Goal: Task Accomplishment & Management: Manage account settings

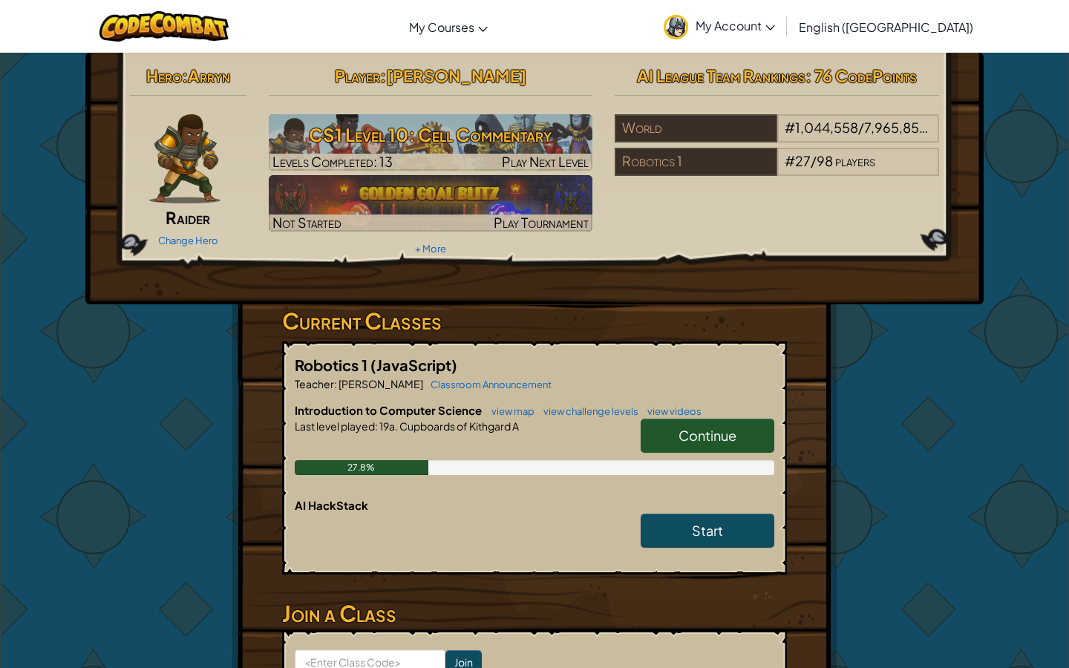
click at [693, 457] on div "Continue" at bounding box center [700, 440] width 148 height 42
click at [692, 421] on link "Continue" at bounding box center [707, 436] width 134 height 34
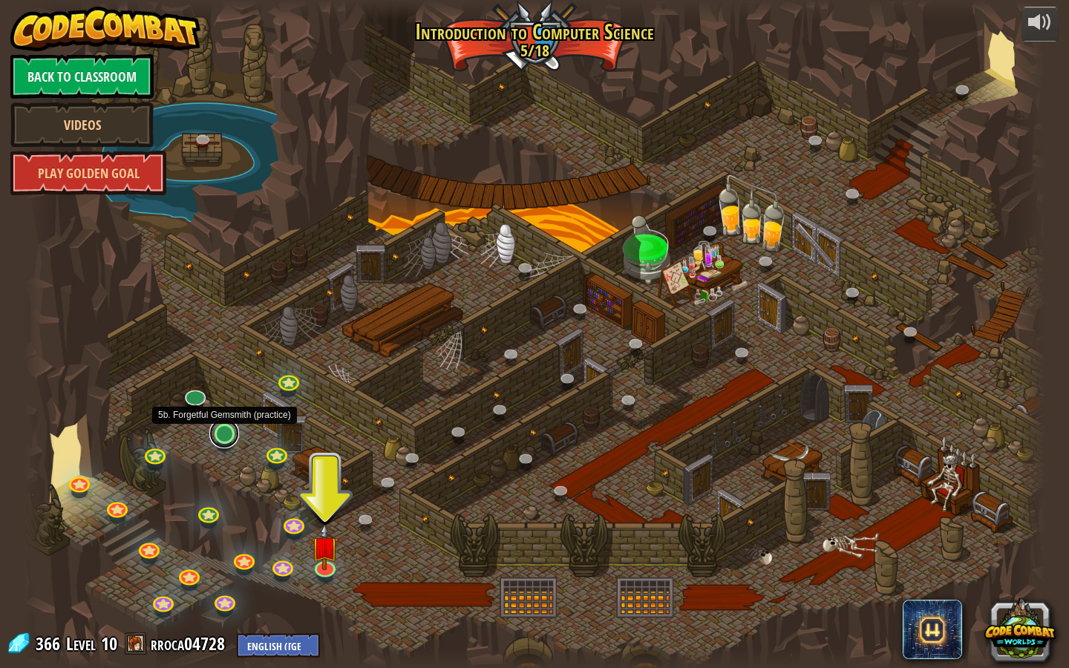
click at [229, 439] on link at bounding box center [224, 434] width 30 height 30
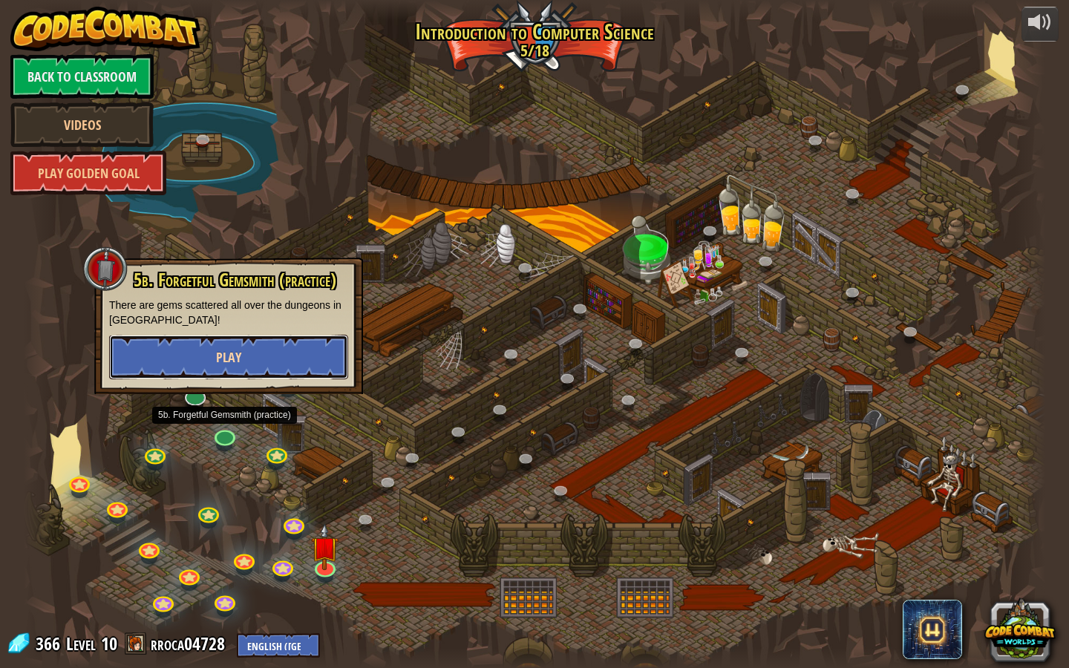
click at [230, 361] on span "Play" at bounding box center [228, 357] width 25 height 19
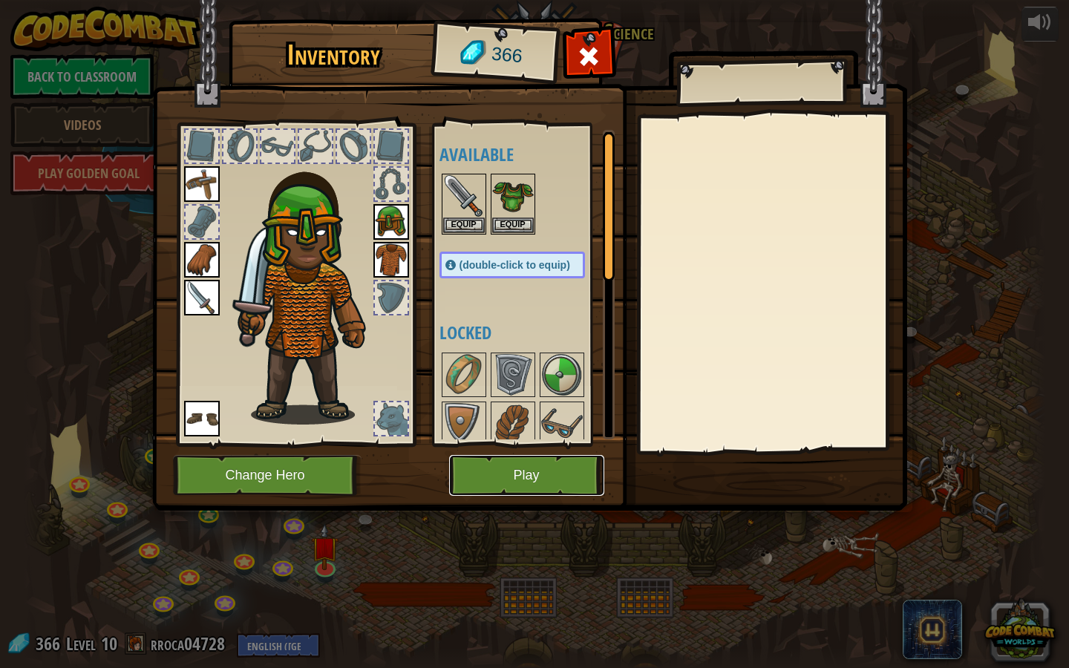
click at [522, 471] on button "Play" at bounding box center [526, 475] width 155 height 41
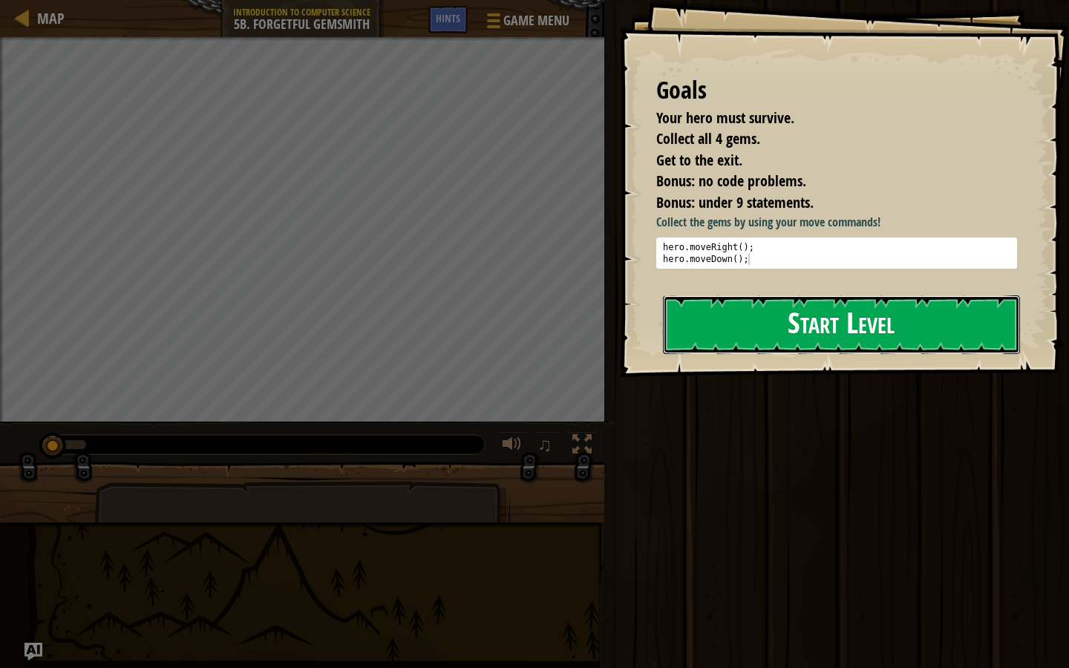
click at [770, 338] on button "Start Level" at bounding box center [841, 324] width 357 height 59
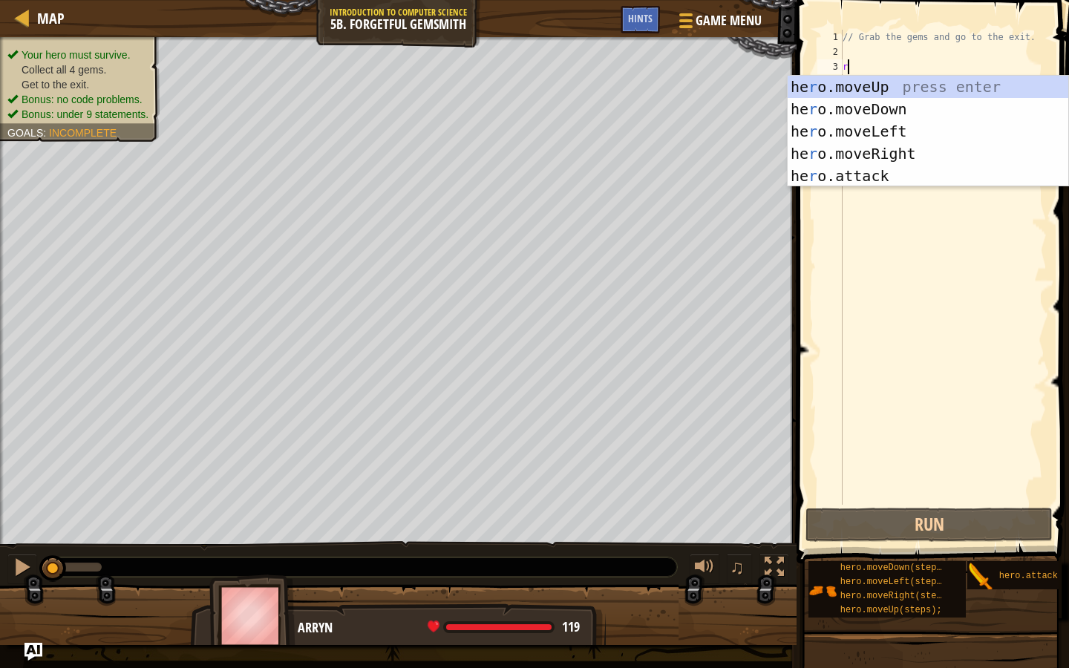
scroll to position [7, 0]
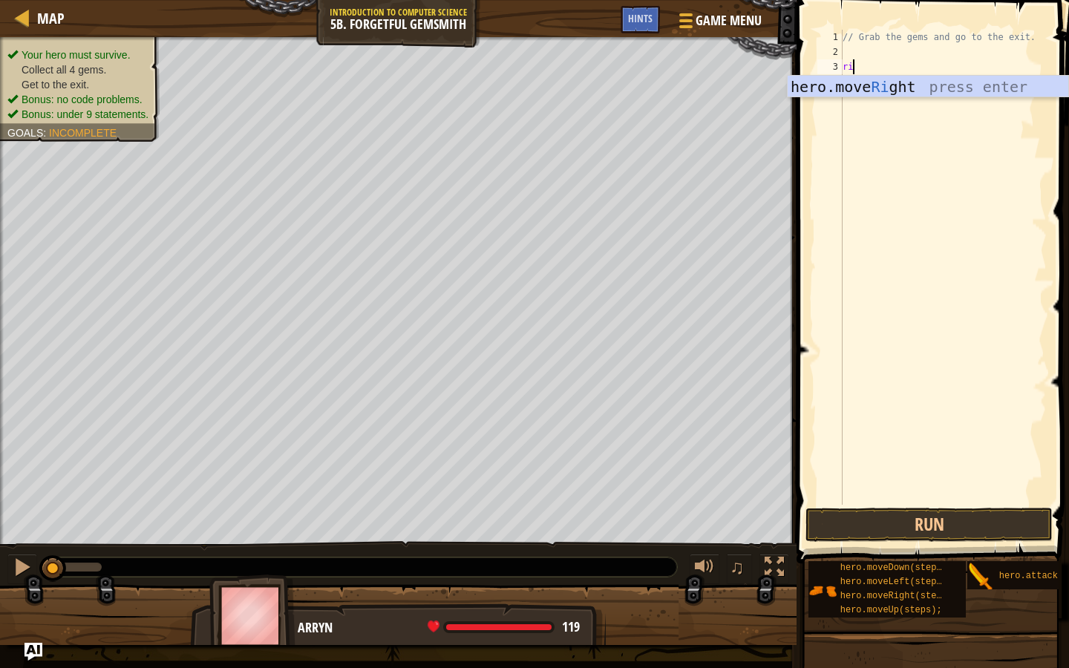
type textarea "righ"
type textarea "d"
type textarea "r"
type textarea "hero.moveUp(2);"
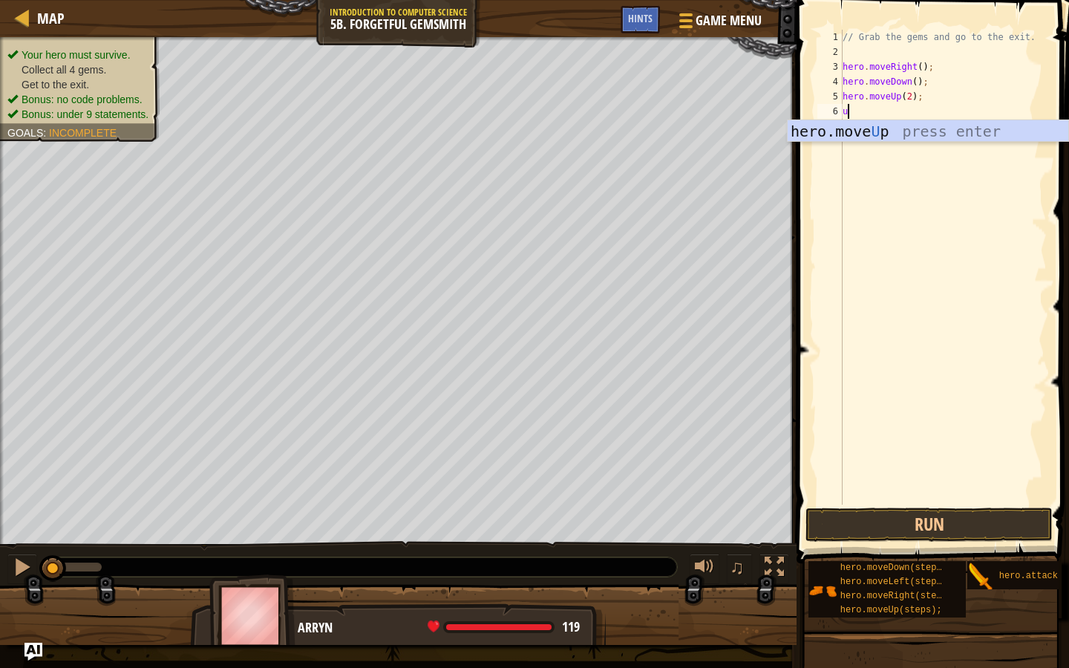
type textarea "up"
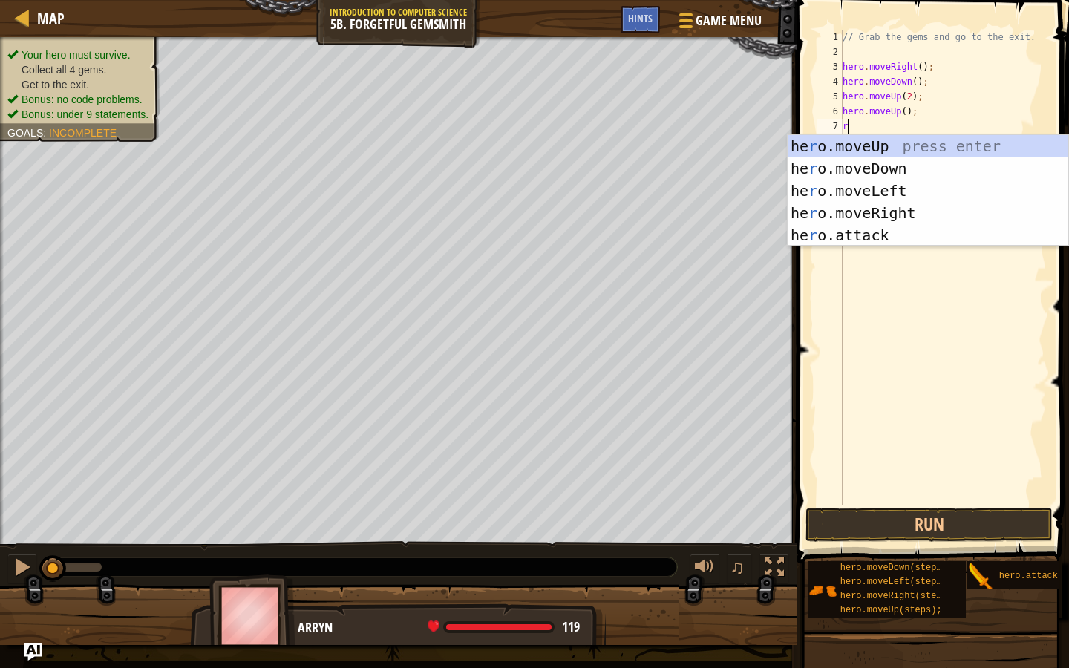
type textarea "rig"
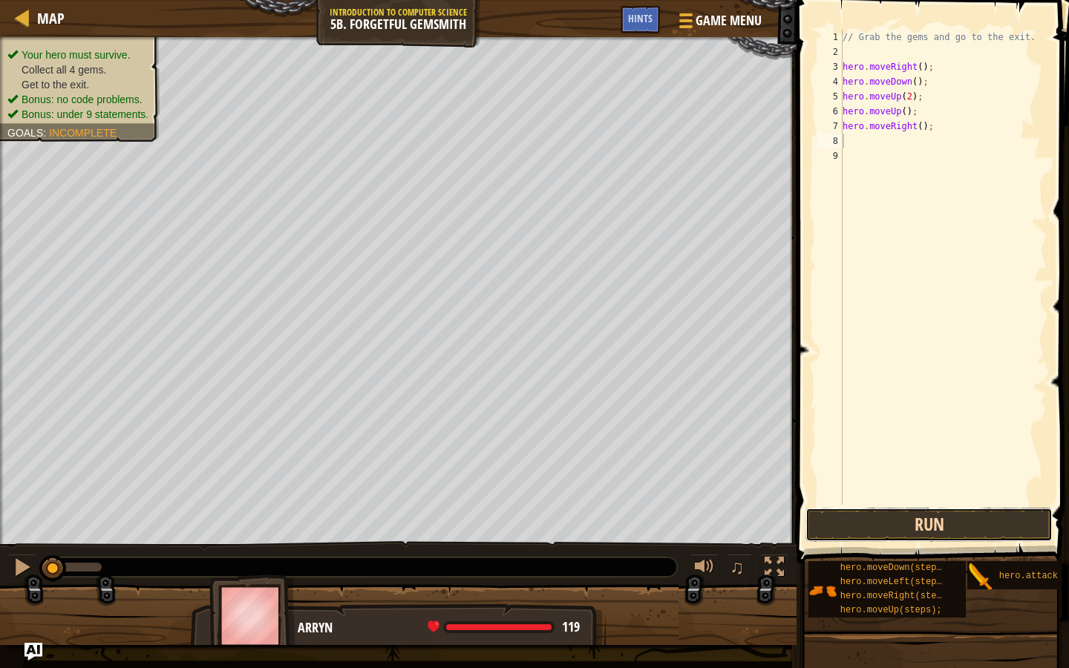
click at [896, 512] on button "Run" at bounding box center [928, 525] width 247 height 34
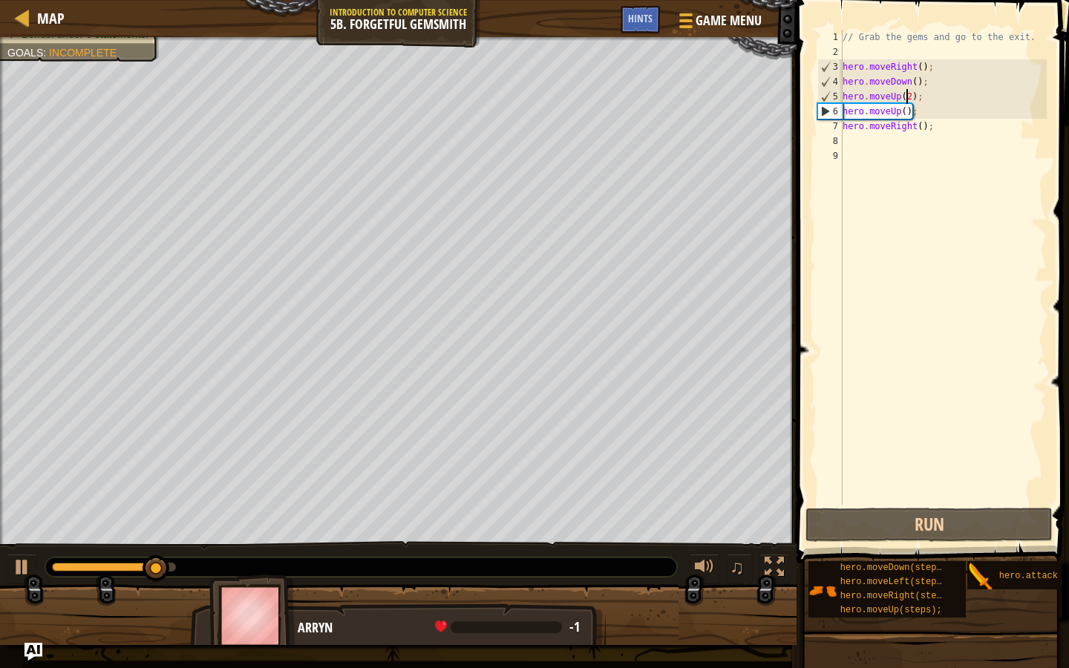
click at [906, 97] on div "// Grab the gems and go to the exit. hero . moveRight ( ) ; hero . moveDown ( )…" at bounding box center [942, 282] width 207 height 505
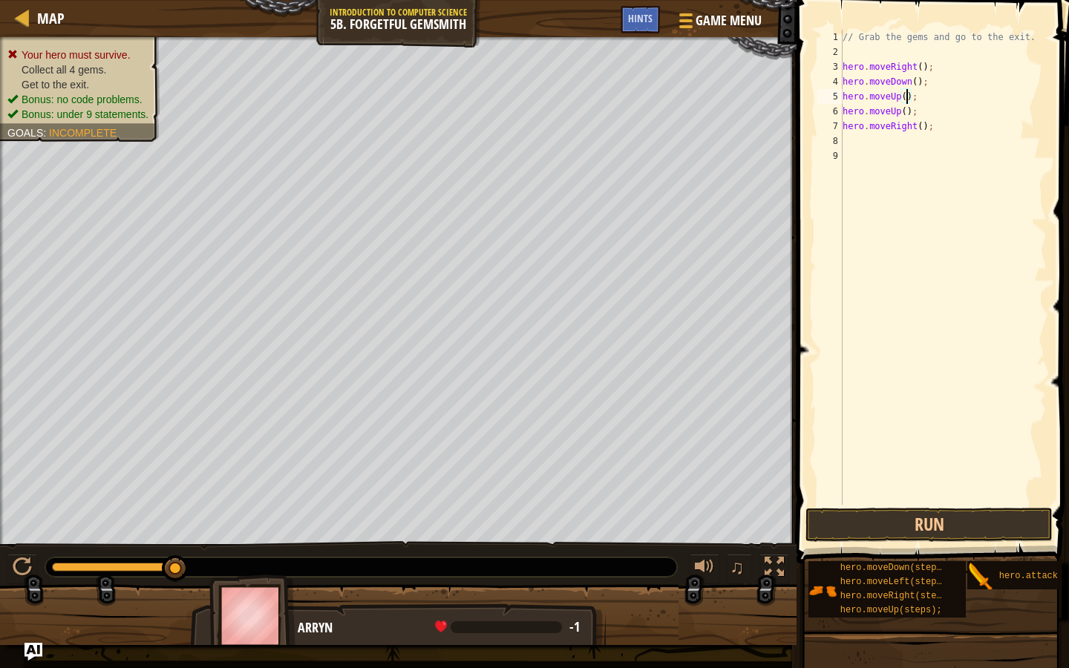
type textarea "hero.moveDown();"
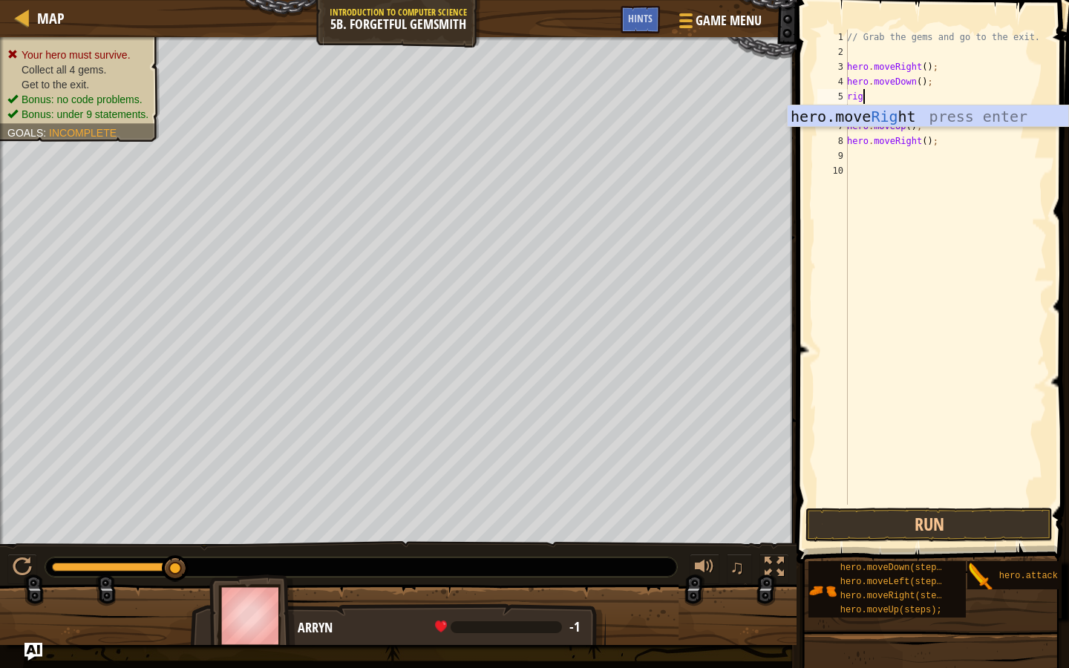
type textarea "righ"
type textarea "hero.moveUp();"
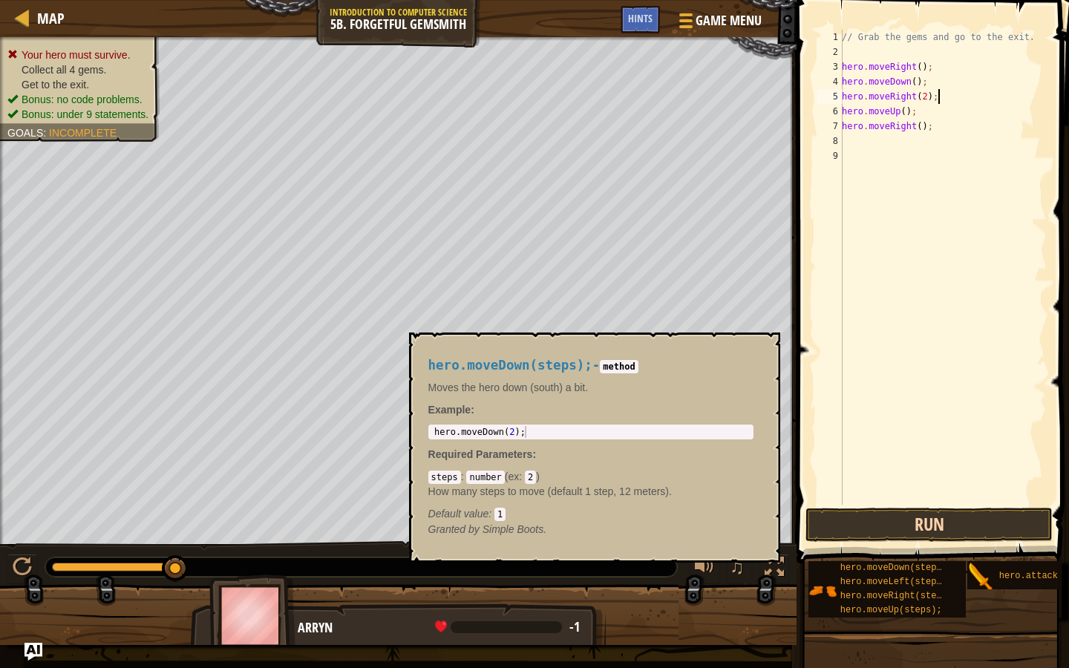
type textarea "hero.moveRight(2);"
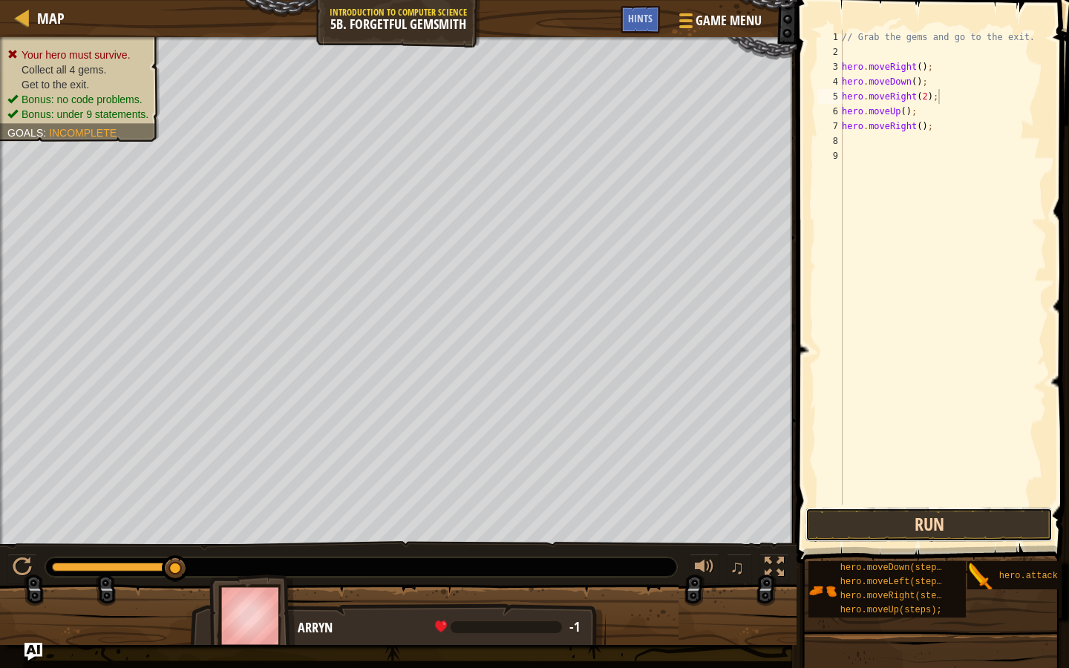
click at [894, 534] on button "Run" at bounding box center [928, 525] width 247 height 34
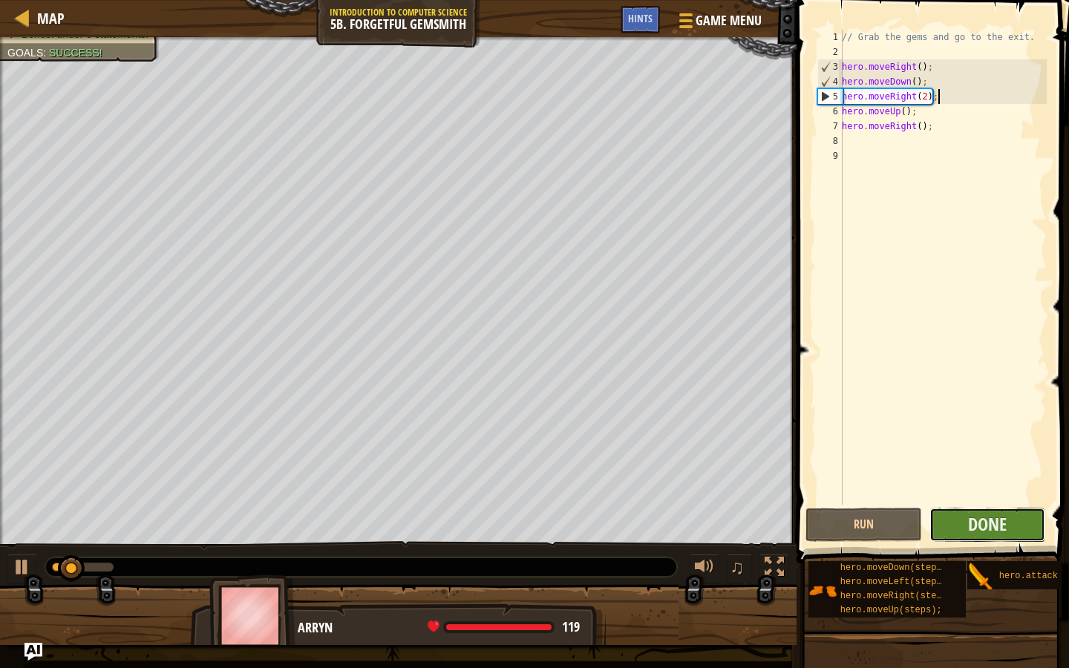
click at [950, 511] on button "Done" at bounding box center [987, 525] width 117 height 34
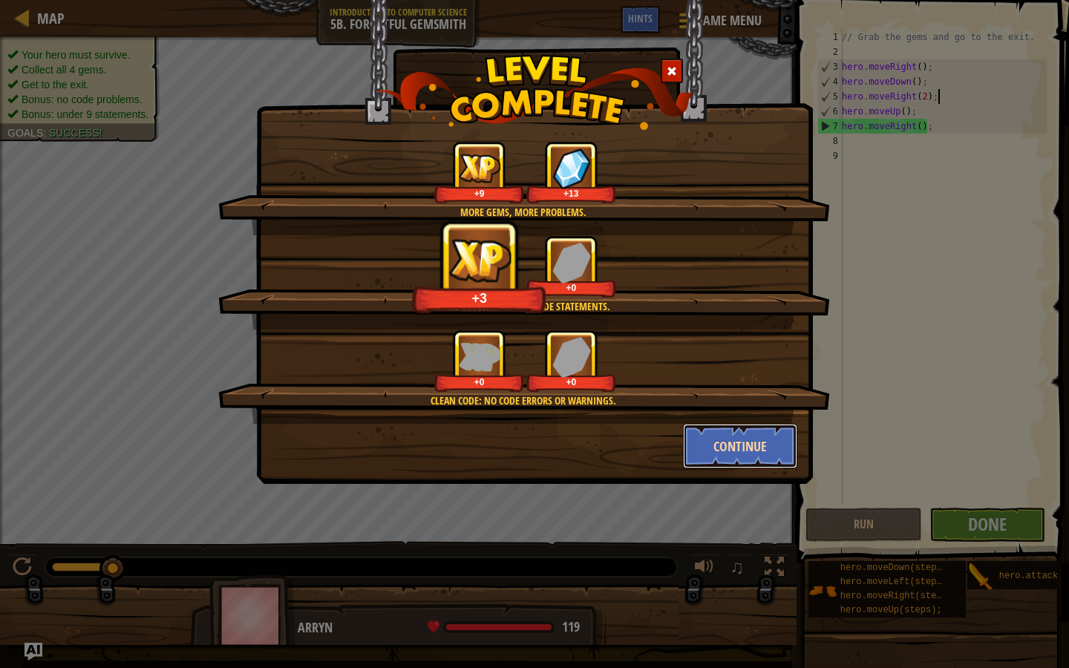
click at [747, 445] on button "Continue" at bounding box center [740, 446] width 115 height 45
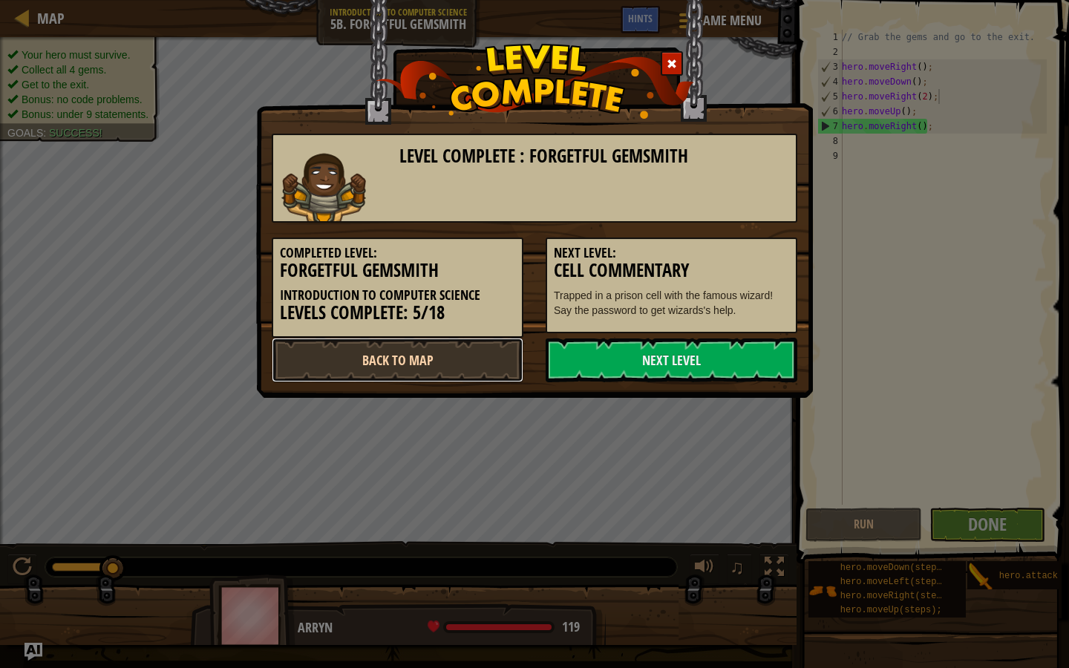
click at [480, 343] on link "Back to Map" at bounding box center [398, 360] width 252 height 45
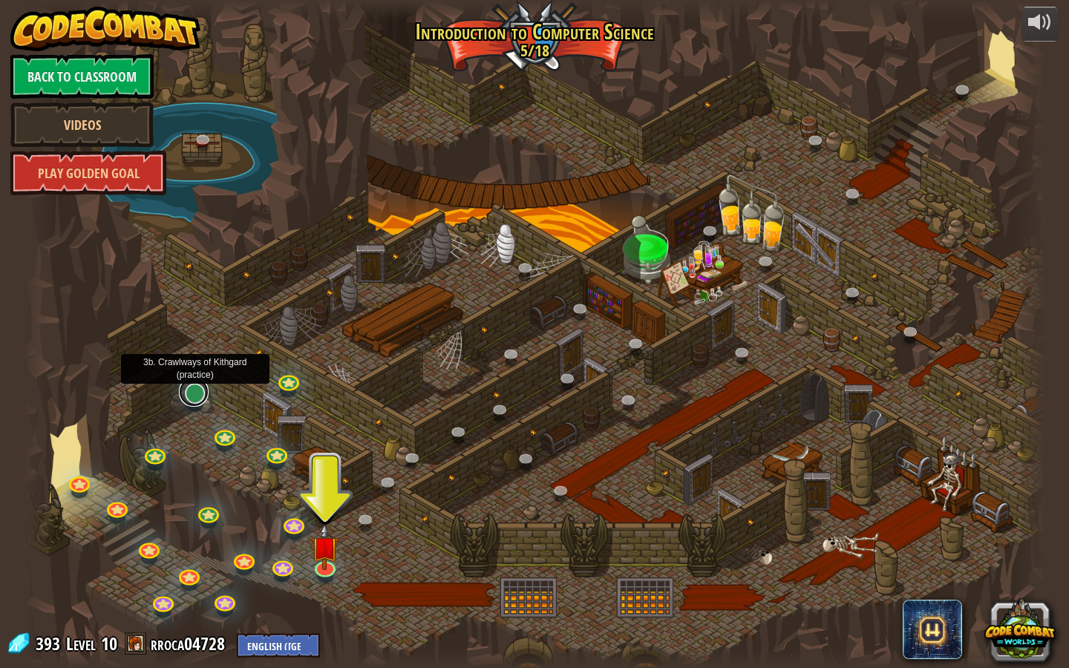
click at [194, 397] on link at bounding box center [194, 392] width 30 height 30
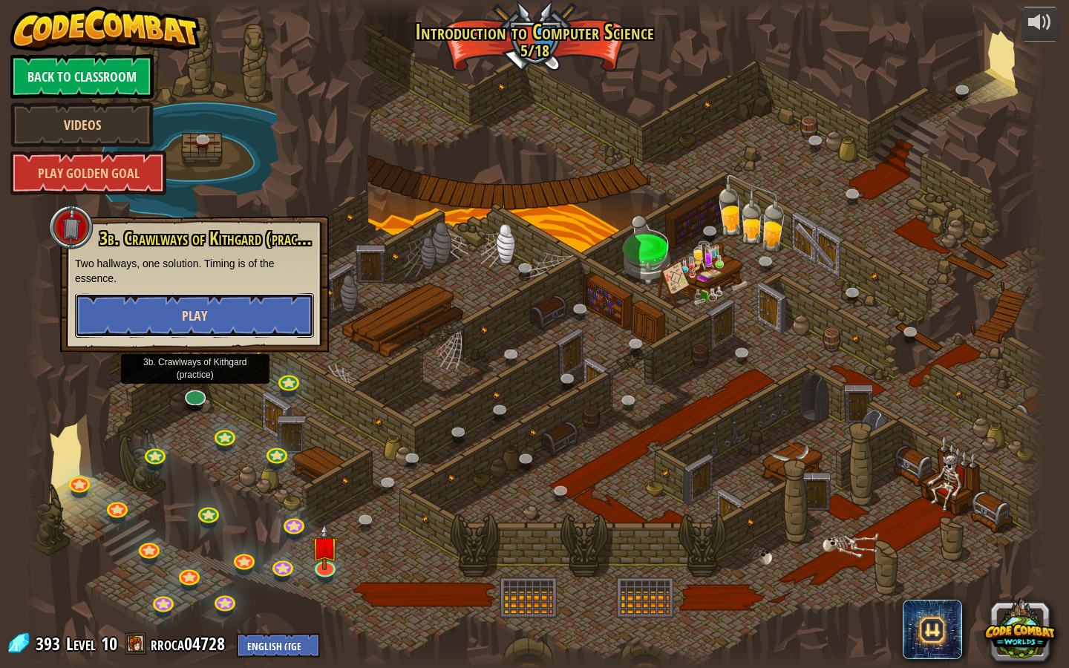
click at [214, 320] on button "Play" at bounding box center [194, 315] width 239 height 45
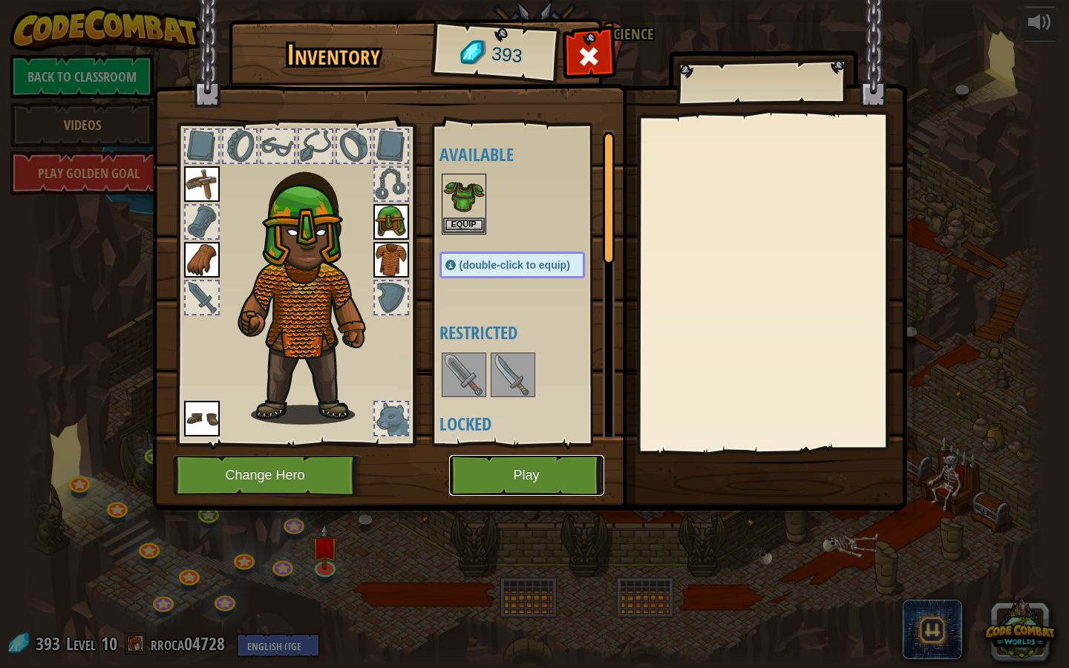
click at [476, 474] on button "Play" at bounding box center [526, 475] width 155 height 41
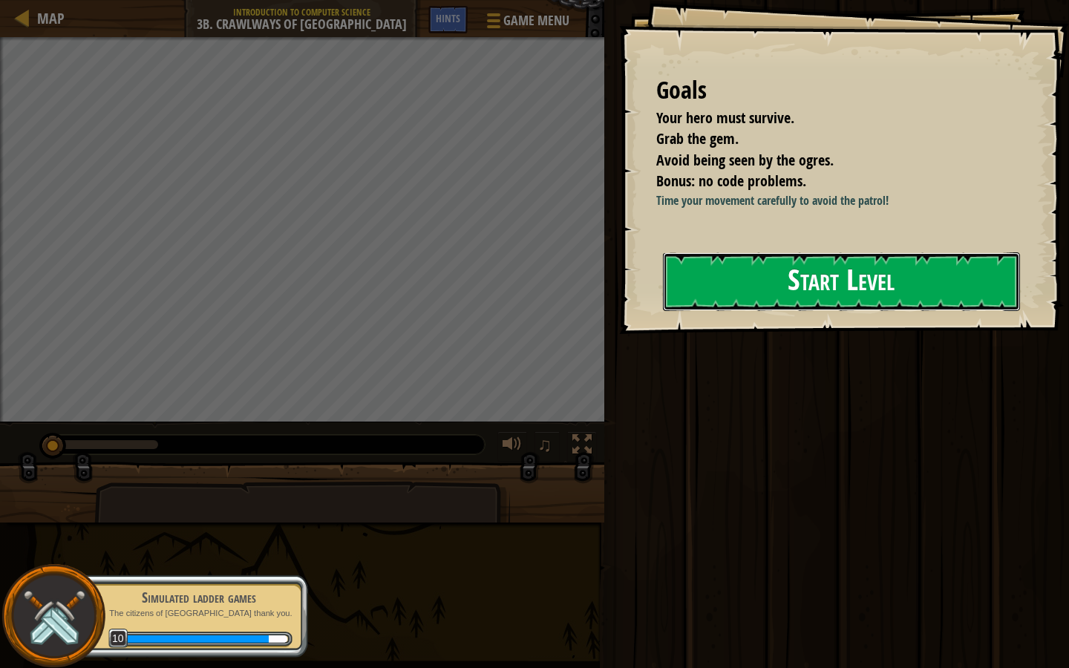
click at [793, 293] on button "Start Level" at bounding box center [841, 281] width 357 height 59
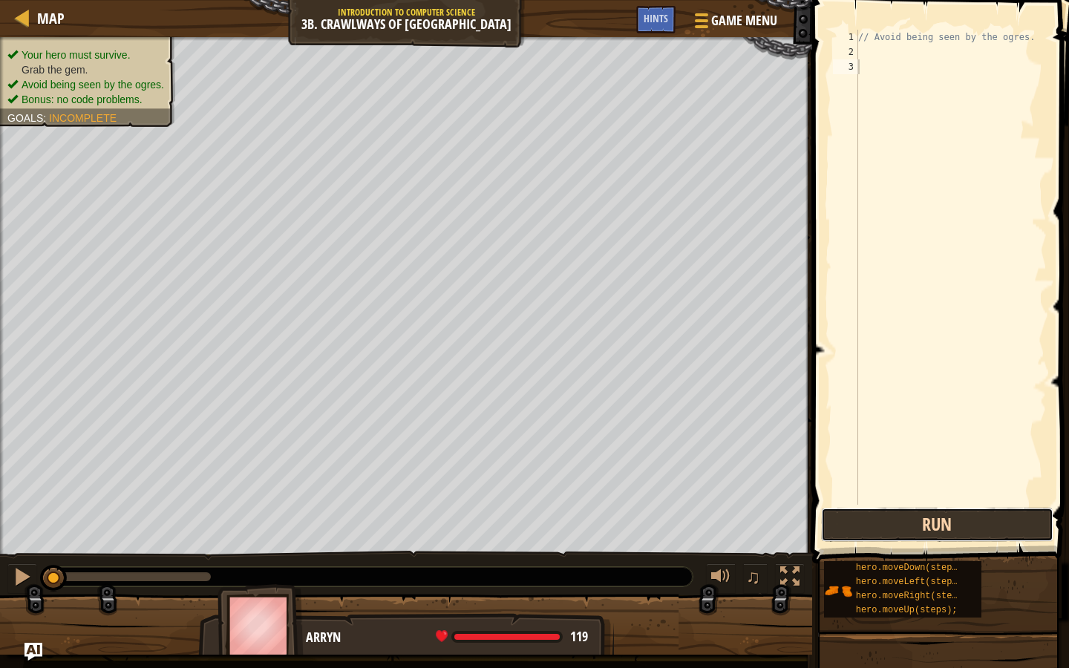
click at [947, 539] on button "Run" at bounding box center [937, 525] width 232 height 34
click at [947, 532] on button "Run" at bounding box center [937, 525] width 232 height 34
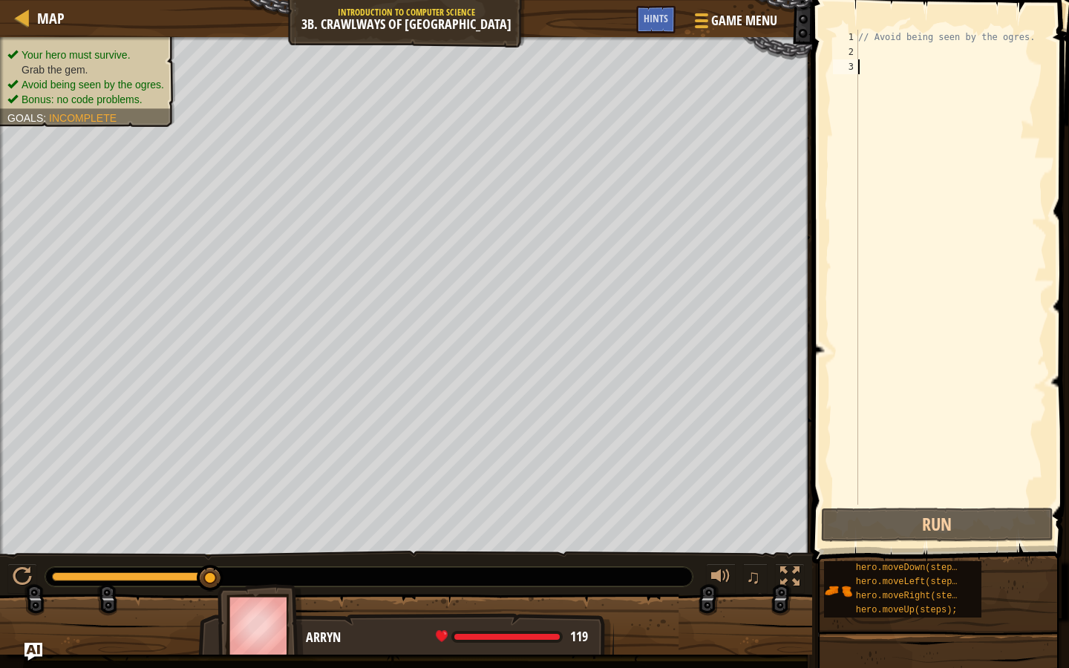
click at [910, 49] on div "// Avoid being seen by the ogres." at bounding box center [950, 282] width 191 height 505
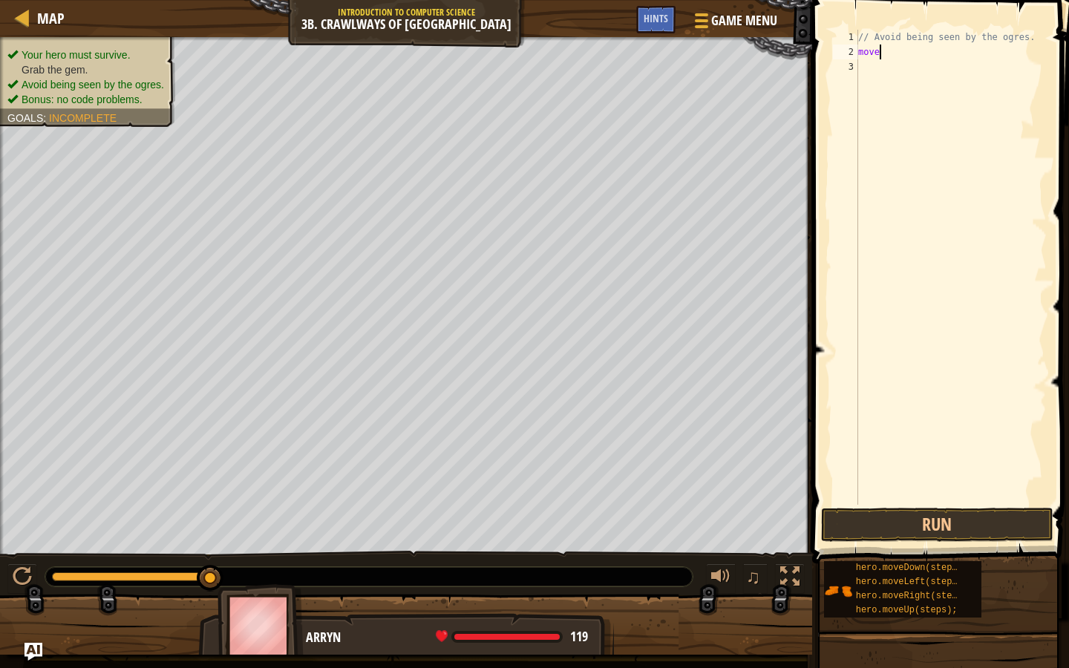
scroll to position [7, 1]
type textarea "m"
type textarea "r"
type textarea "hero.moveUp();"
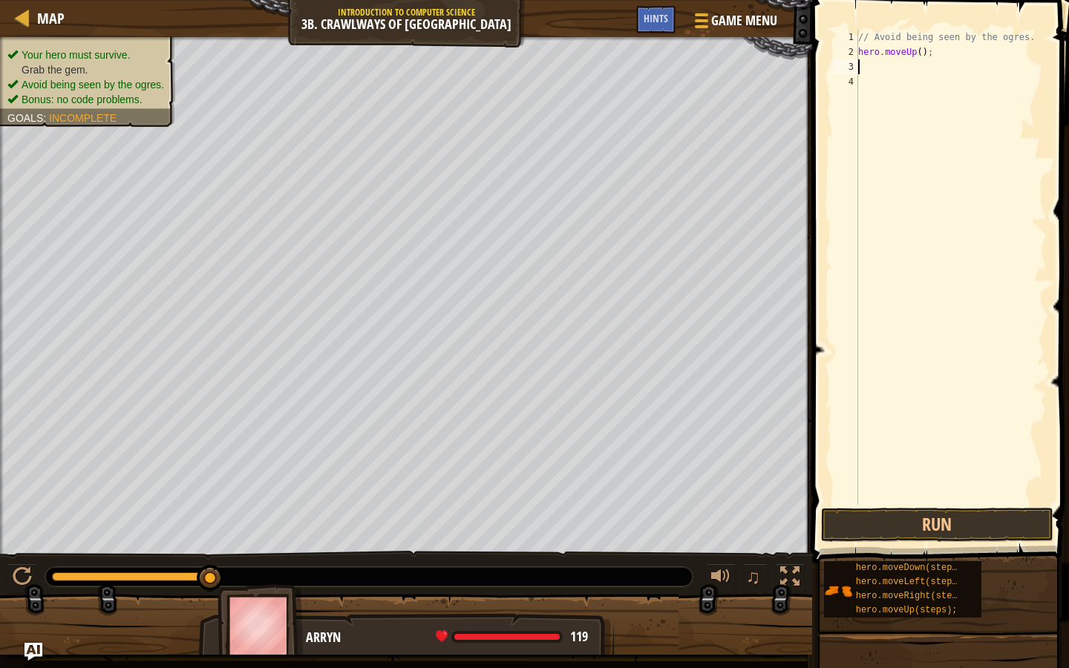
type textarea "hero.moveUp();"
type textarea "\"
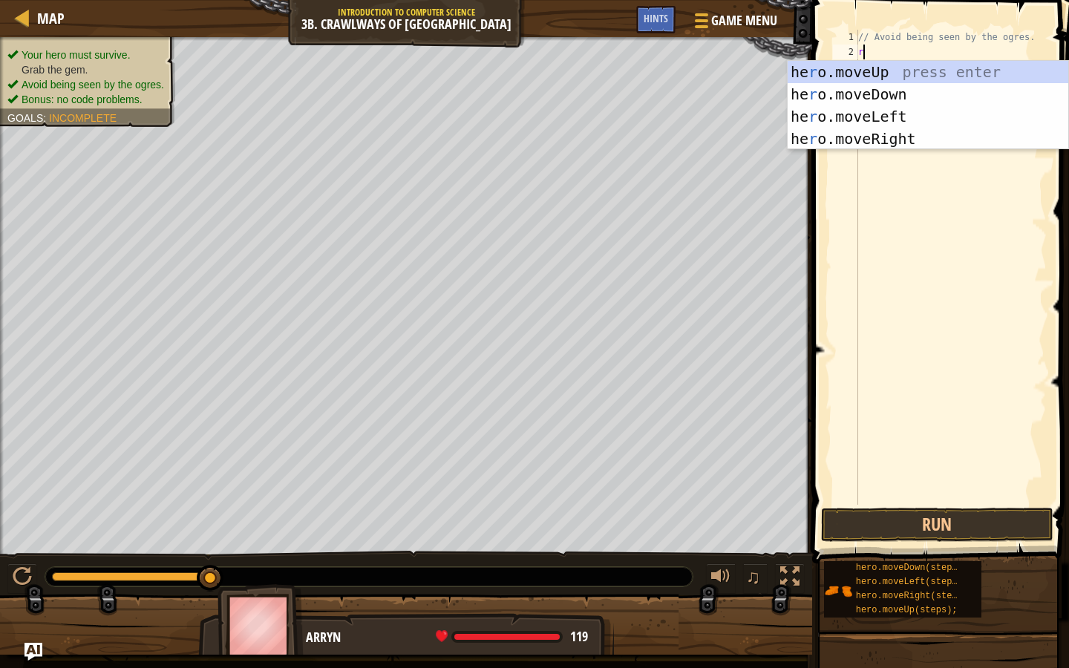
type textarea "rig"
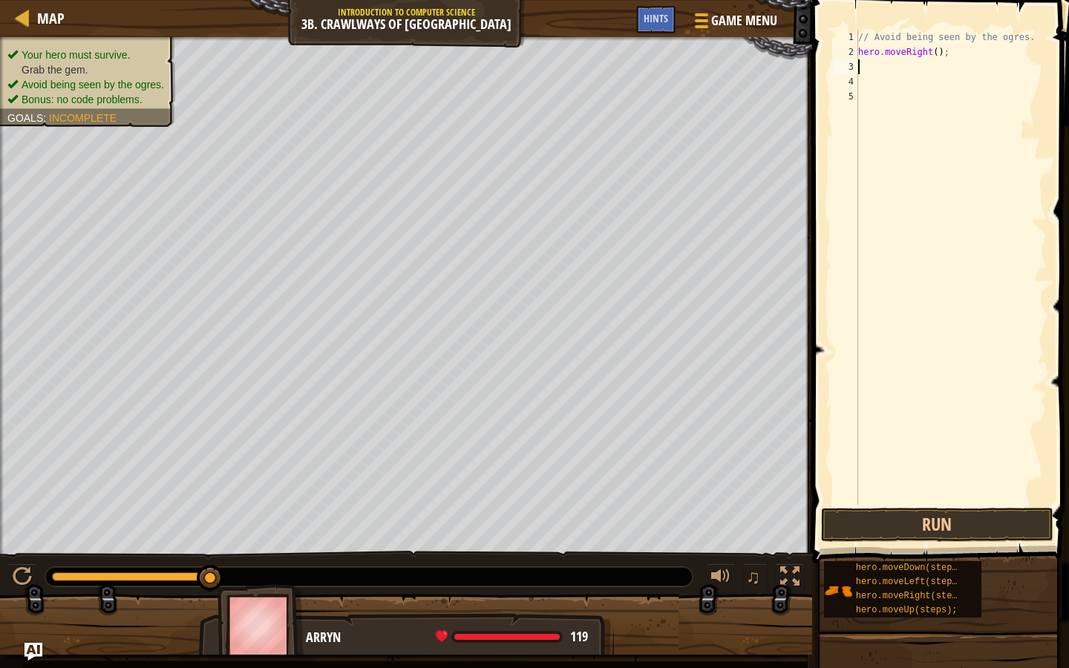
type textarea "le"
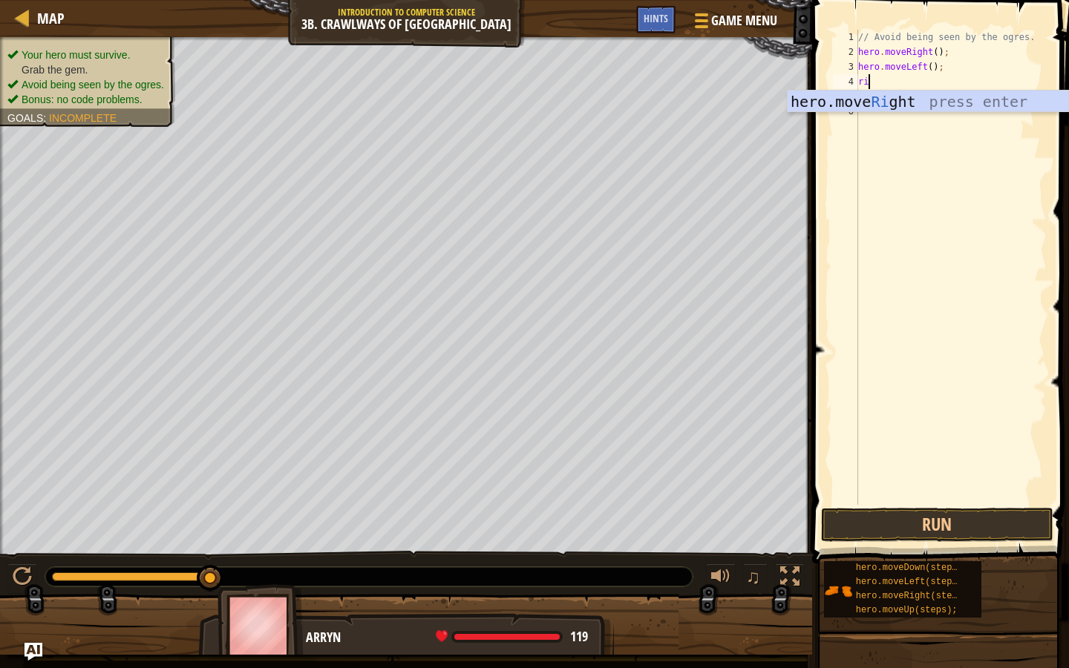
type textarea "rig"
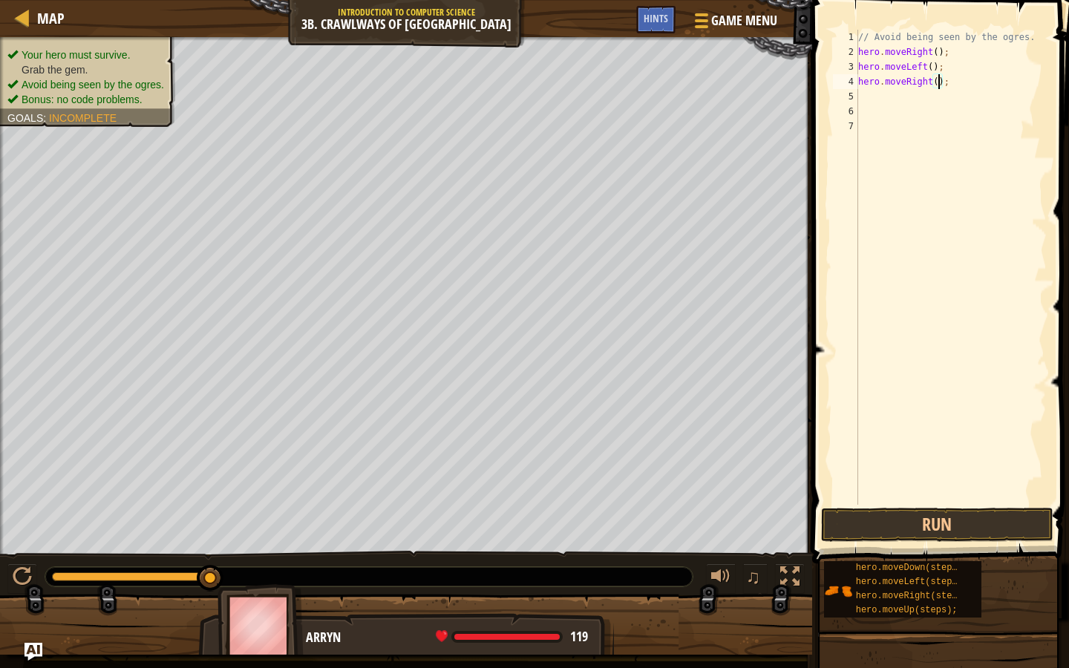
scroll to position [7, 7]
type textarea "hero.moveRight(2);"
click at [900, 519] on button "Run" at bounding box center [937, 525] width 232 height 34
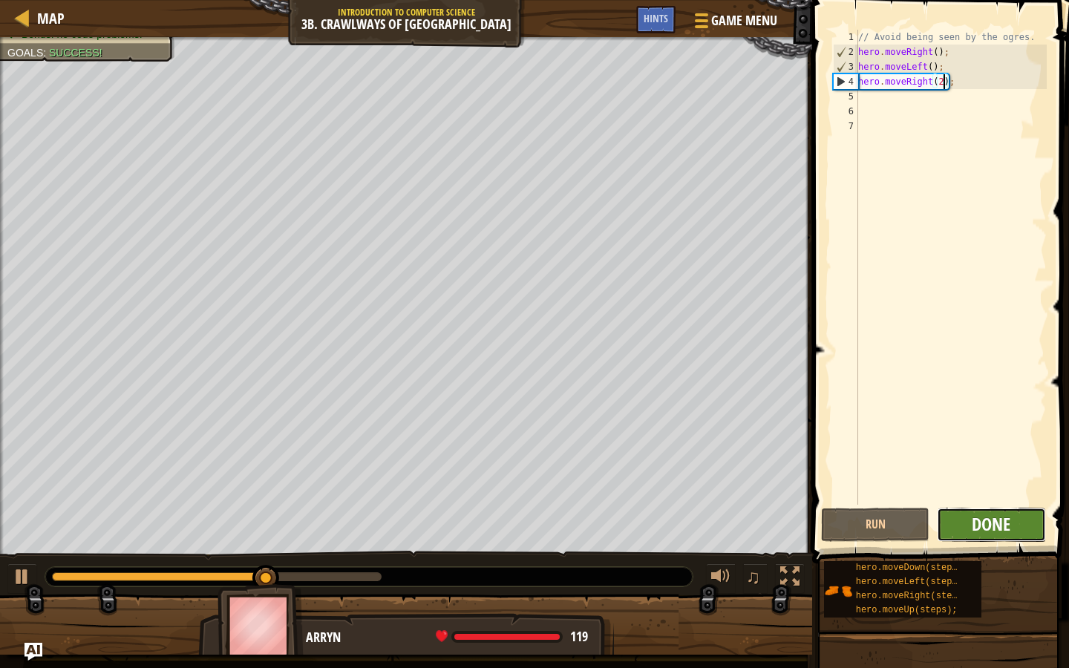
click at [977, 524] on span "Done" at bounding box center [990, 524] width 39 height 24
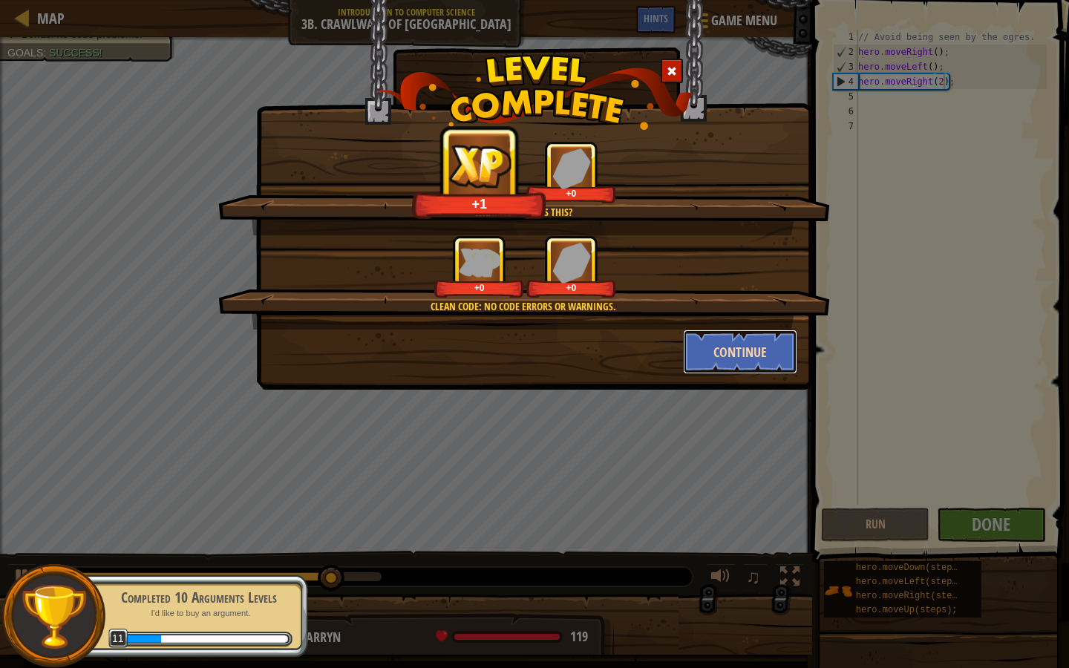
click at [742, 346] on button "Continue" at bounding box center [740, 351] width 115 height 45
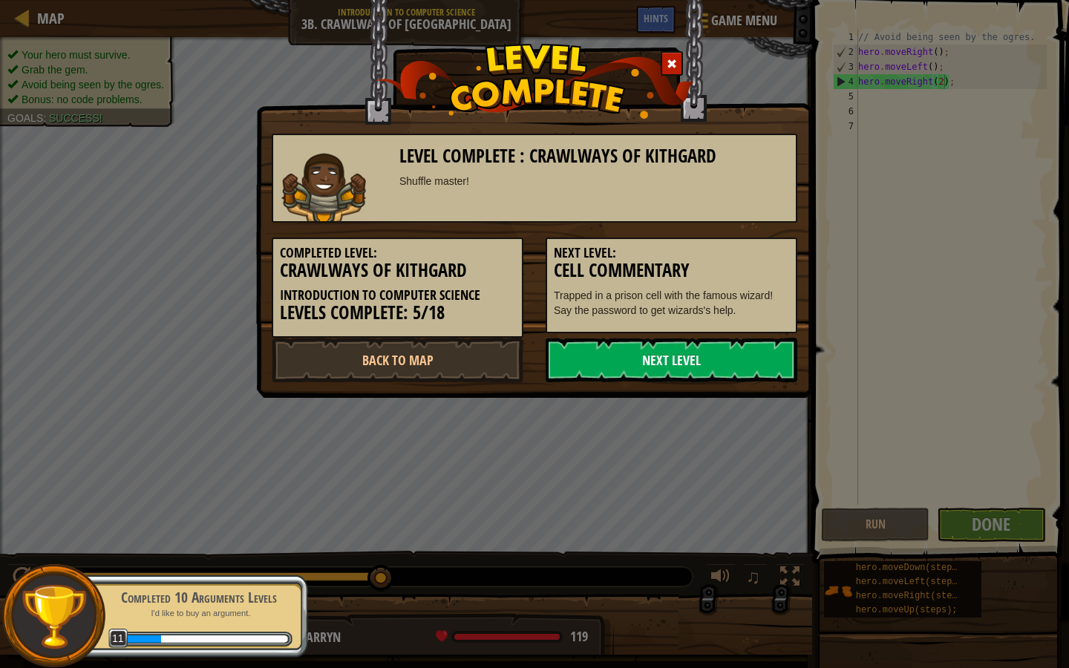
click at [591, 348] on link "Next Level" at bounding box center [671, 360] width 252 height 45
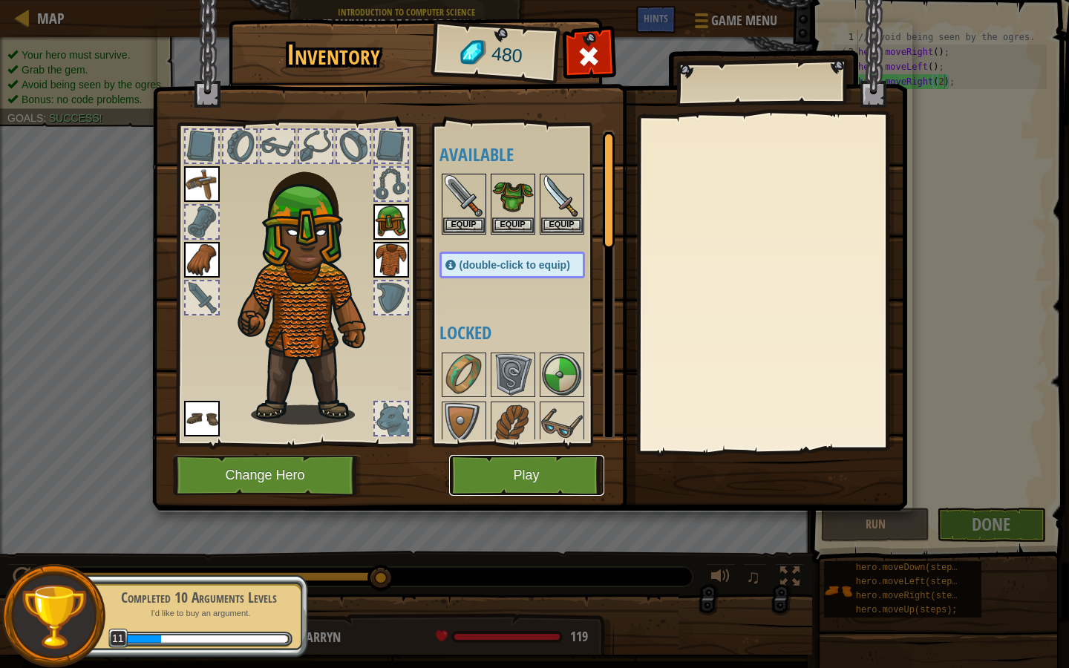
click at [556, 467] on button "Play" at bounding box center [526, 475] width 155 height 41
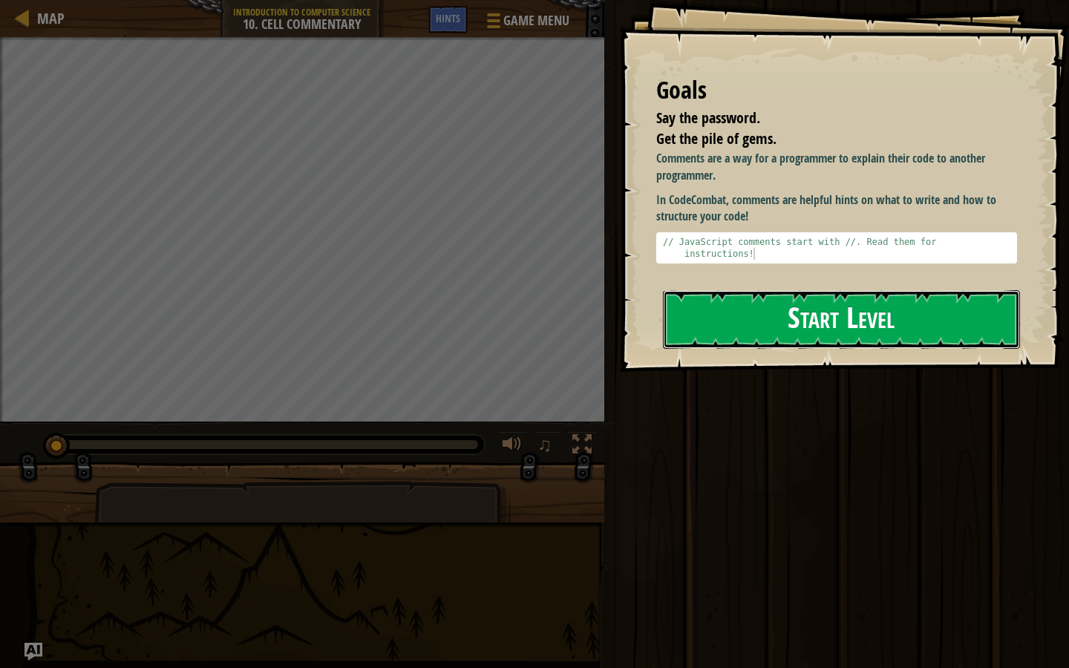
click at [745, 304] on button "Start Level" at bounding box center [841, 319] width 357 height 59
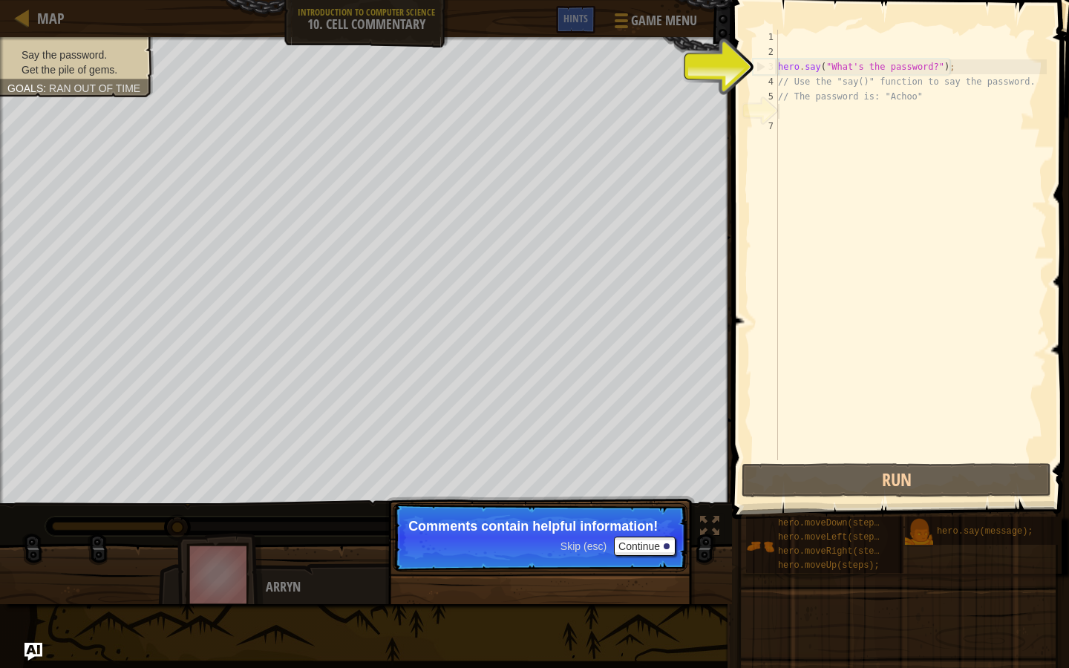
click at [791, 122] on div "hero . say ( "What's the password?" ) ; // Use the "say()" function to say the …" at bounding box center [911, 260] width 272 height 460
click at [790, 114] on div "hero . say ( "What's the password?" ) ; // Use the "say()" function to say the …" at bounding box center [911, 260] width 272 height 460
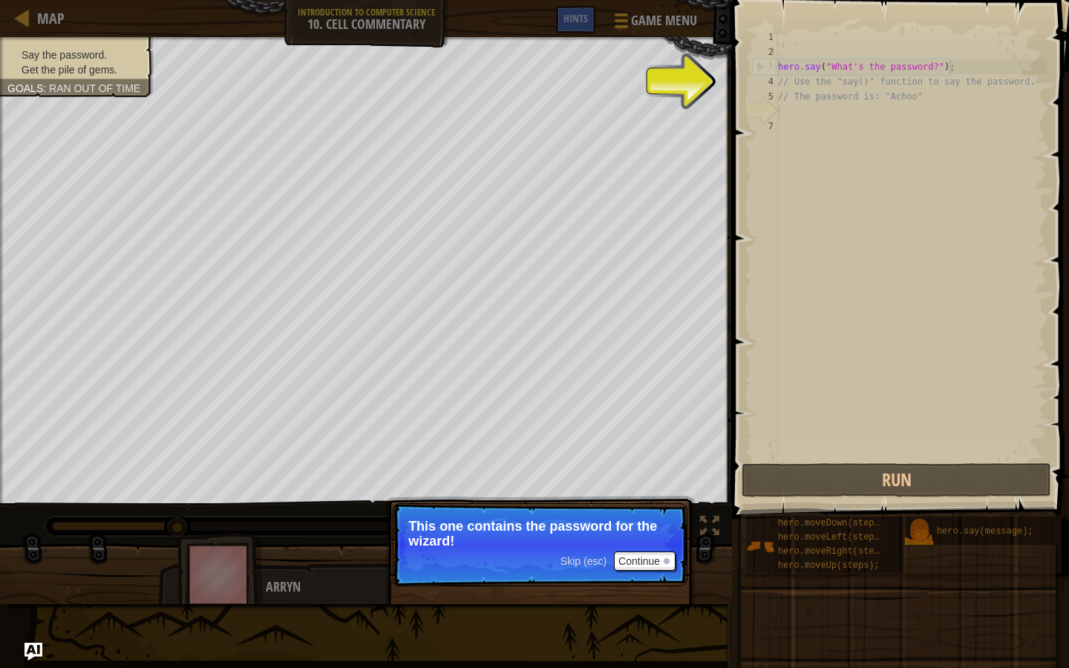
click at [791, 171] on div "hero . say ( "What's the password?" ) ; // Use the "say()" function to say the …" at bounding box center [911, 260] width 272 height 460
click at [580, 568] on div "Skip (esc) Continue This one contains the password for the wizard!" at bounding box center [539, 613] width 309 height 220
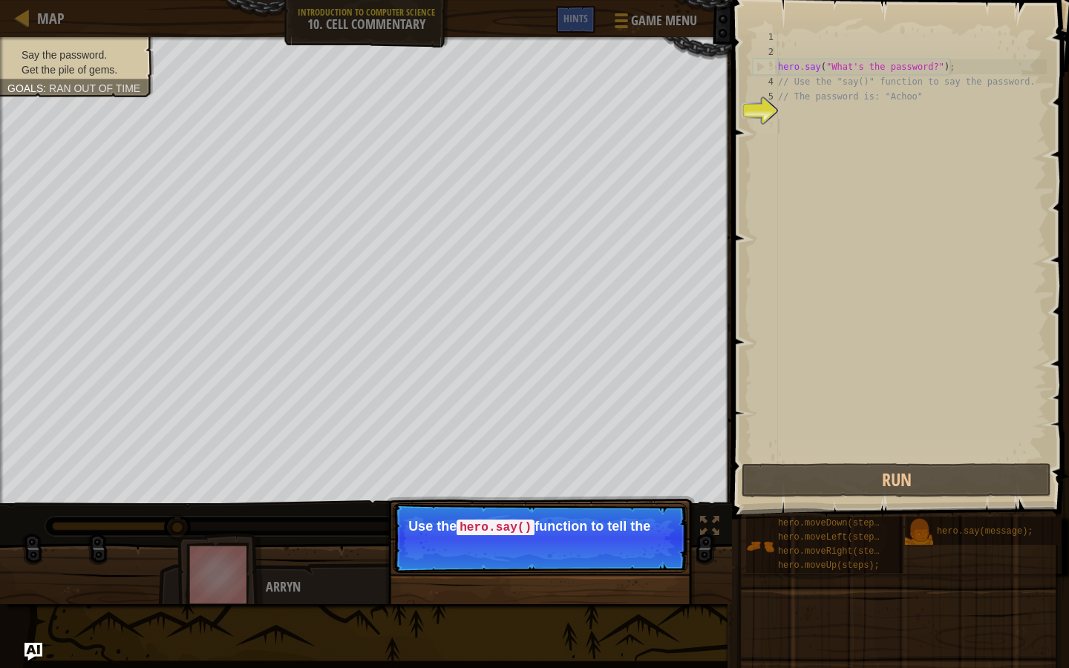
scroll to position [7, 0]
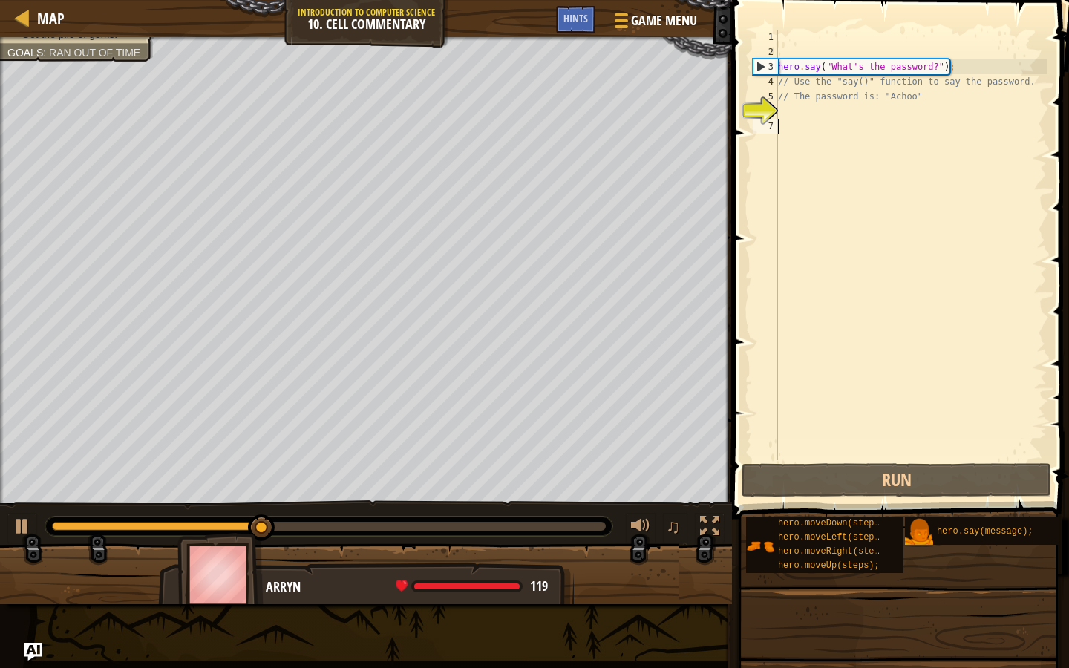
click at [798, 128] on div "hero . say ( "What's the password?" ) ; // Use the "say()" function to say the …" at bounding box center [911, 260] width 272 height 460
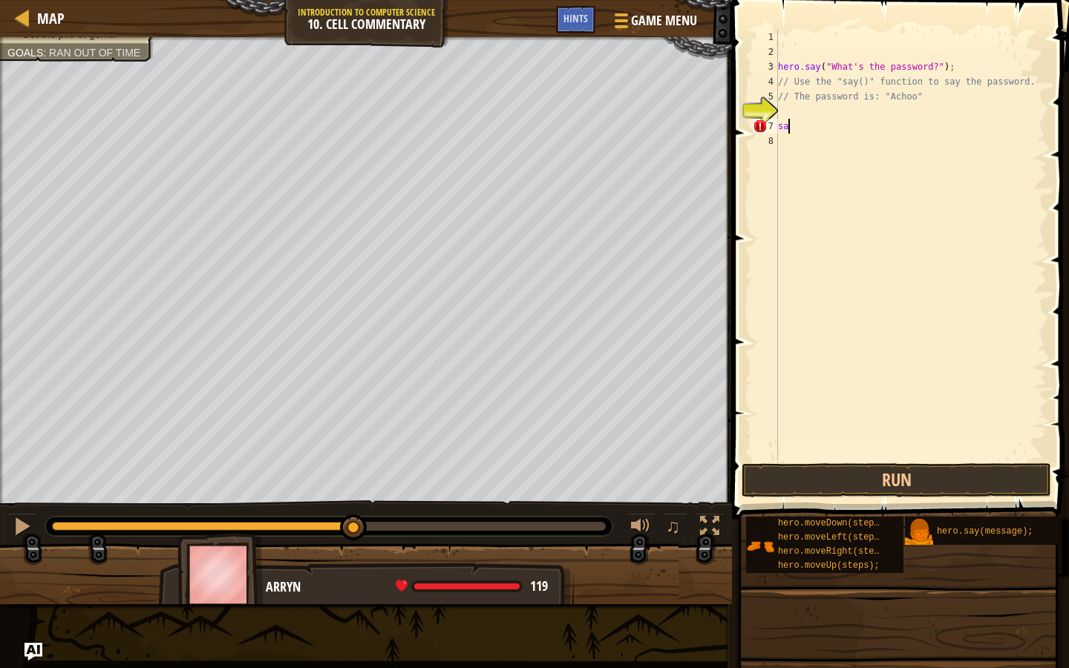
type textarea "s"
type textarea "hero.say("Achoo");"
click at [828, 476] on button "Run" at bounding box center [895, 480] width 309 height 34
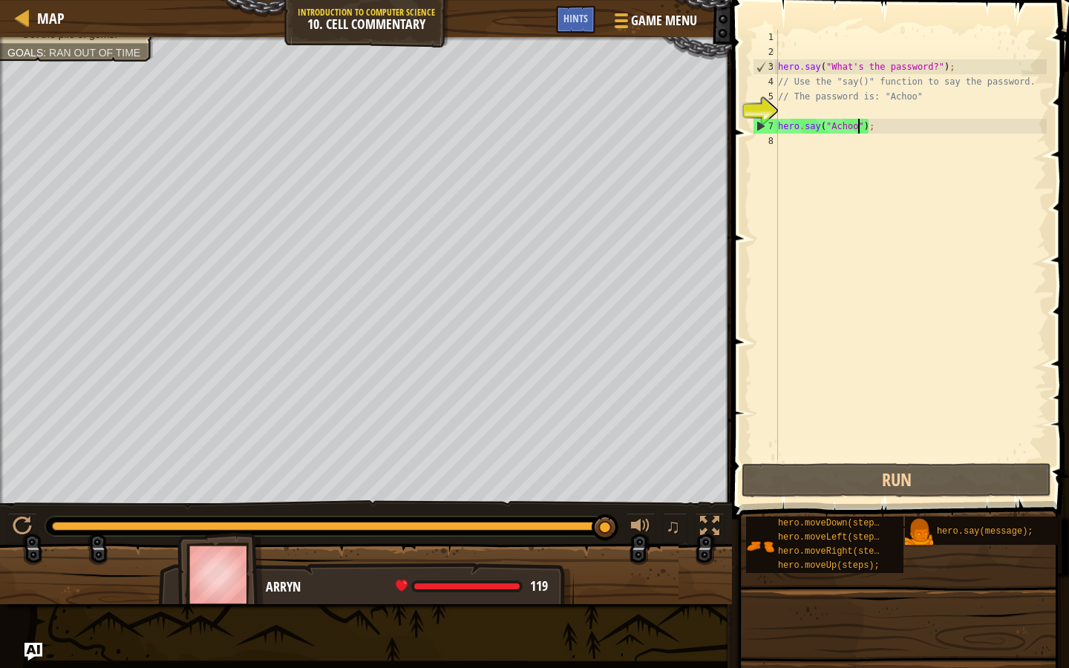
click at [819, 153] on div "hero . say ( "What's the password?" ) ; // Use the "say()" function to say the …" at bounding box center [911, 260] width 272 height 460
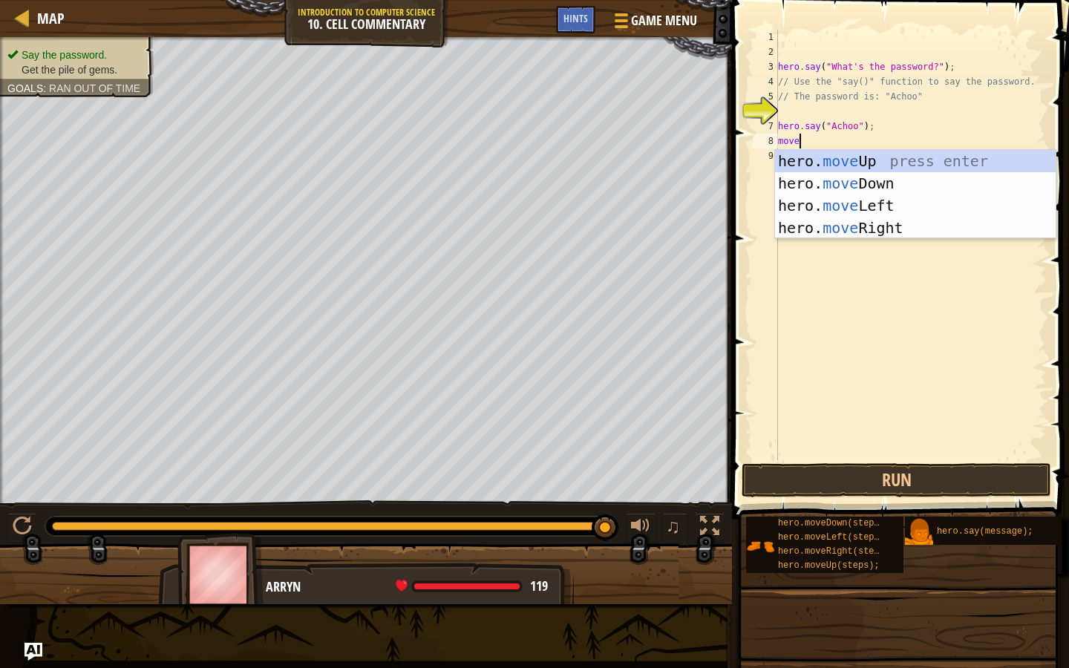
type textarea "moveu"
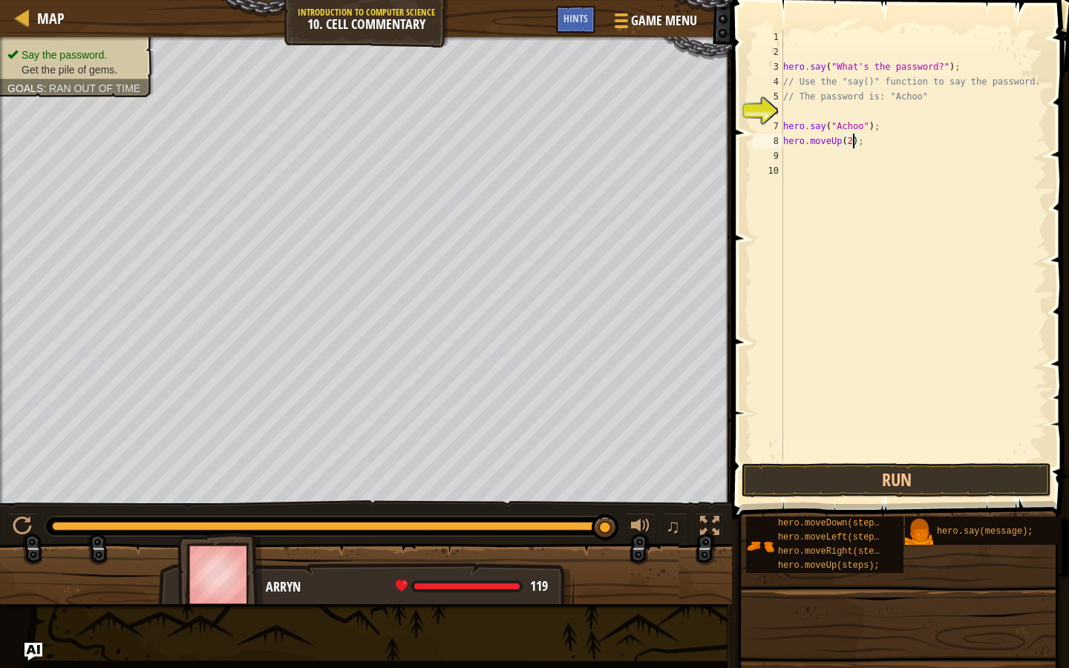
scroll to position [7, 6]
type textarea "hero.moveUp(2);"
click at [819, 480] on button "Run" at bounding box center [895, 480] width 309 height 34
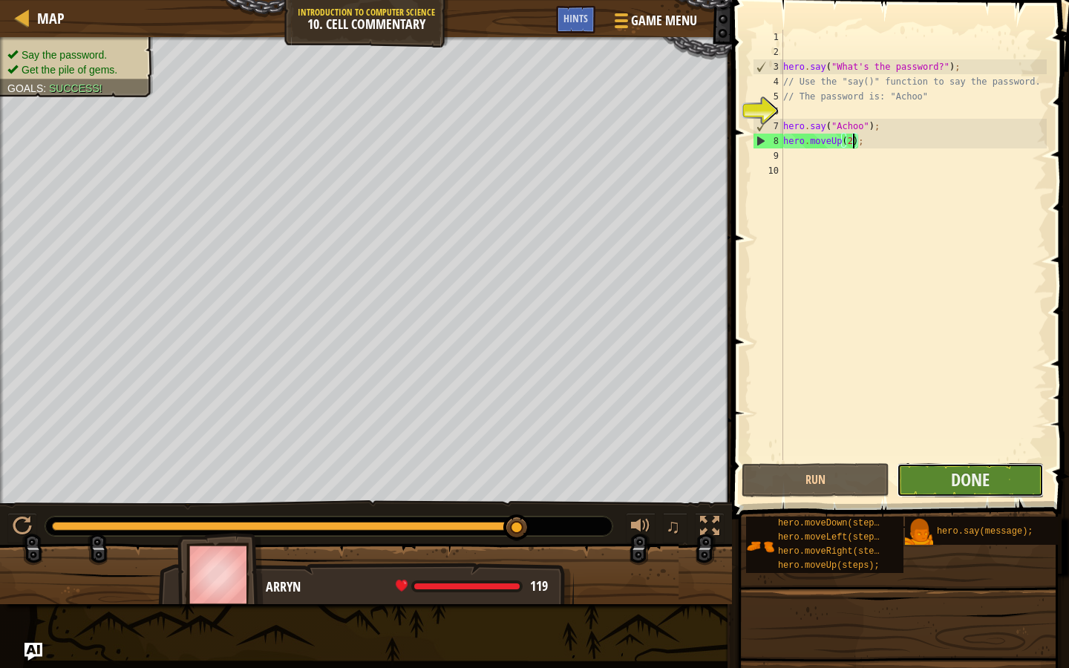
click at [954, 492] on button "Done" at bounding box center [969, 480] width 147 height 34
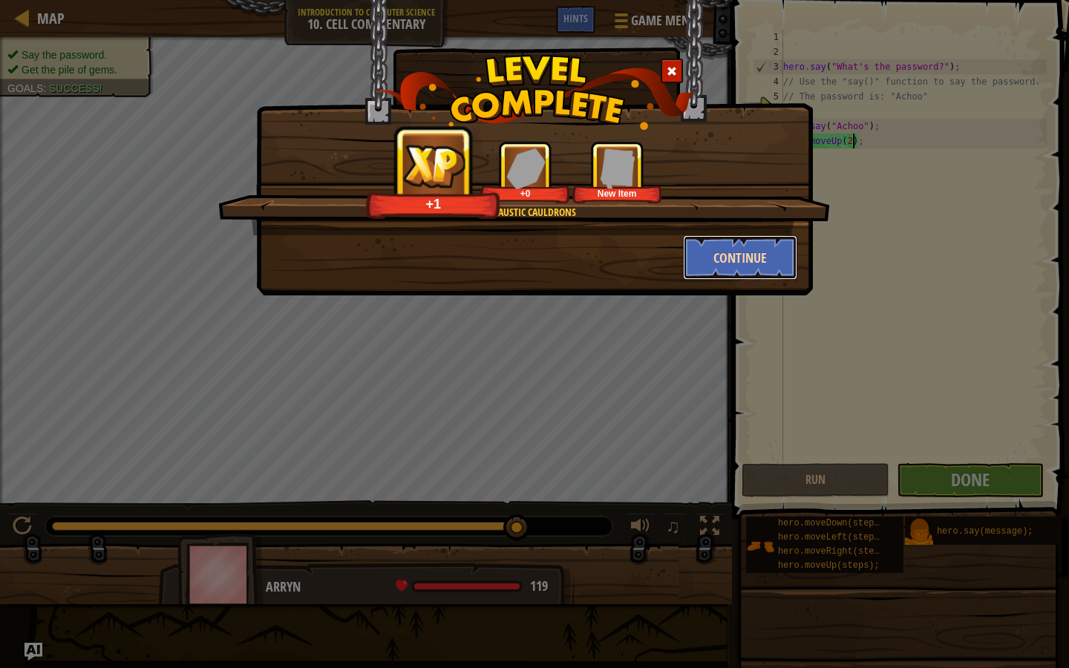
click at [752, 244] on button "Continue" at bounding box center [740, 257] width 115 height 45
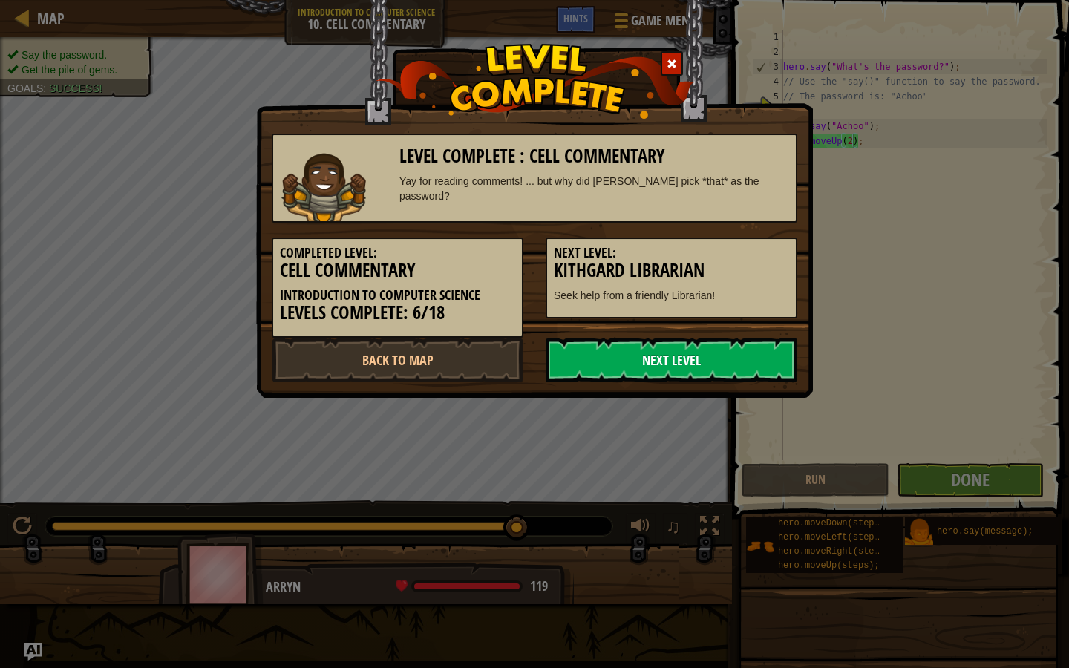
click at [702, 359] on link "Next Level" at bounding box center [671, 360] width 252 height 45
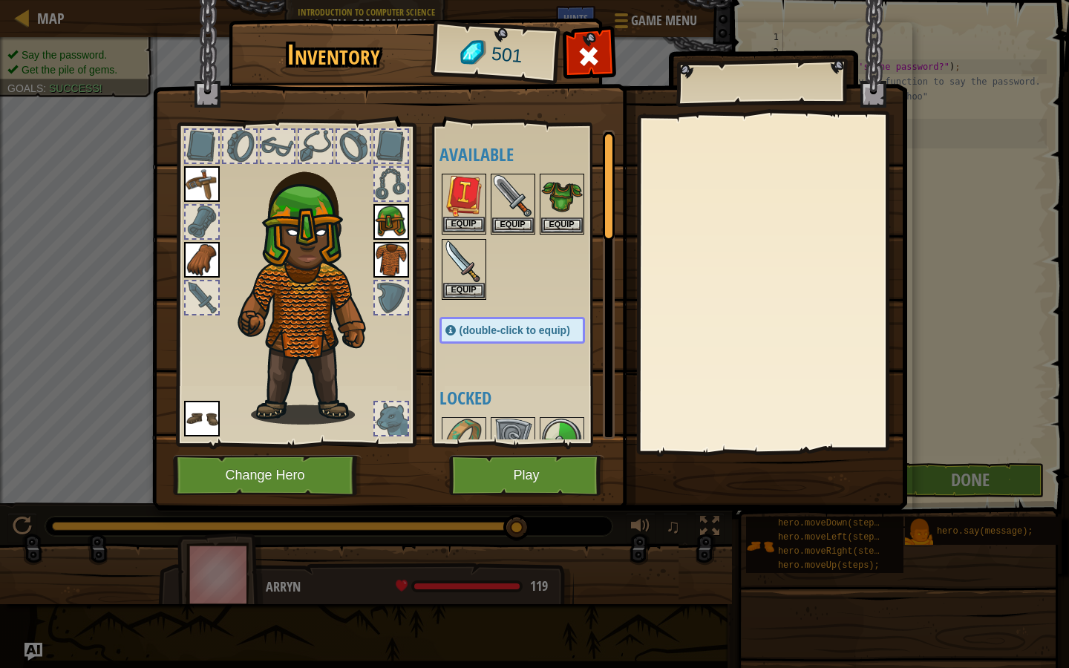
click at [454, 200] on img at bounding box center [464, 196] width 42 height 42
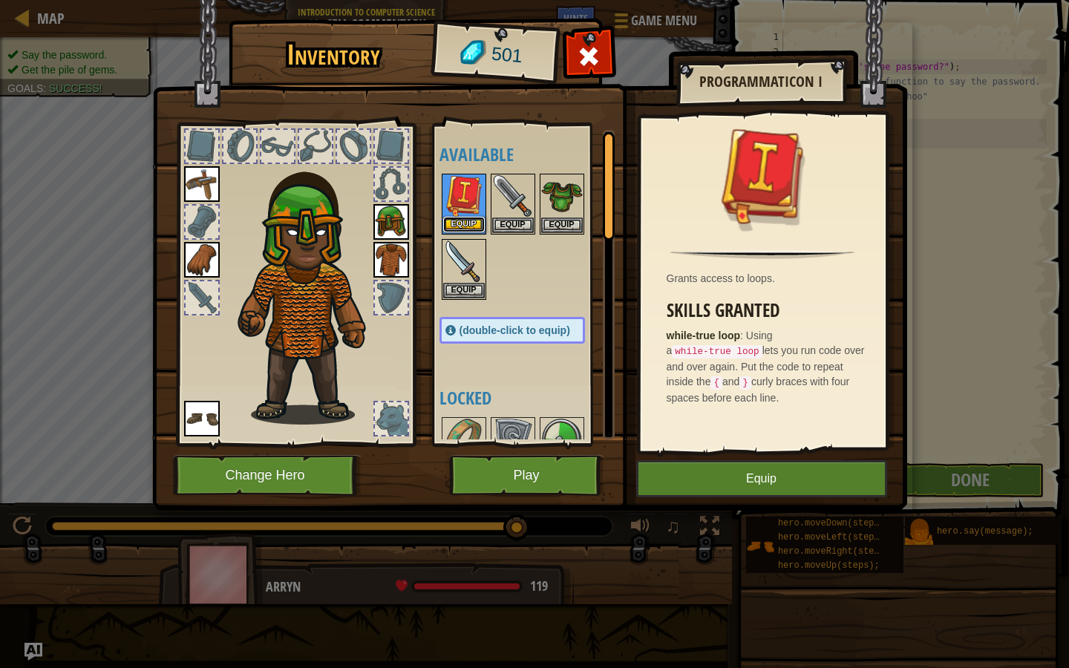
click at [462, 226] on button "Equip" at bounding box center [464, 225] width 42 height 16
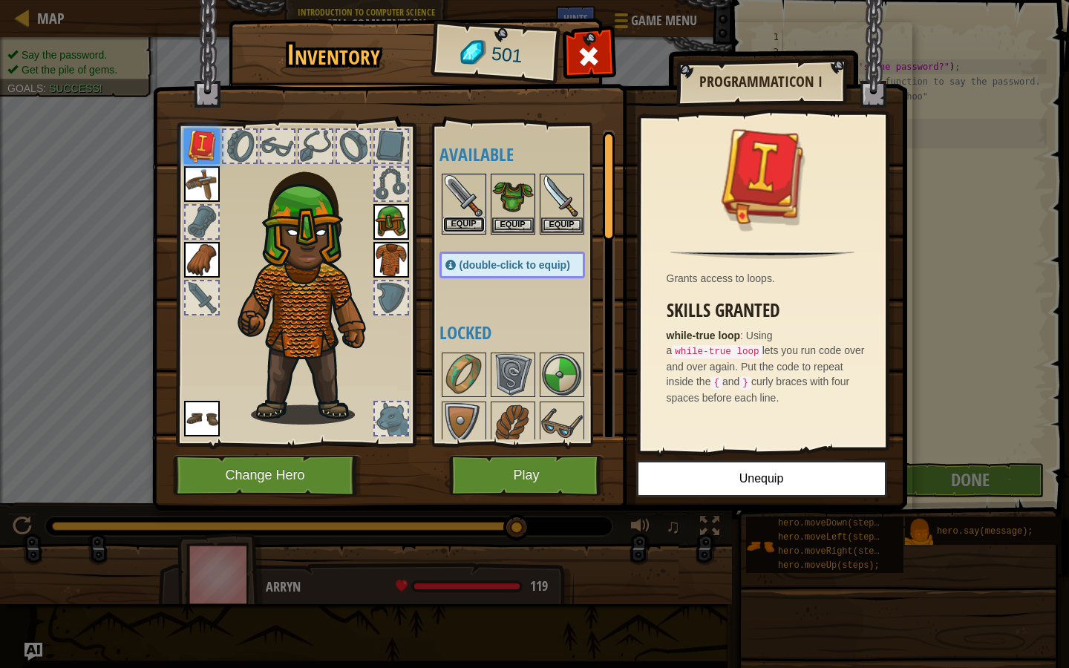
click at [468, 225] on button "Equip" at bounding box center [464, 225] width 42 height 16
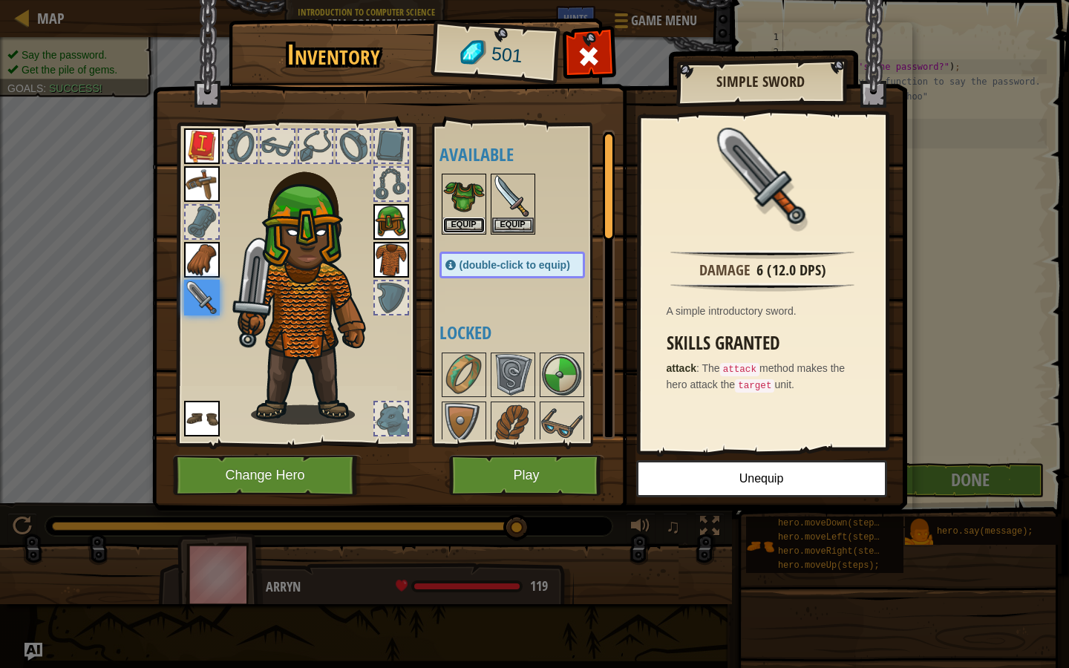
click at [468, 225] on button "Equip" at bounding box center [464, 225] width 42 height 16
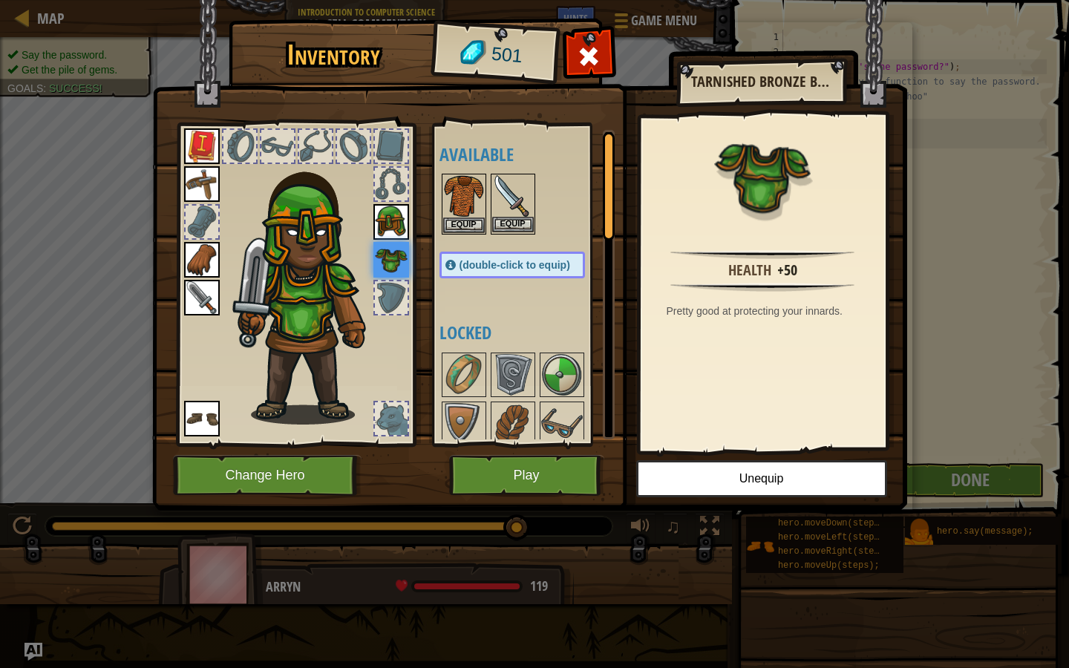
click at [511, 200] on img at bounding box center [513, 196] width 42 height 42
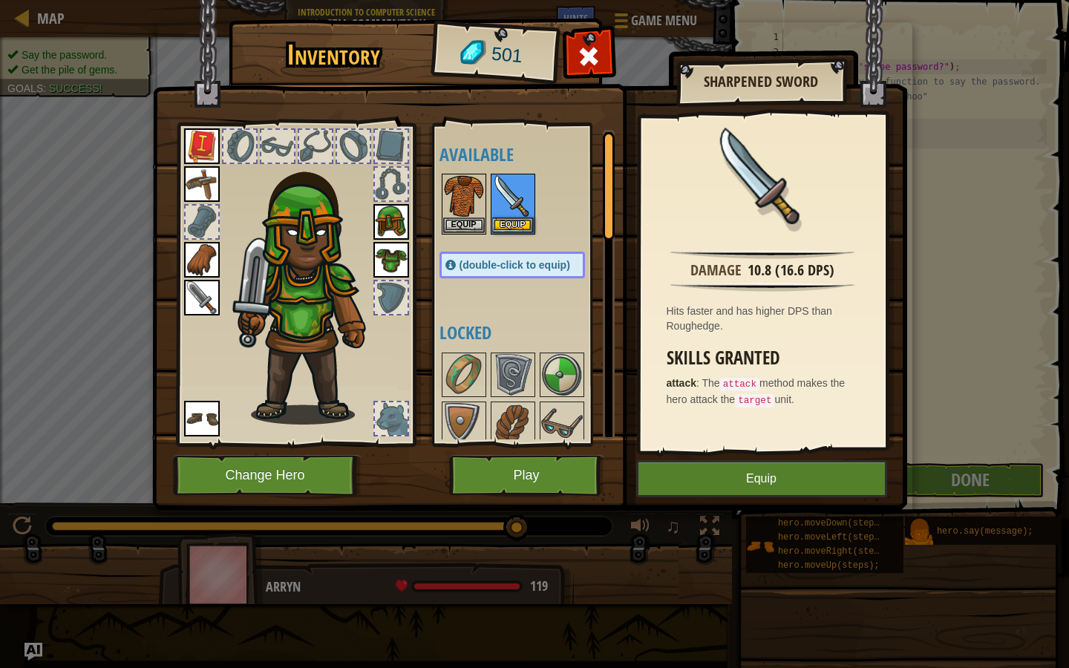
click at [214, 304] on img at bounding box center [202, 298] width 36 height 36
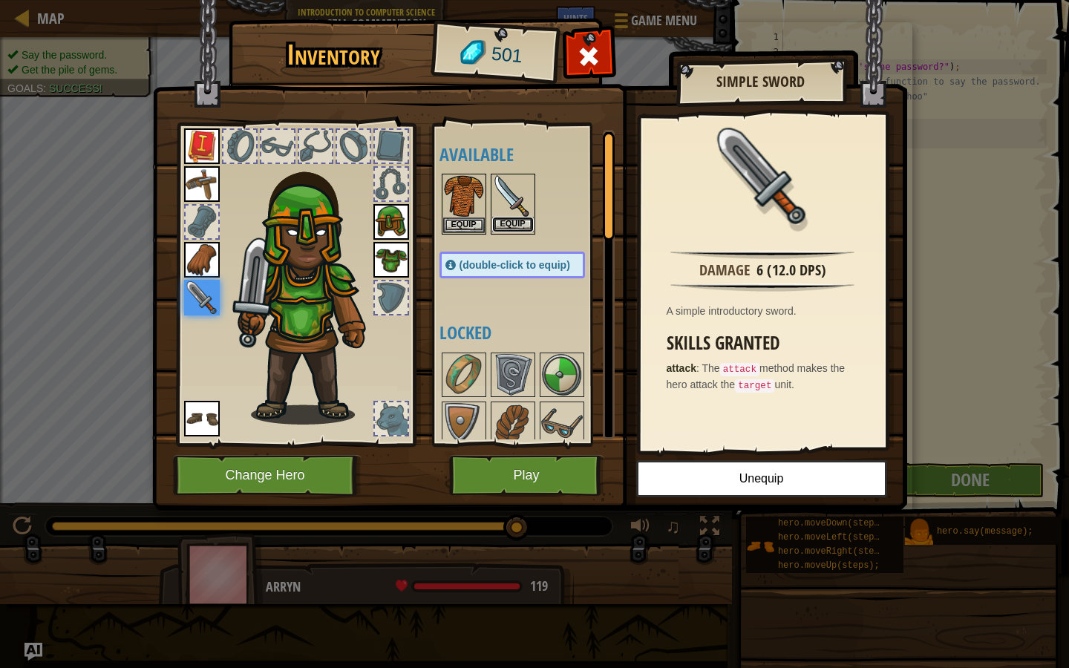
click at [514, 223] on button "Equip" at bounding box center [513, 225] width 42 height 16
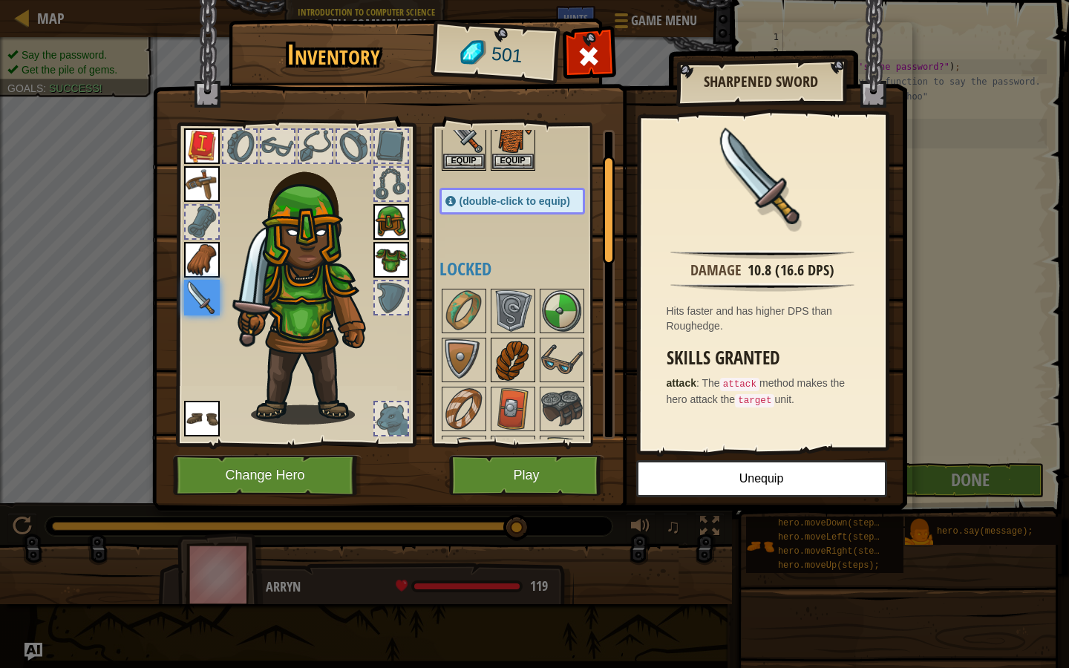
scroll to position [65, 0]
click at [513, 404] on img at bounding box center [513, 408] width 42 height 42
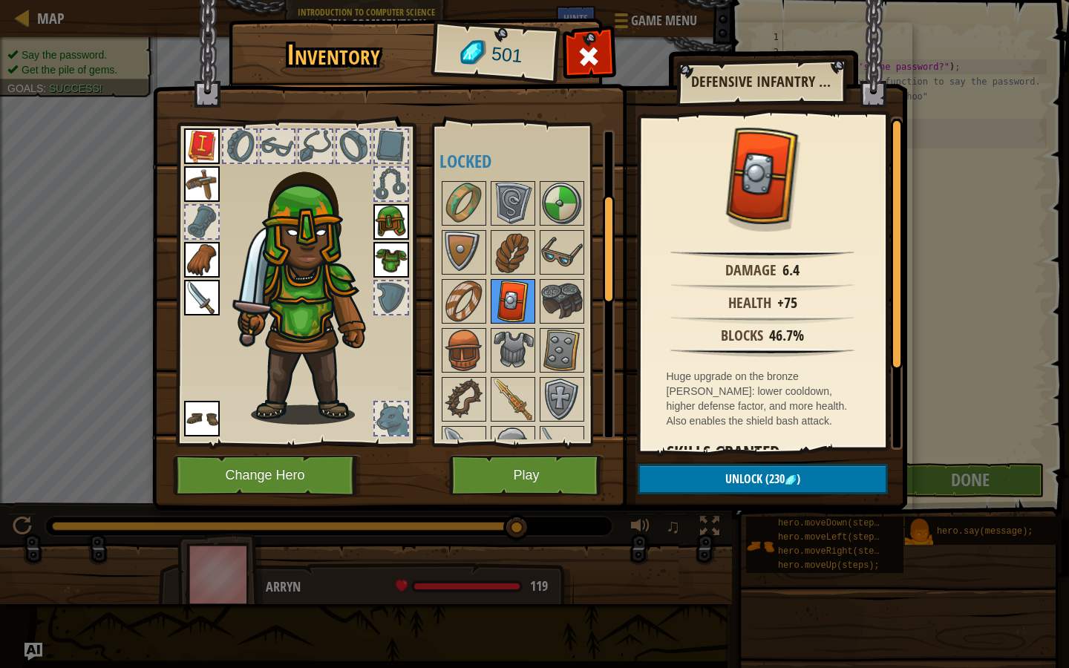
scroll to position [172, 0]
click at [508, 334] on img at bounding box center [513, 350] width 42 height 42
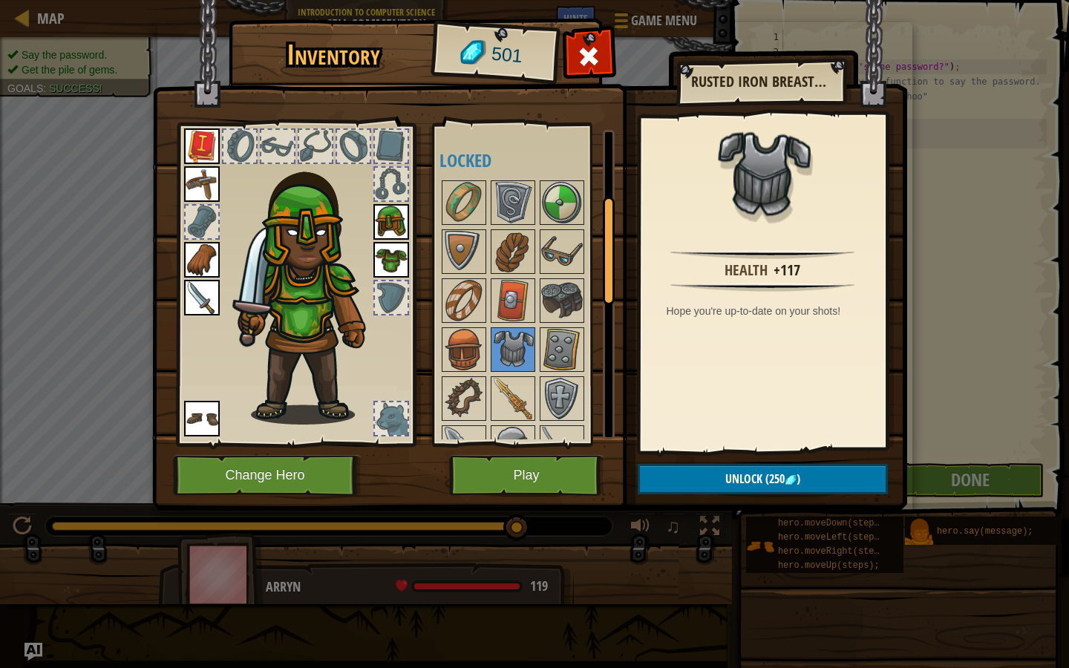
click at [386, 261] on img at bounding box center [391, 260] width 36 height 36
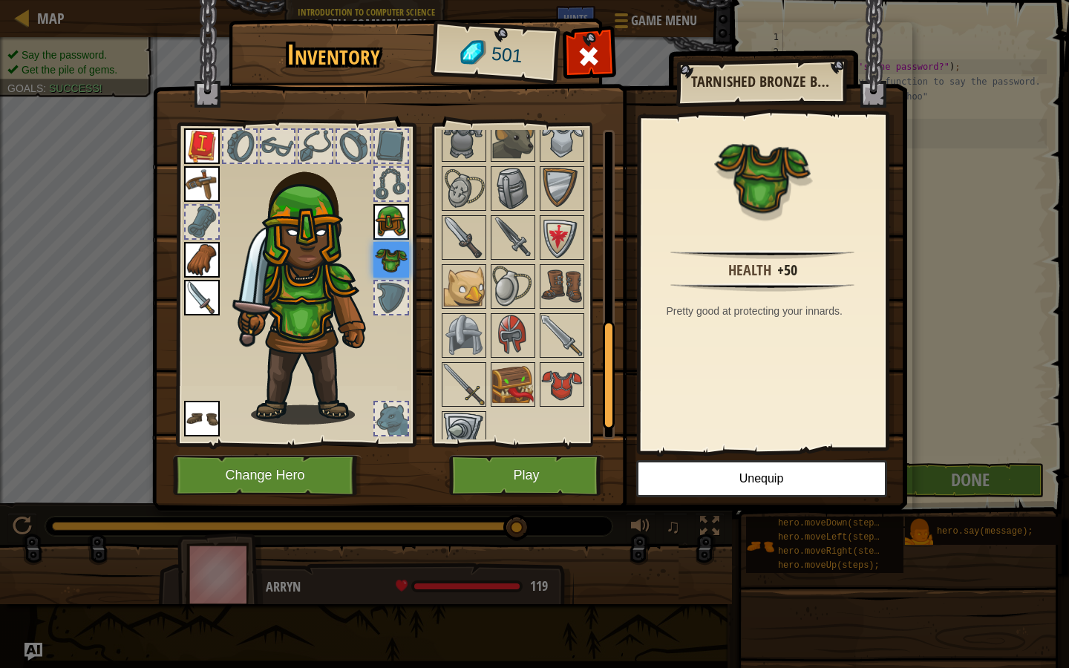
scroll to position [456, 0]
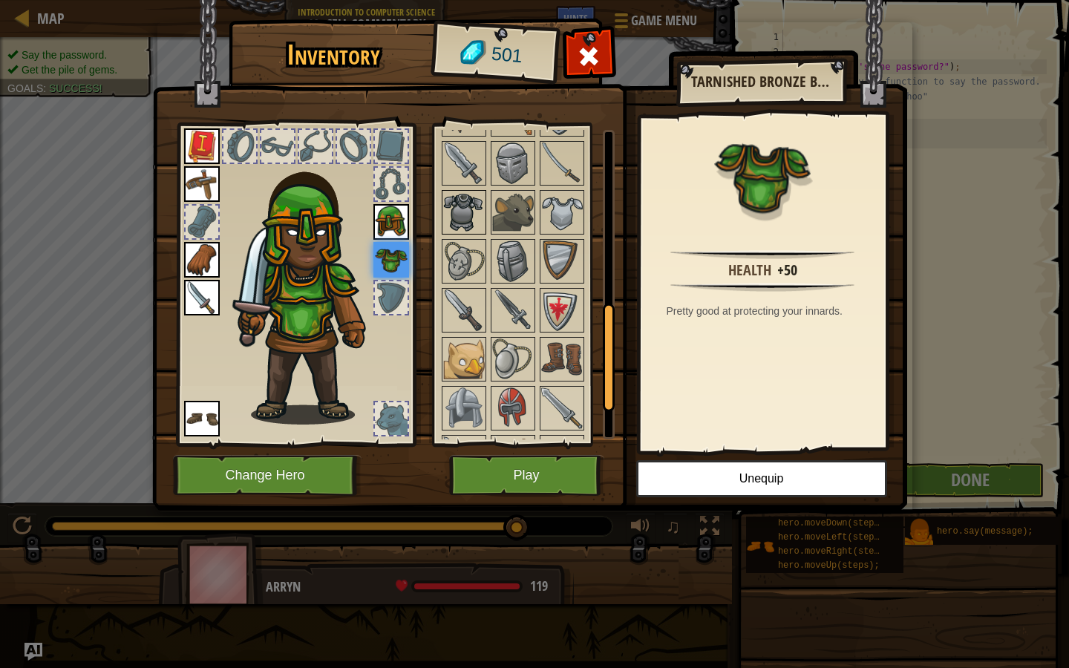
click at [458, 226] on img at bounding box center [464, 212] width 42 height 42
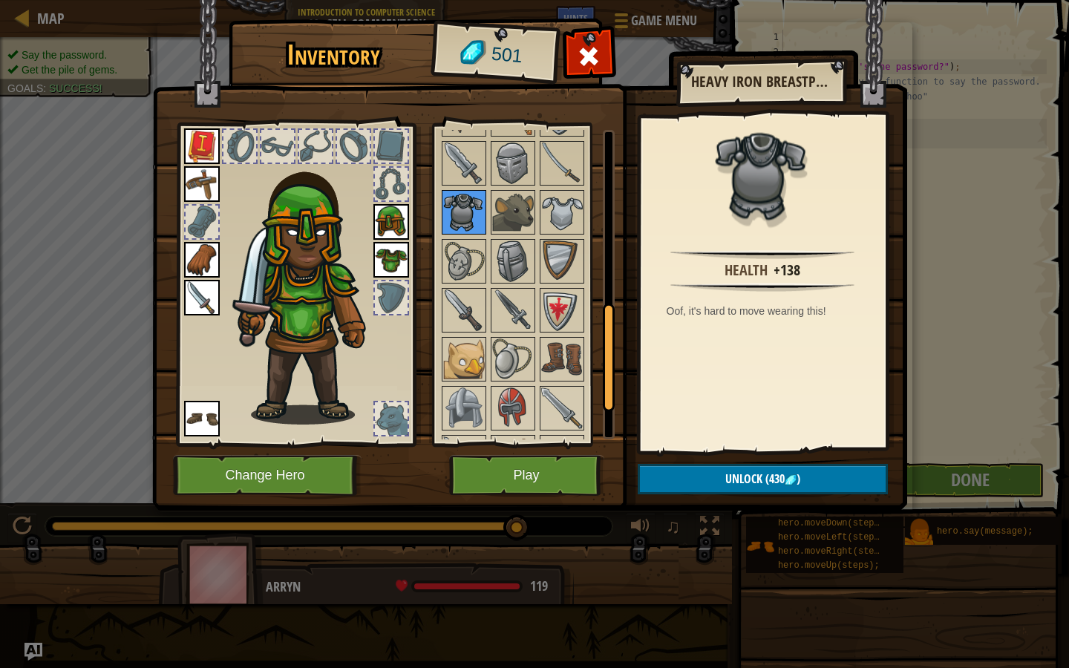
scroll to position [548, 0]
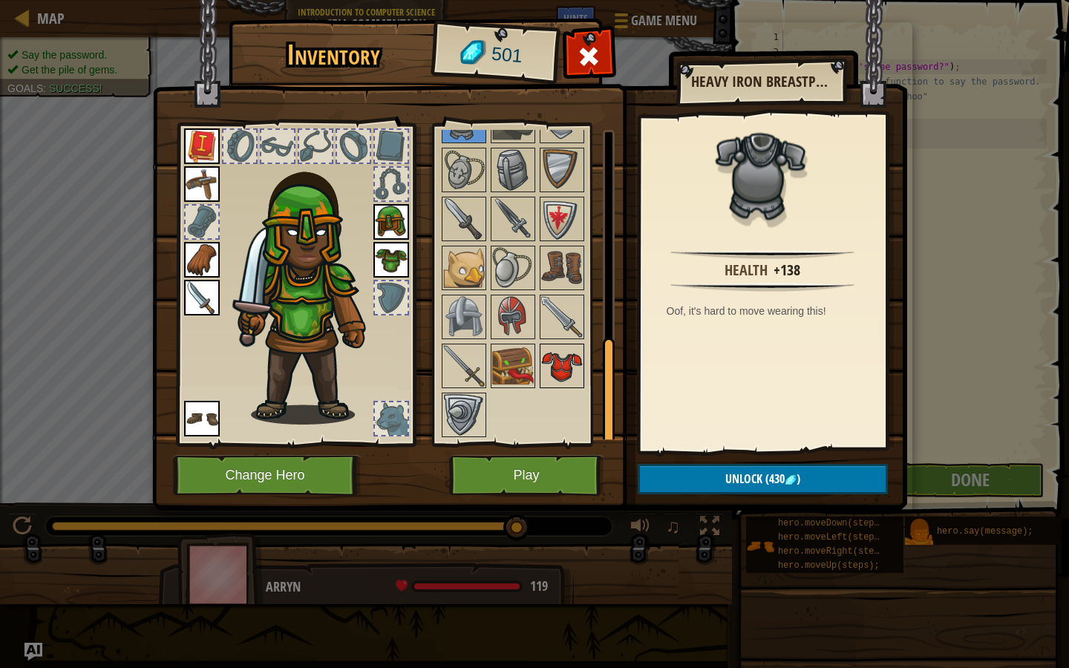
click at [541, 367] on img at bounding box center [562, 366] width 42 height 42
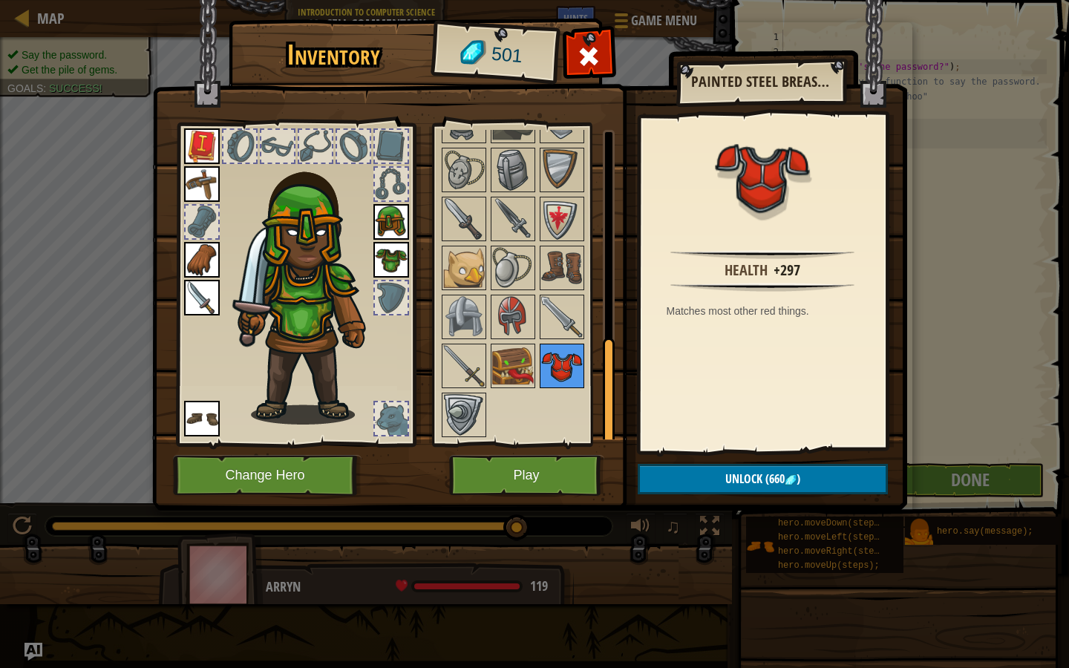
click at [556, 369] on img at bounding box center [562, 366] width 42 height 42
click at [499, 303] on img at bounding box center [513, 317] width 42 height 42
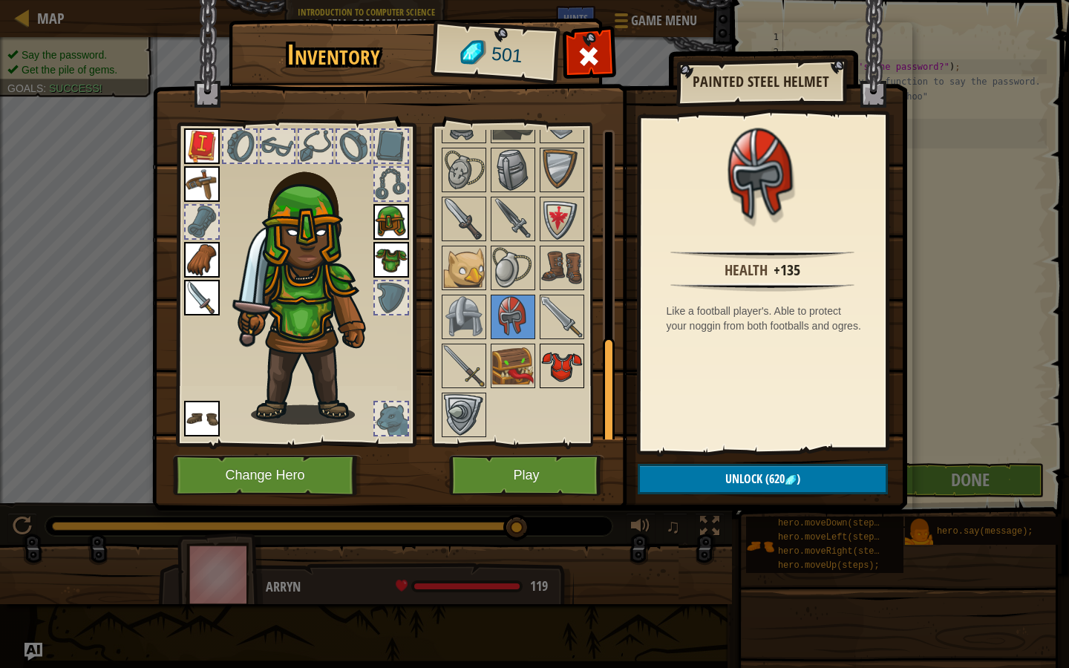
click at [554, 371] on img at bounding box center [562, 366] width 42 height 42
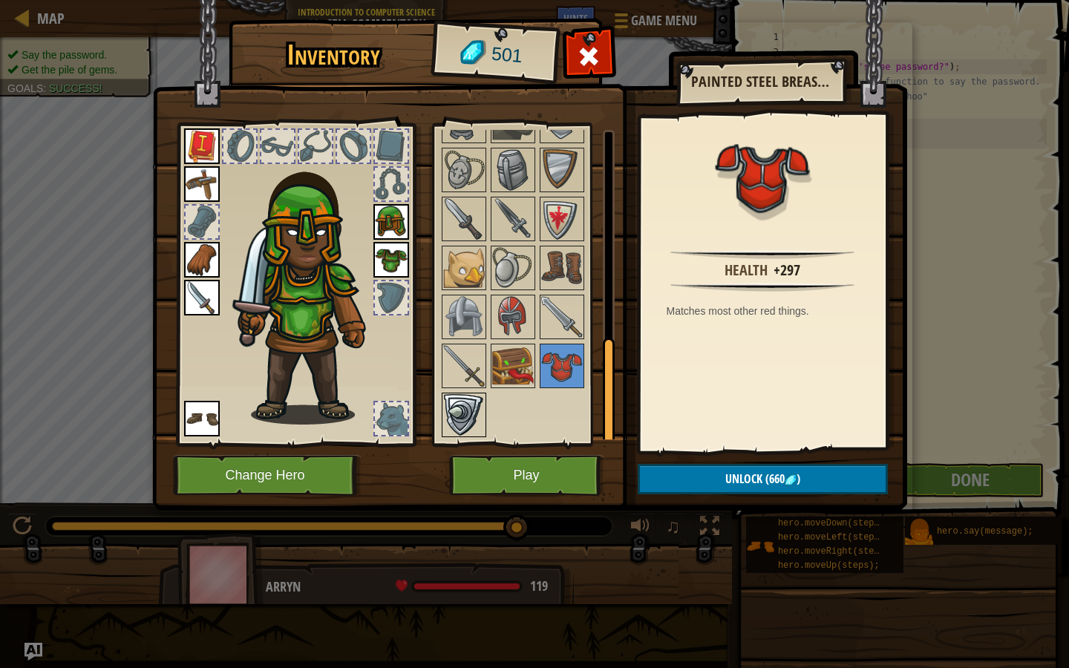
click at [450, 416] on img at bounding box center [464, 415] width 42 height 42
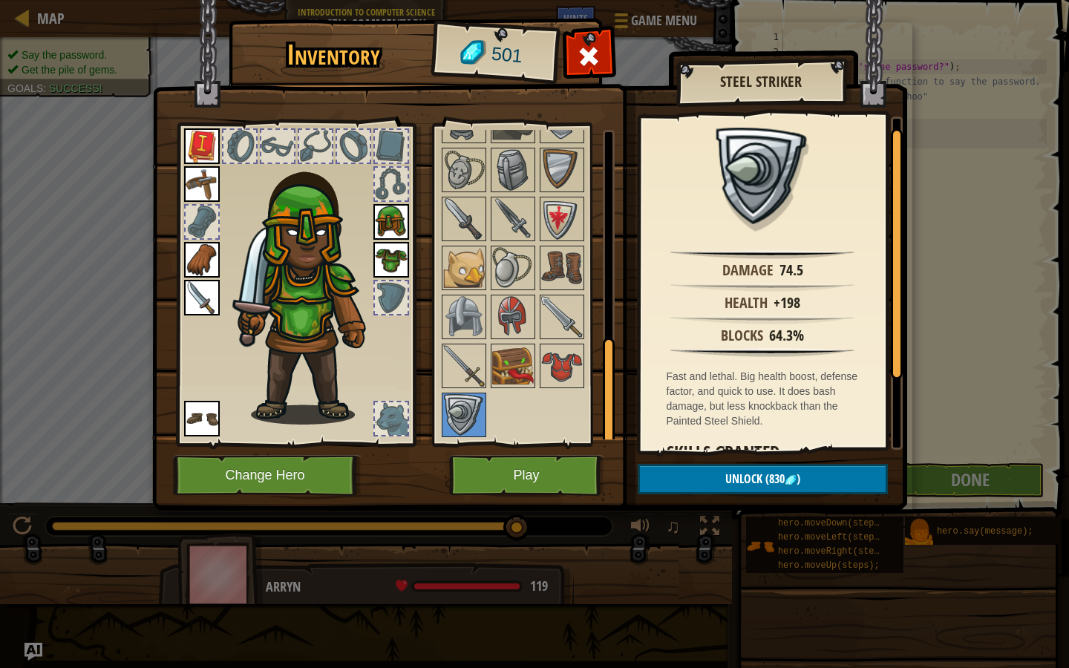
scroll to position [59, 0]
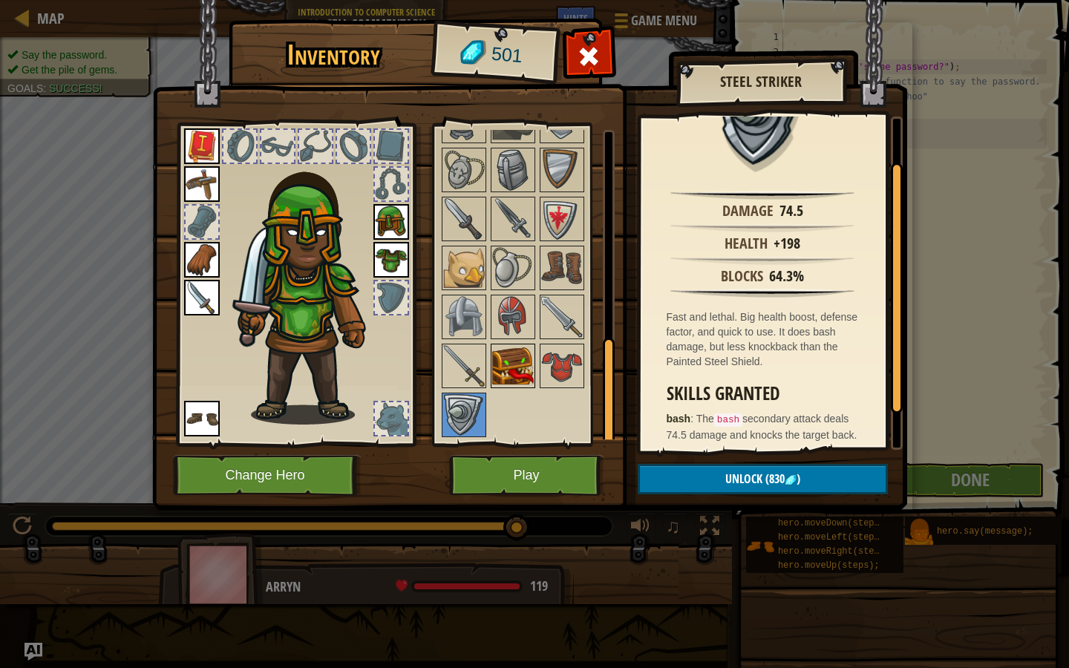
click at [517, 369] on img at bounding box center [513, 366] width 42 height 42
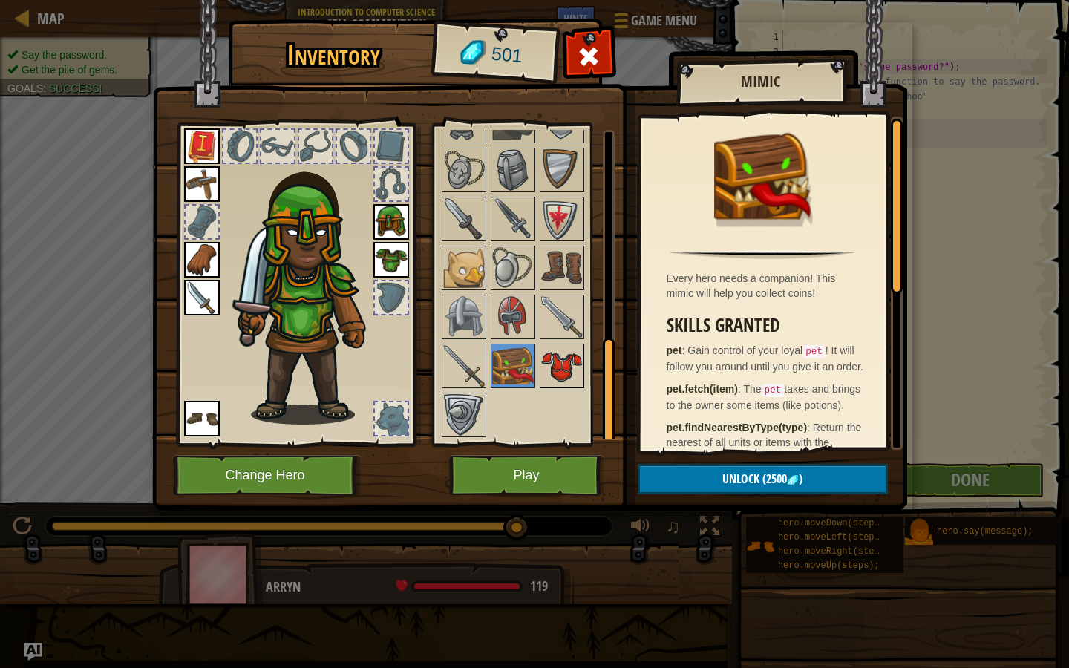
click at [551, 368] on img at bounding box center [562, 366] width 42 height 42
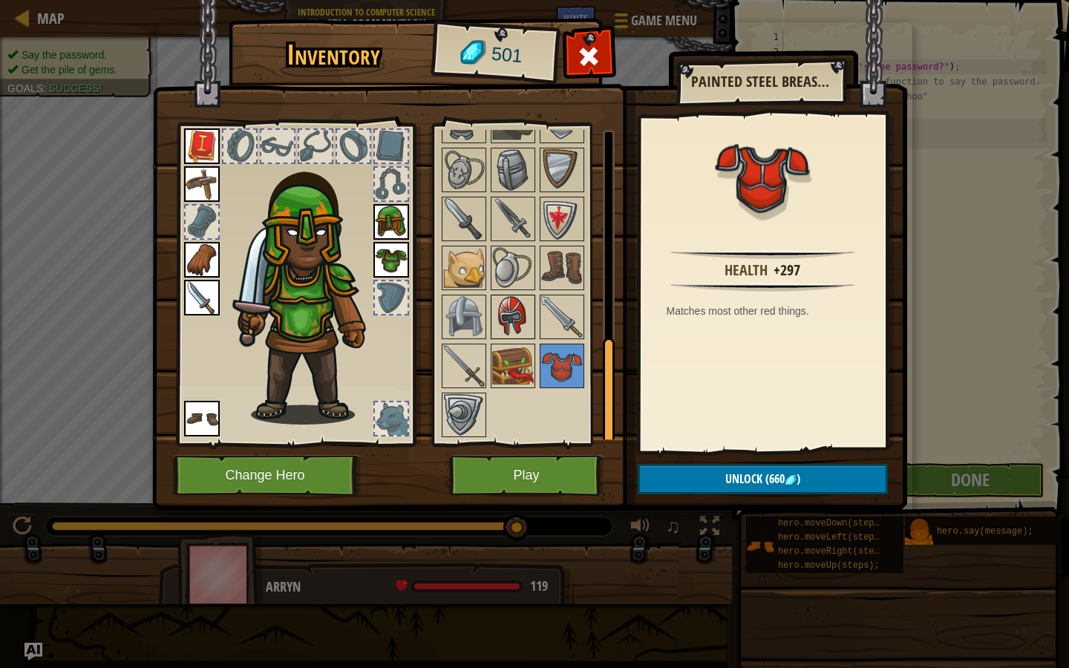
click at [517, 310] on img at bounding box center [513, 317] width 42 height 42
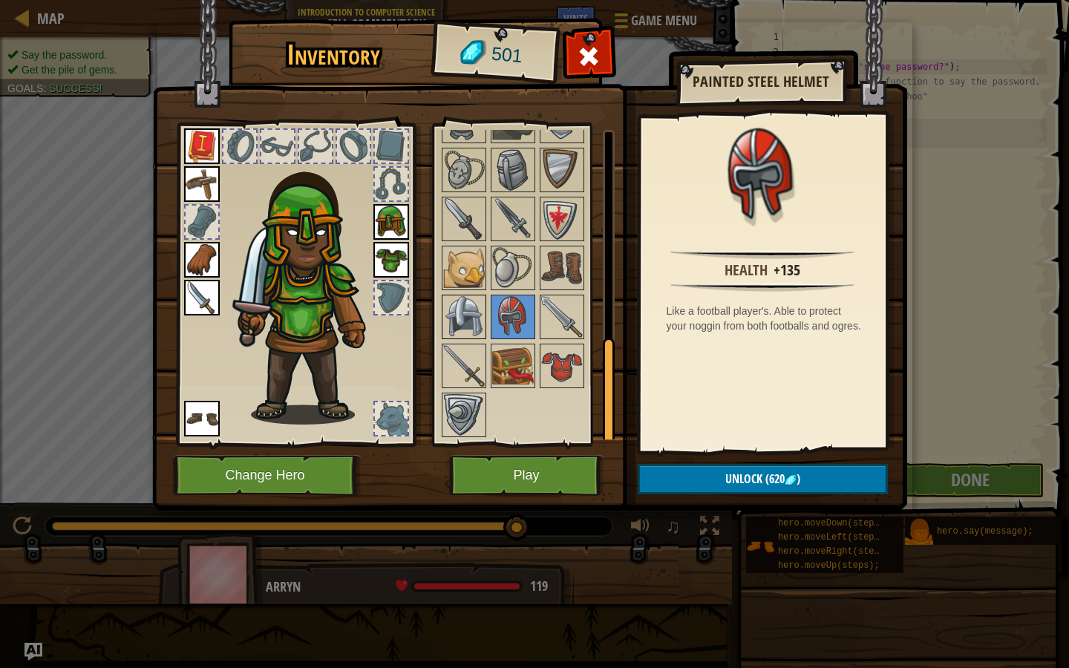
click at [475, 299] on img at bounding box center [464, 317] width 42 height 42
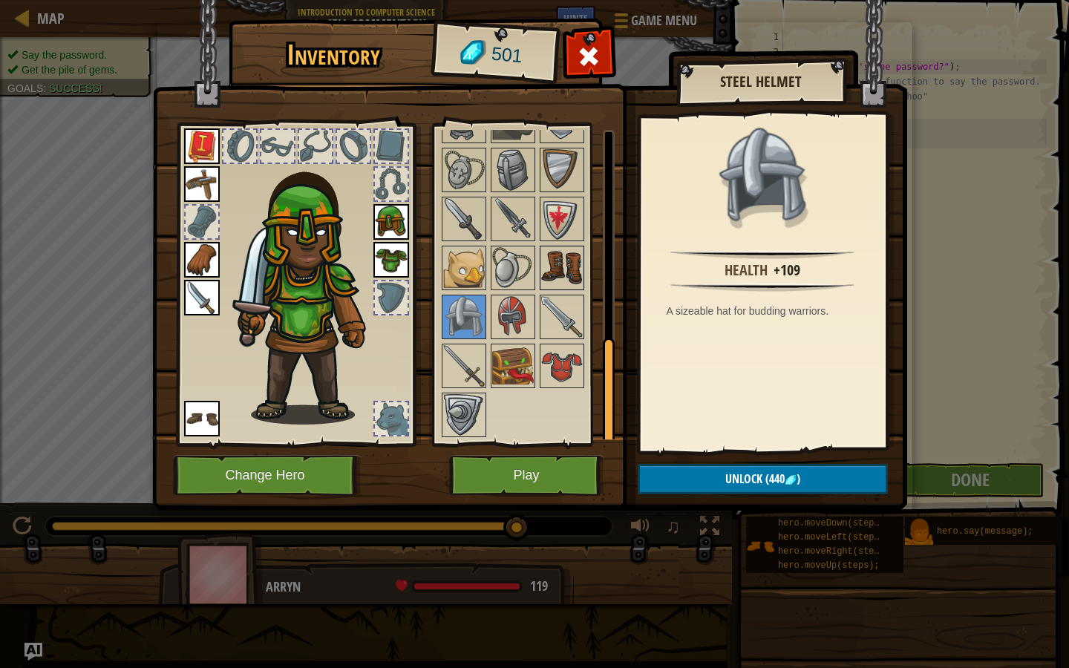
click at [557, 257] on img at bounding box center [562, 268] width 42 height 42
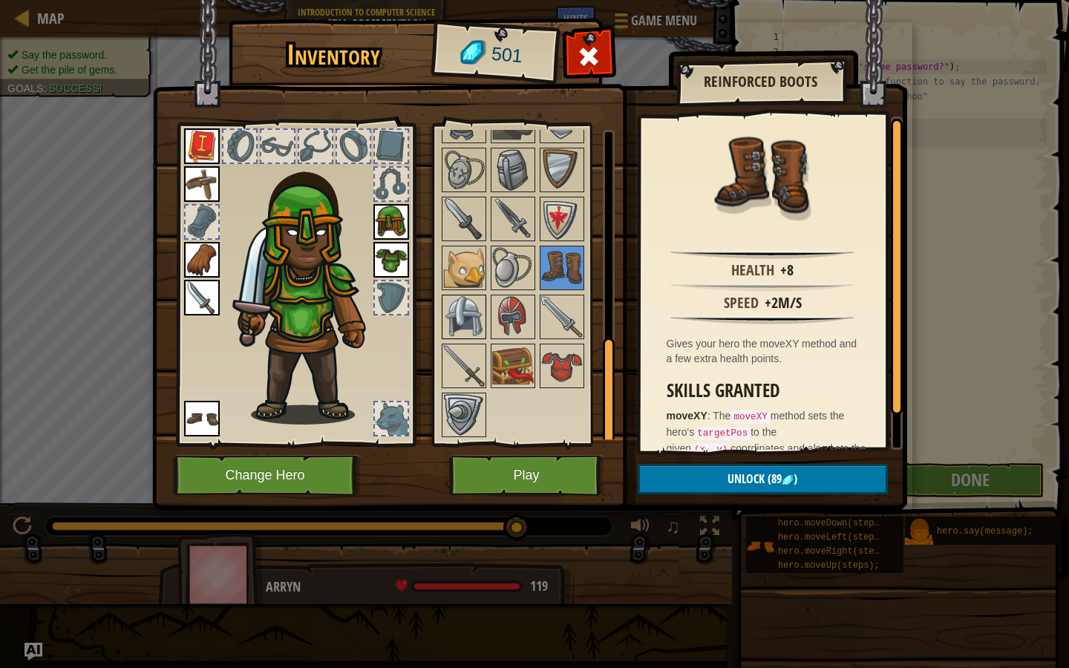
click at [467, 309] on img at bounding box center [464, 317] width 42 height 42
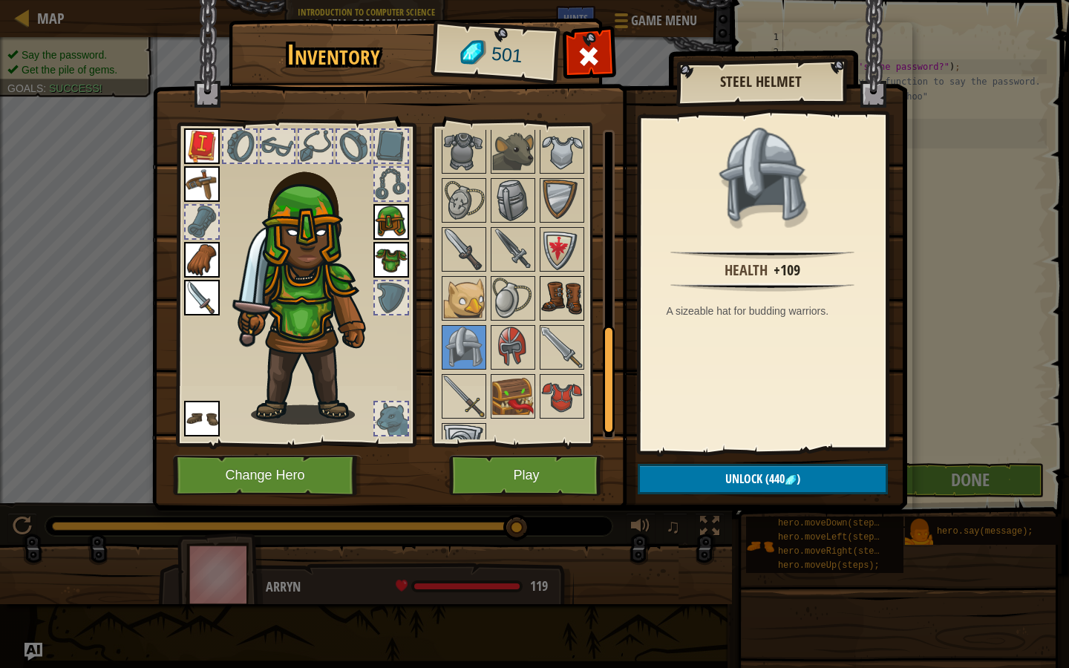
scroll to position [516, 0]
click at [463, 157] on img at bounding box center [464, 153] width 42 height 42
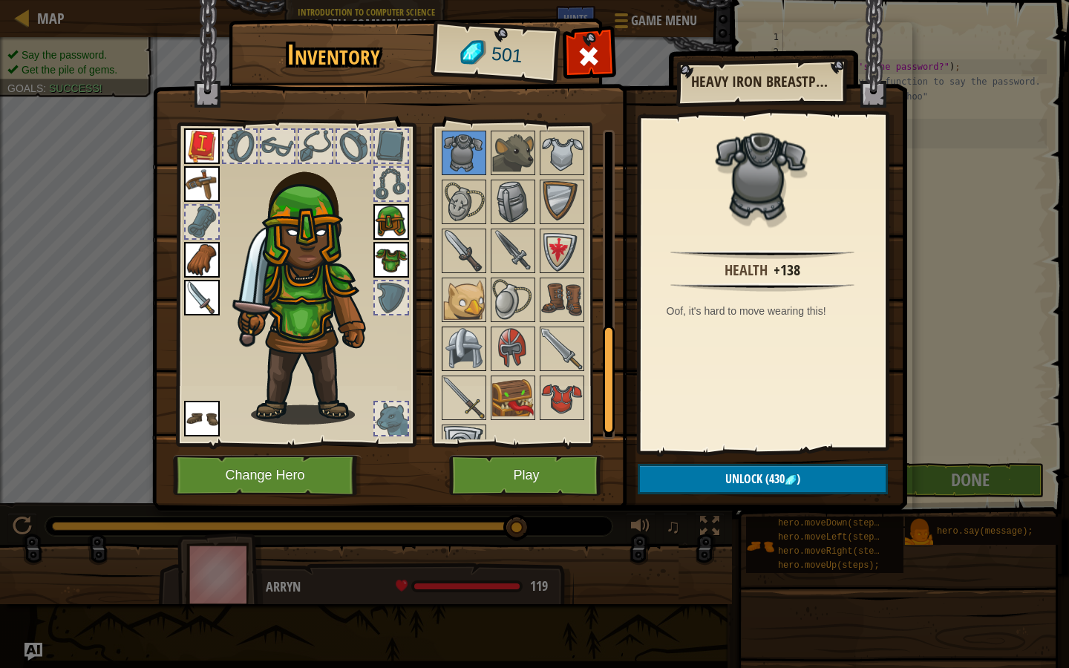
click at [471, 344] on img at bounding box center [464, 349] width 42 height 42
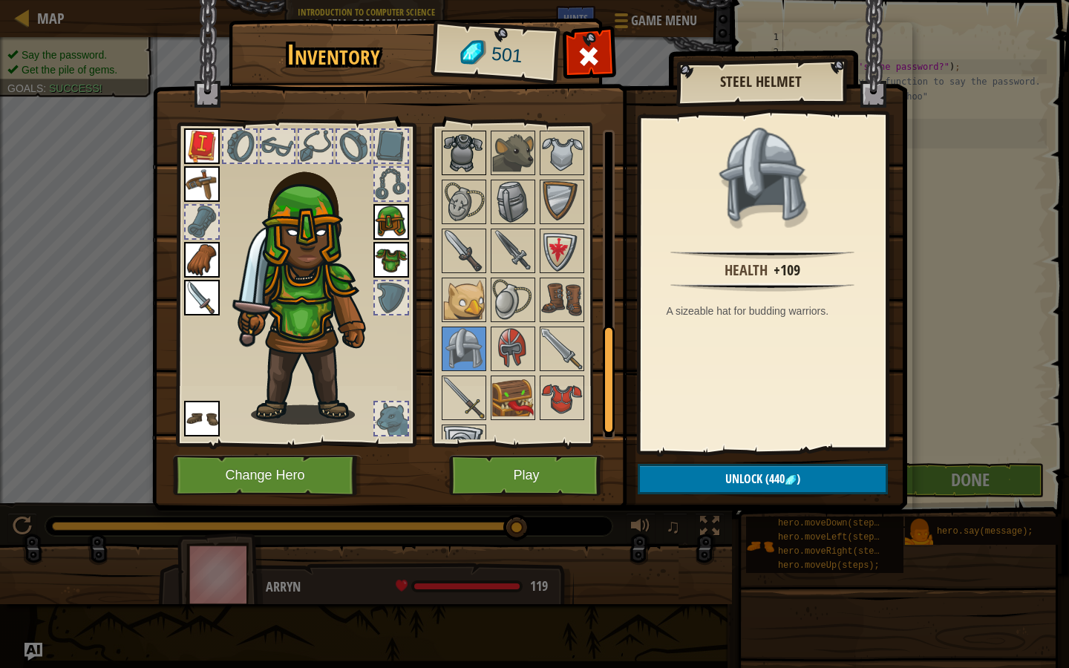
click at [470, 165] on img at bounding box center [464, 153] width 42 height 42
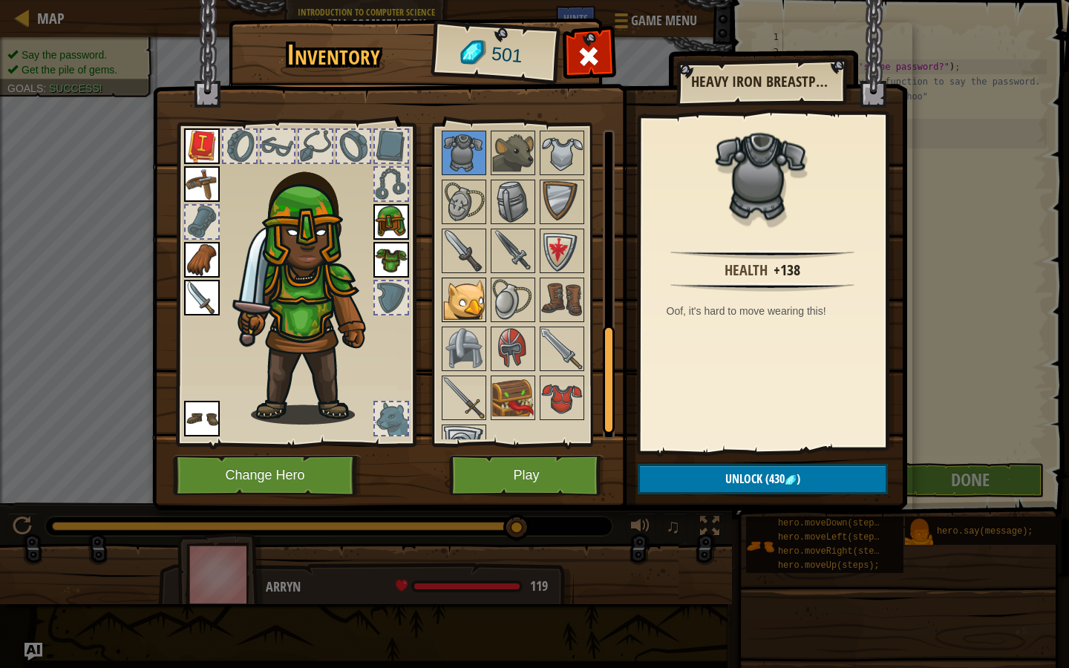
click at [476, 299] on img at bounding box center [464, 300] width 42 height 42
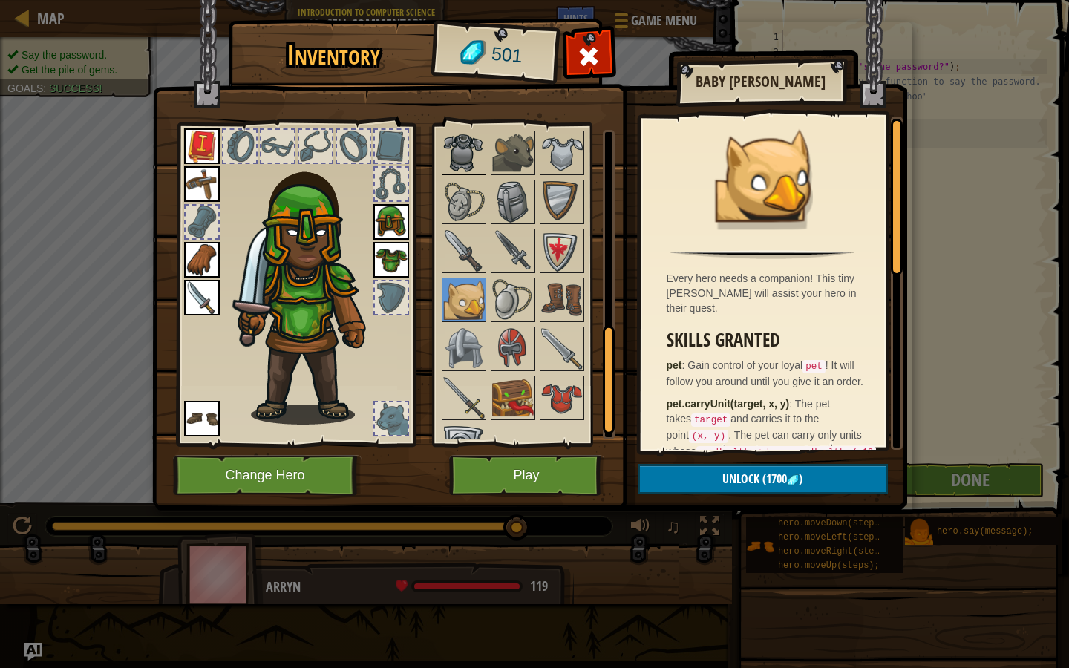
click at [477, 169] on img at bounding box center [464, 153] width 42 height 42
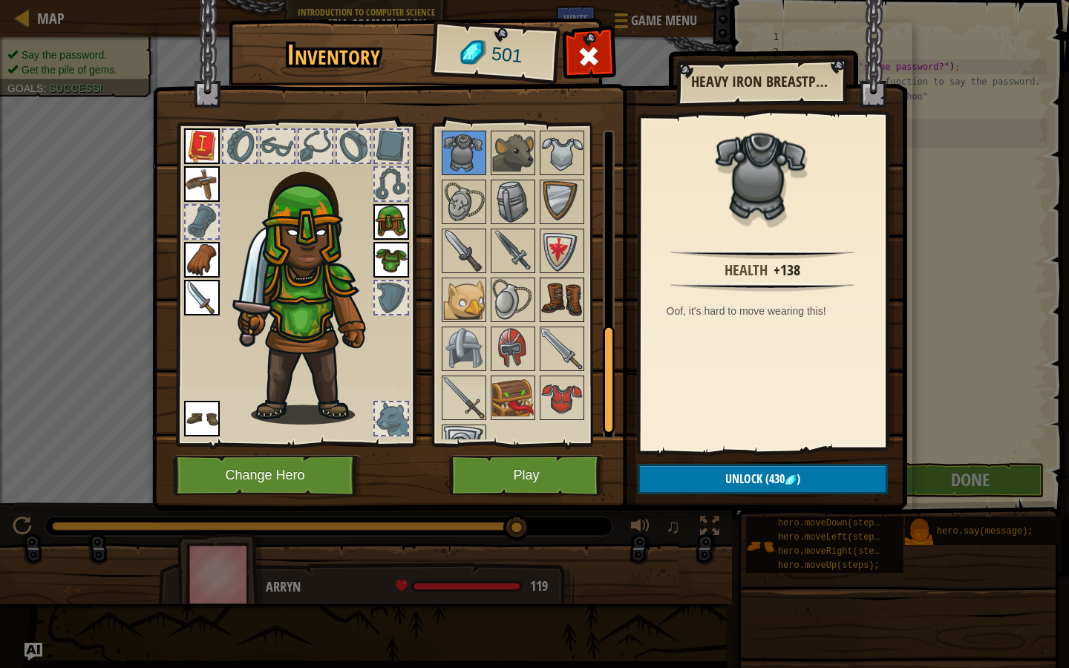
click at [551, 290] on img at bounding box center [562, 300] width 42 height 42
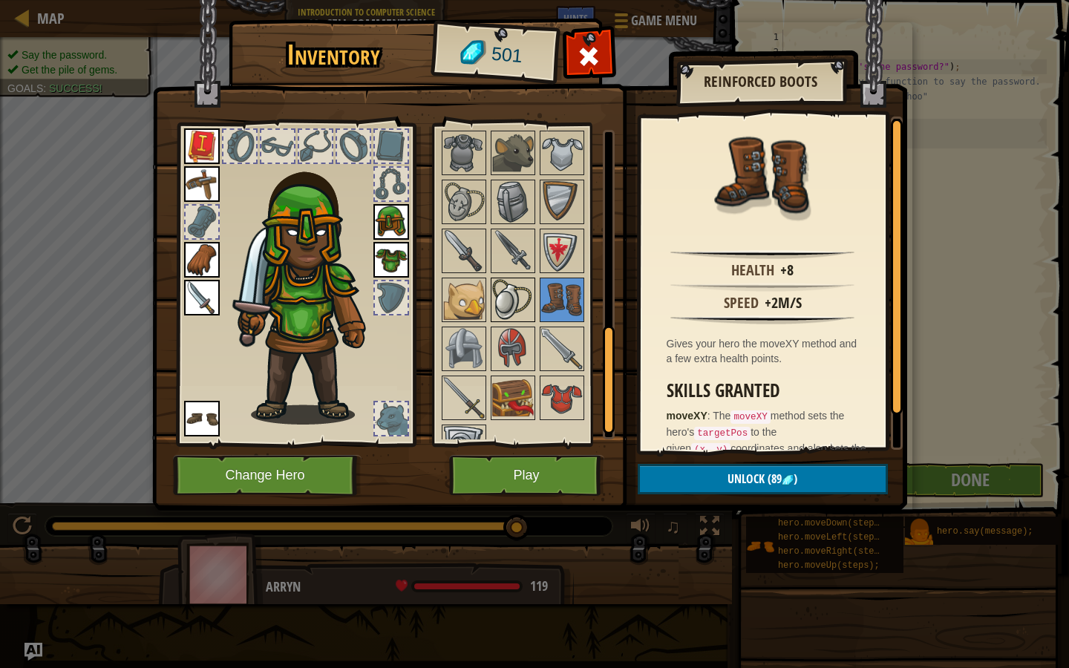
click at [522, 296] on img at bounding box center [513, 300] width 42 height 42
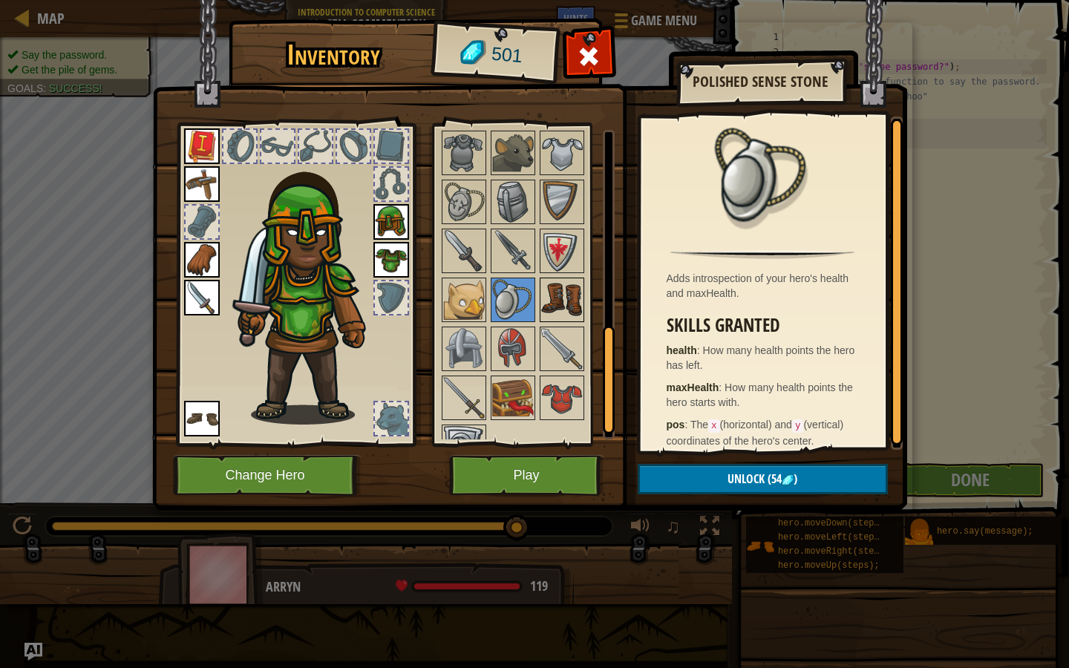
scroll to position [548, 0]
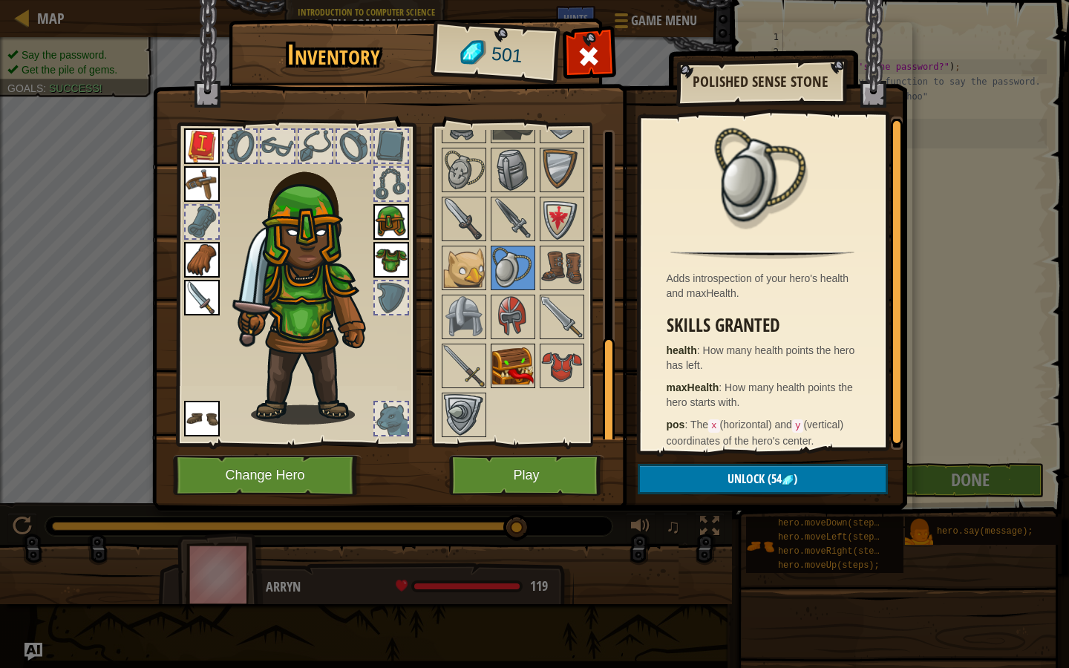
click at [510, 351] on img at bounding box center [513, 366] width 42 height 42
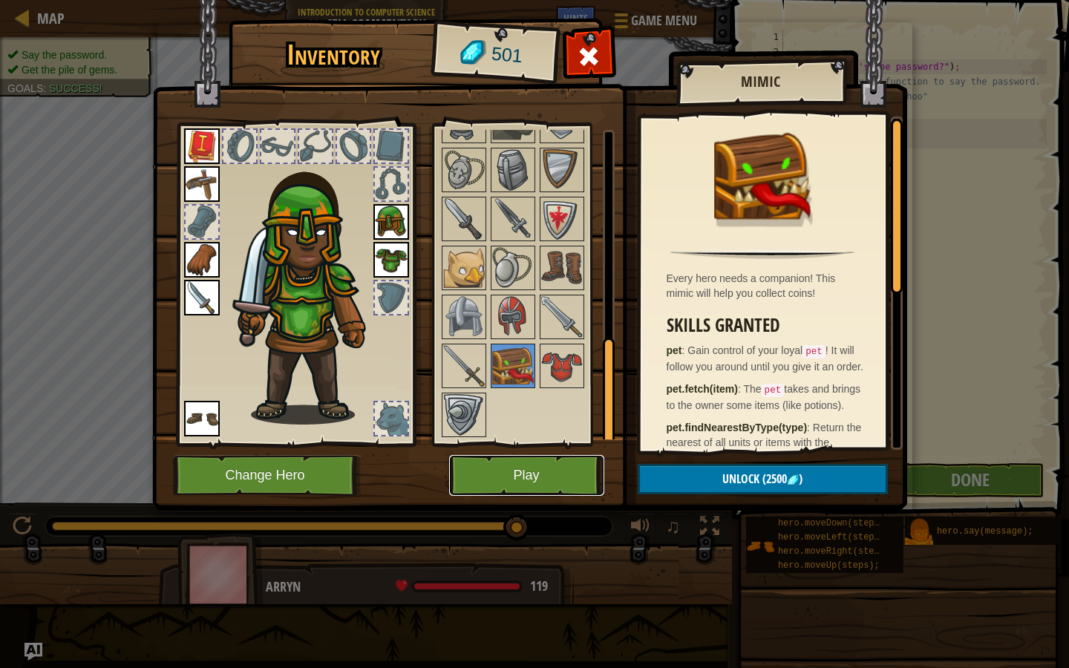
click at [534, 461] on button "Play" at bounding box center [526, 475] width 155 height 41
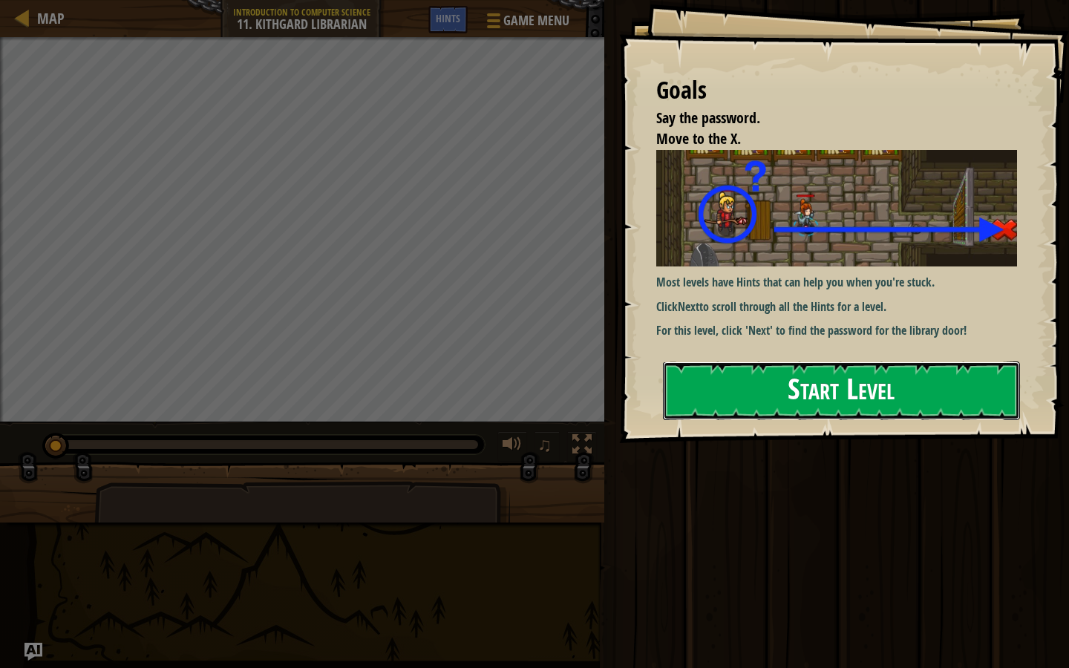
click at [708, 361] on button "Start Level" at bounding box center [841, 390] width 357 height 59
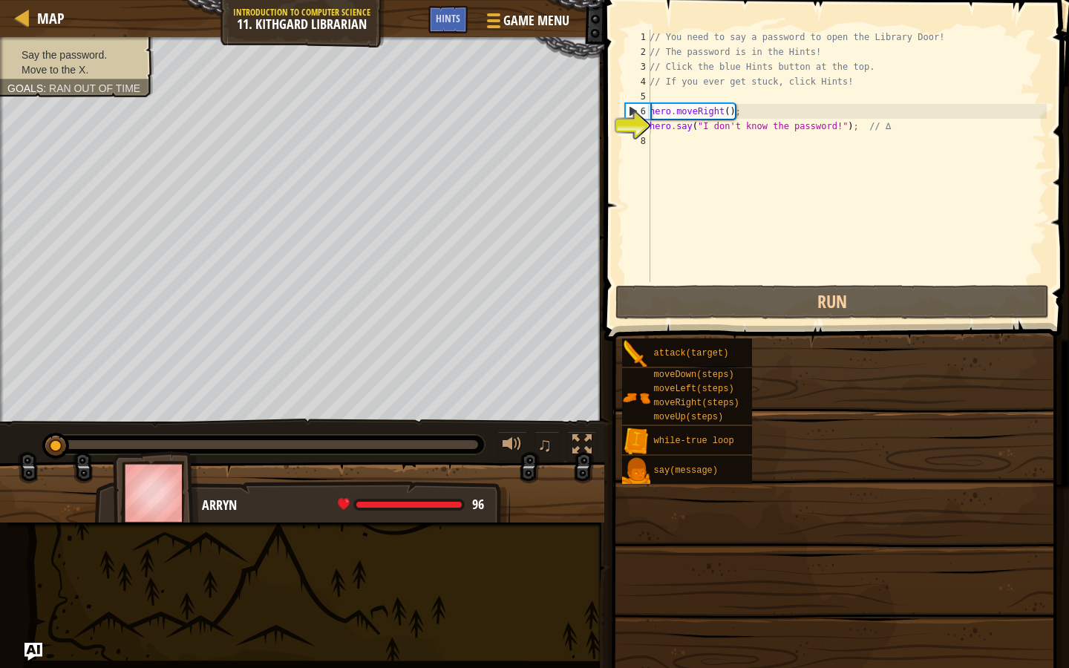
type textarea "hero.say("I don't know the password!"); // ∆"
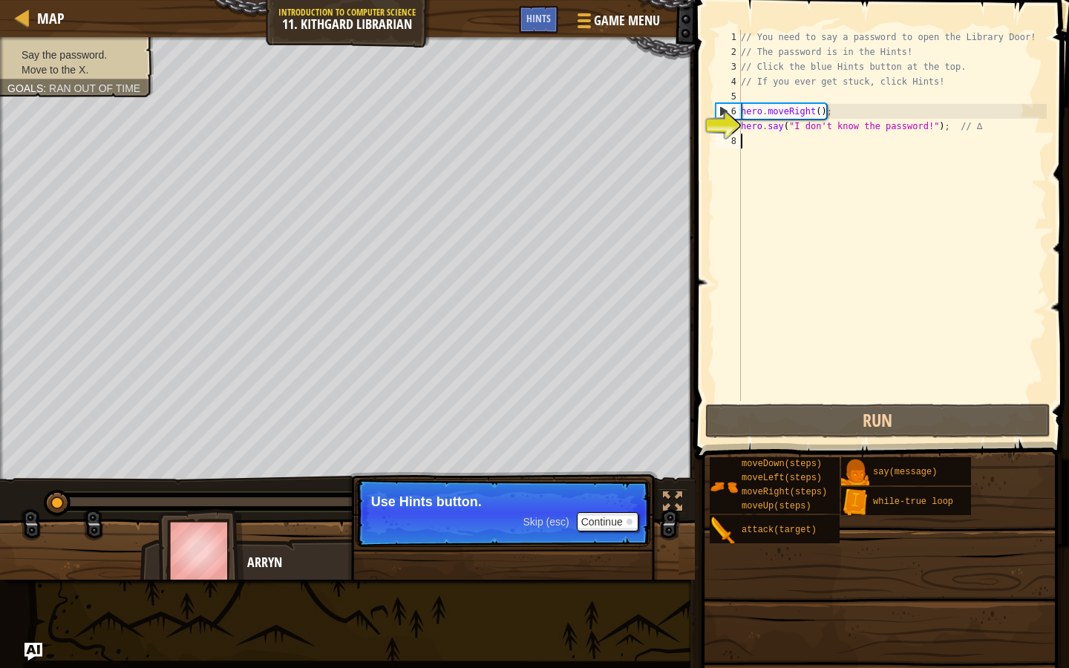
click at [781, 165] on div "// You need to say a password to open the Library Door! // The password is in t…" at bounding box center [892, 230] width 309 height 401
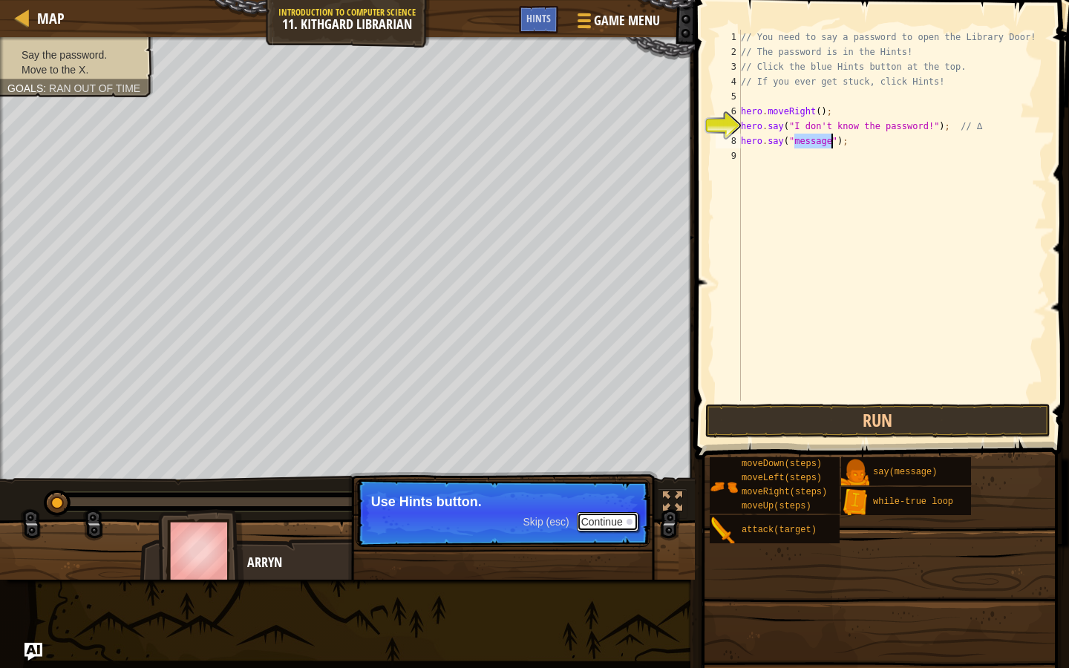
click at [614, 531] on button "Continue" at bounding box center [608, 521] width 62 height 19
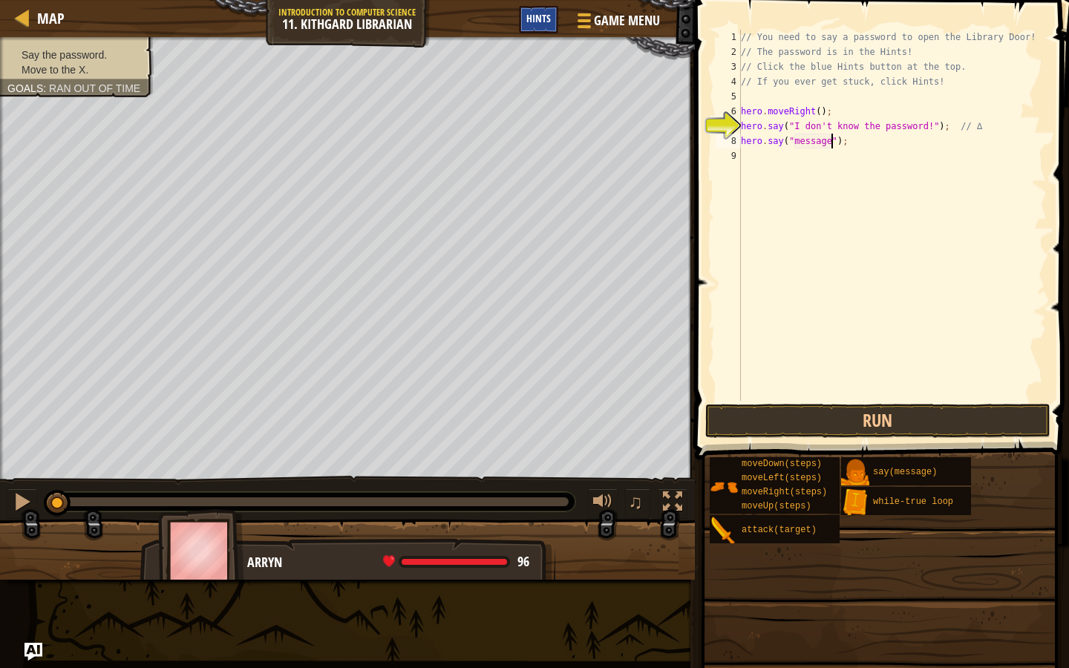
click at [534, 30] on div "Hints" at bounding box center [538, 19] width 39 height 27
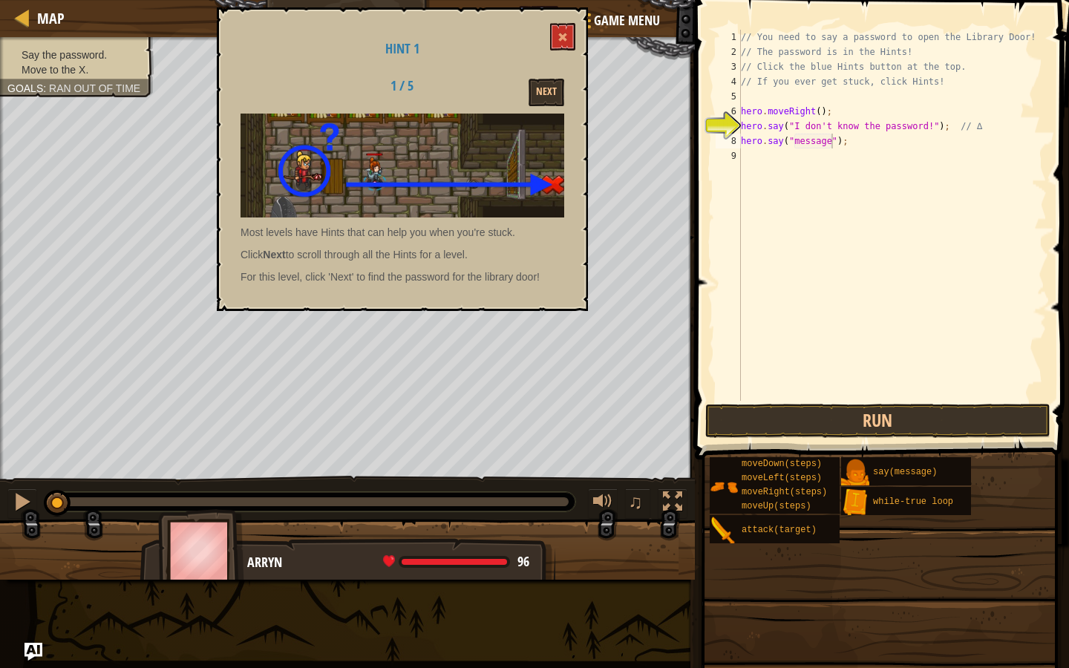
click at [548, 106] on div "Hint 1 1 / 5 Next Most levels have Hints that can help you when you're stuck. C…" at bounding box center [402, 159] width 371 height 304
click at [548, 98] on button "Next" at bounding box center [546, 92] width 36 height 27
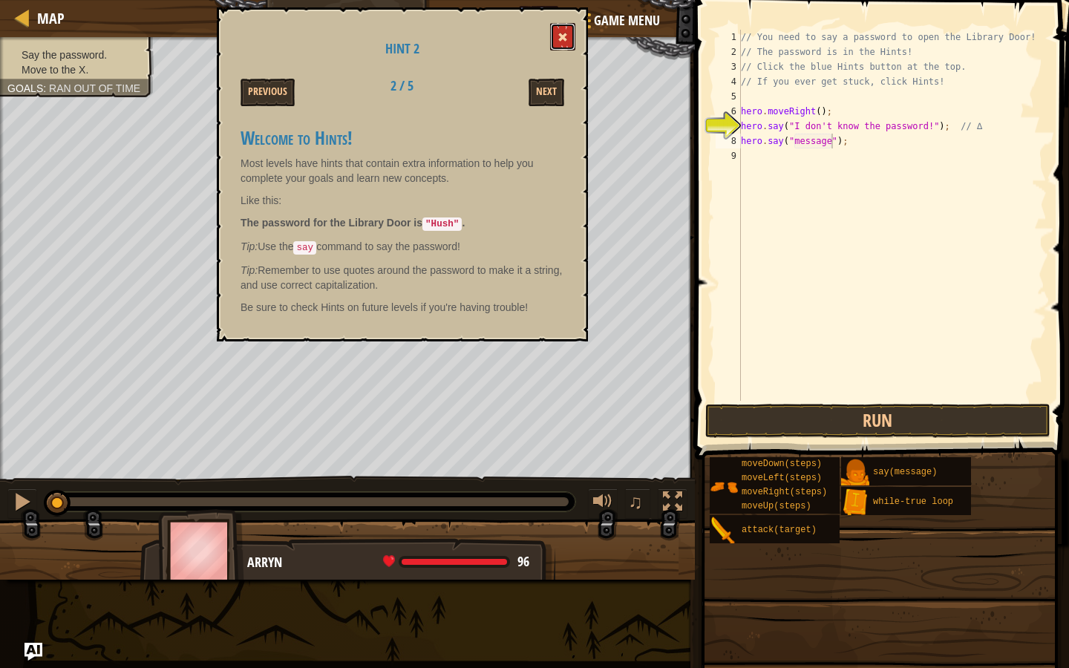
click at [565, 48] on button at bounding box center [562, 36] width 25 height 27
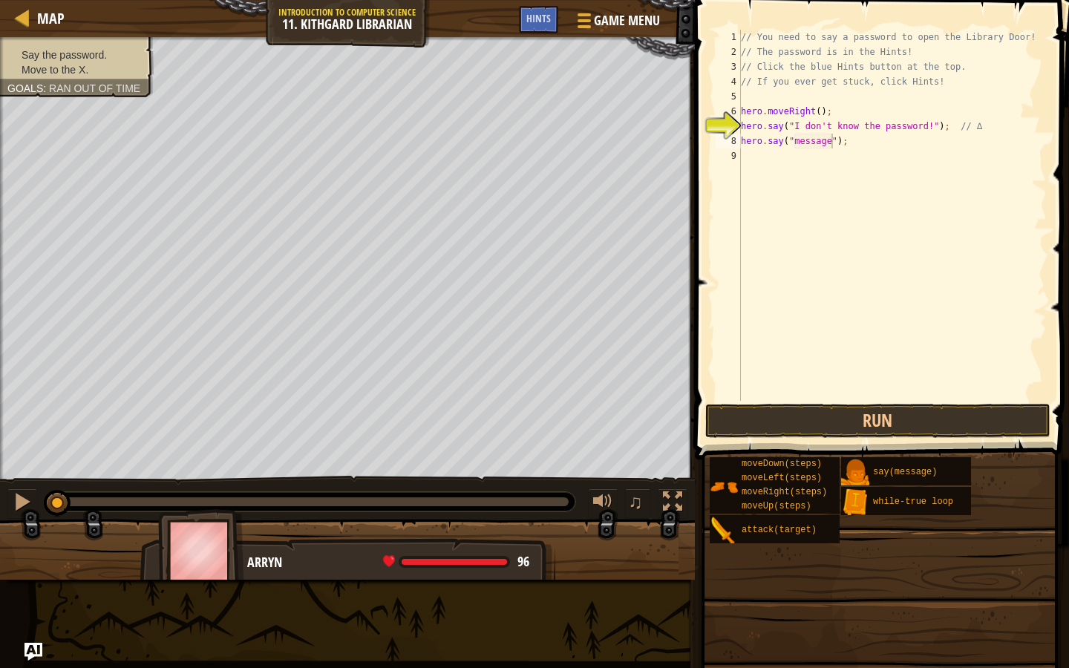
click at [805, 138] on div "// You need to say a password to open the Library Door! // The password is in t…" at bounding box center [892, 230] width 309 height 401
type textarea "hero.say("message");"
click at [805, 138] on div "// You need to say a password to open the Library Door! // The password is in t…" at bounding box center [892, 230] width 309 height 401
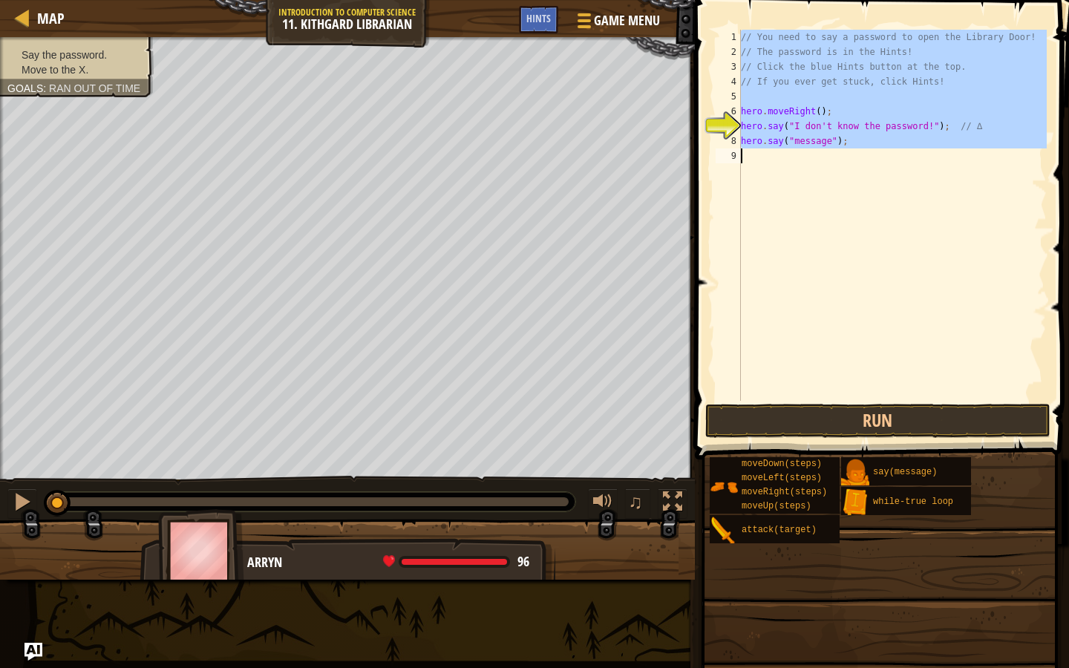
click at [807, 175] on div "// You need to say a password to open the Library Door! // The password is in t…" at bounding box center [892, 230] width 309 height 401
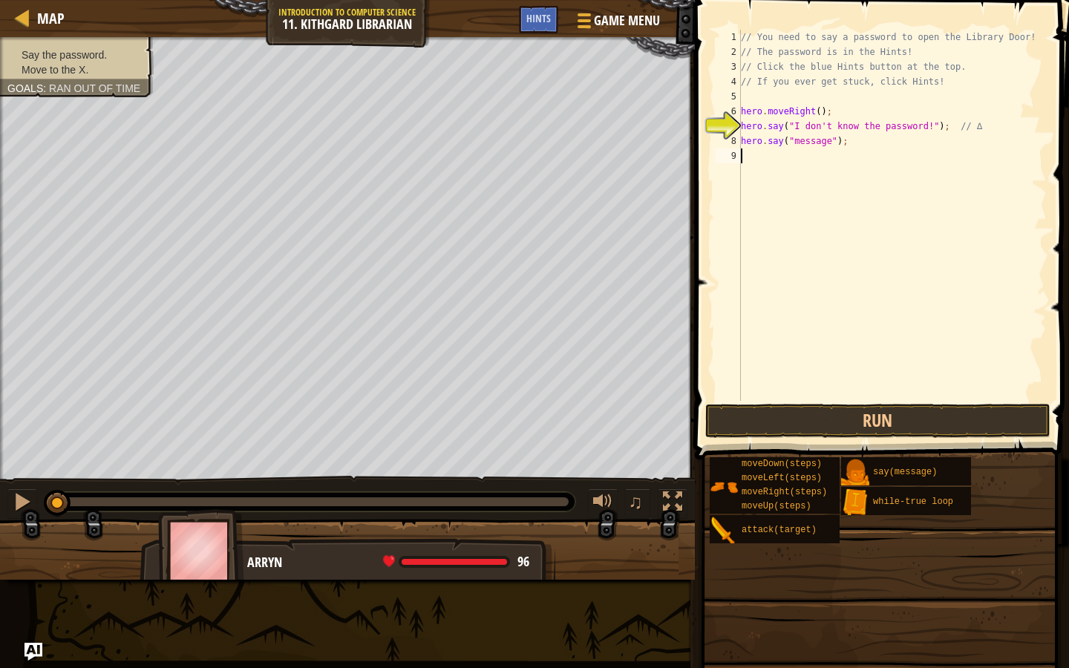
click at [814, 137] on div "// You need to say a password to open the Library Door! // The password is in t…" at bounding box center [892, 230] width 309 height 401
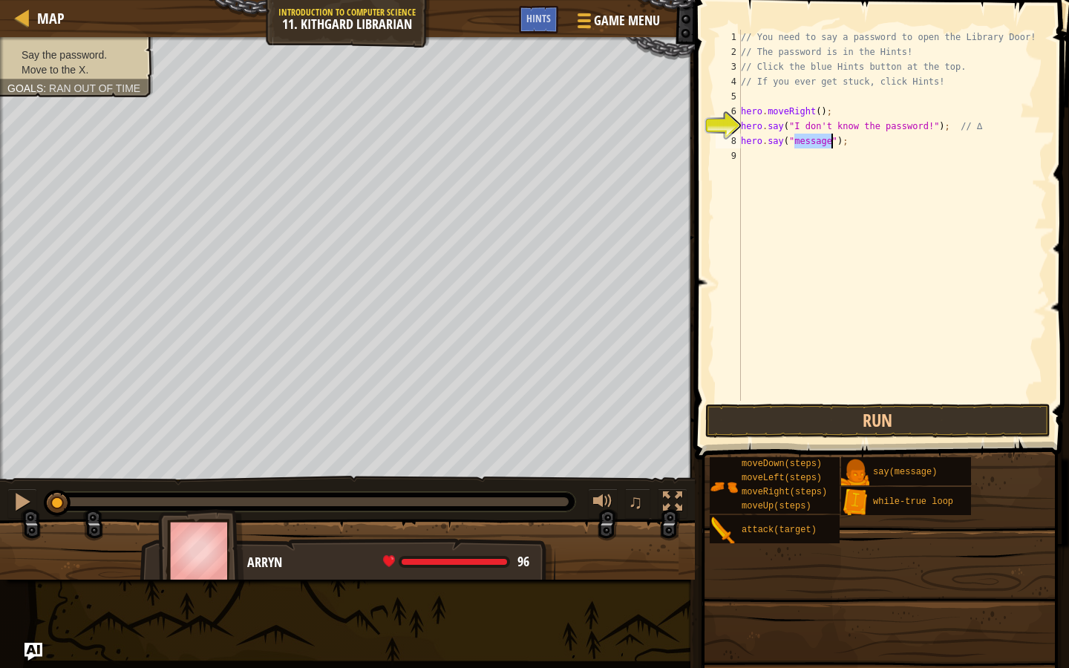
type textarea "hero.say("message");"
click at [814, 137] on div "// You need to say a password to open the Library Door! // The password is in t…" at bounding box center [892, 230] width 309 height 401
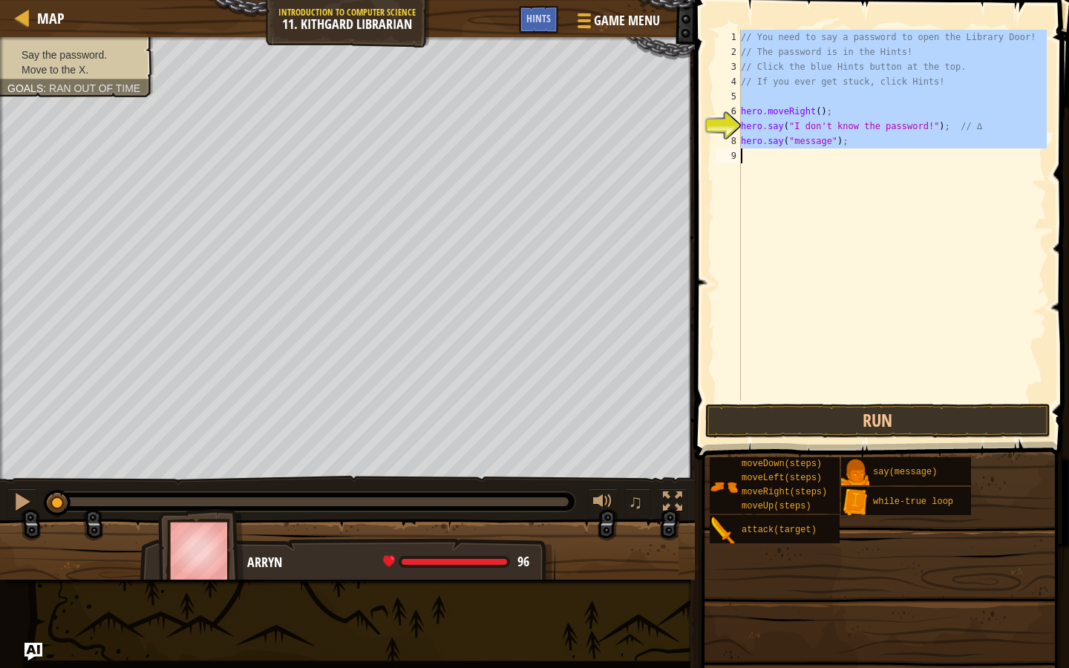
click at [817, 163] on div "// You need to say a password to open the Library Door! // The password is in t…" at bounding box center [892, 230] width 309 height 401
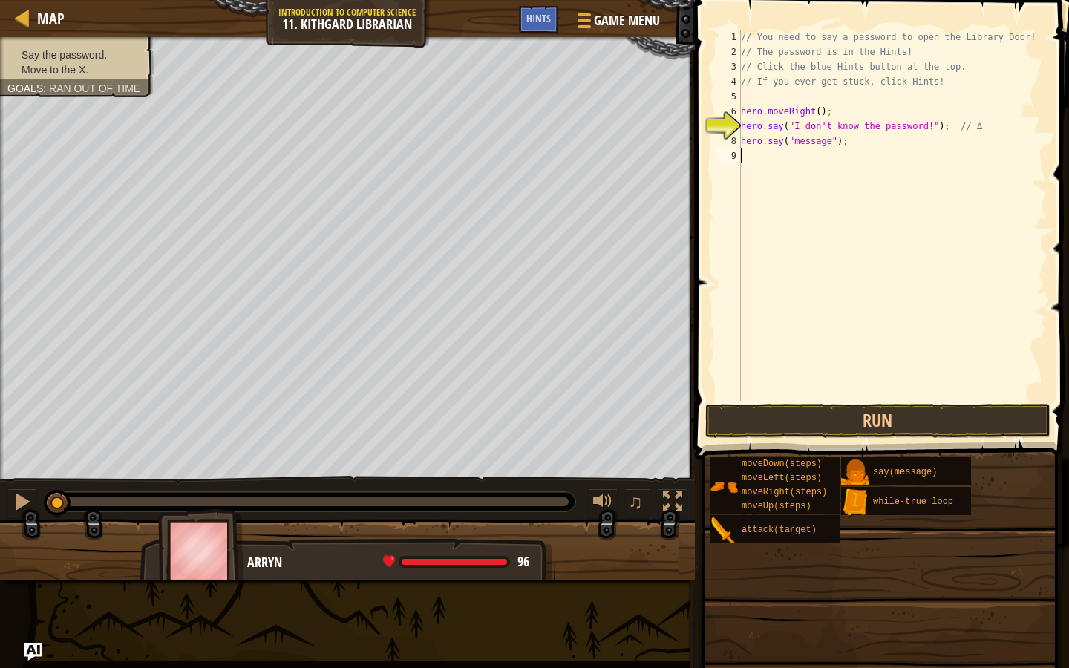
click at [816, 141] on div "// You need to say a password to open the Library Door! // The password is in t…" at bounding box center [892, 230] width 309 height 401
type textarea "hero.say("hush");"
click at [762, 159] on div "// You need to say a password to open the Library Door! // The password is in t…" at bounding box center [892, 230] width 309 height 401
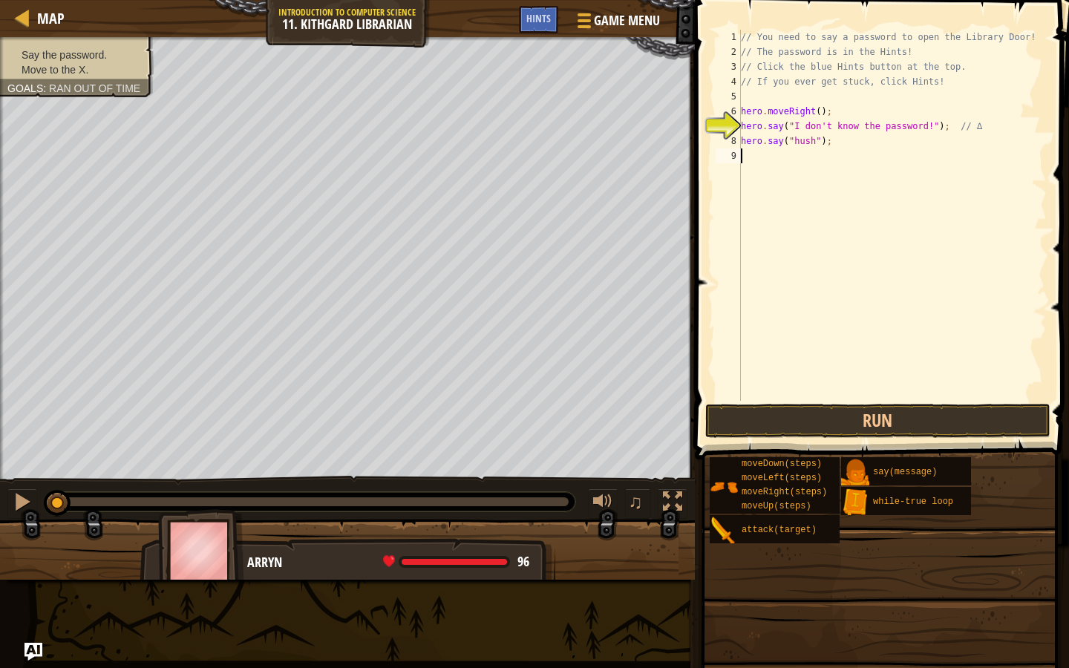
scroll to position [7, 0]
type textarea "rig"
click at [729, 427] on button "Run" at bounding box center [878, 421] width 346 height 34
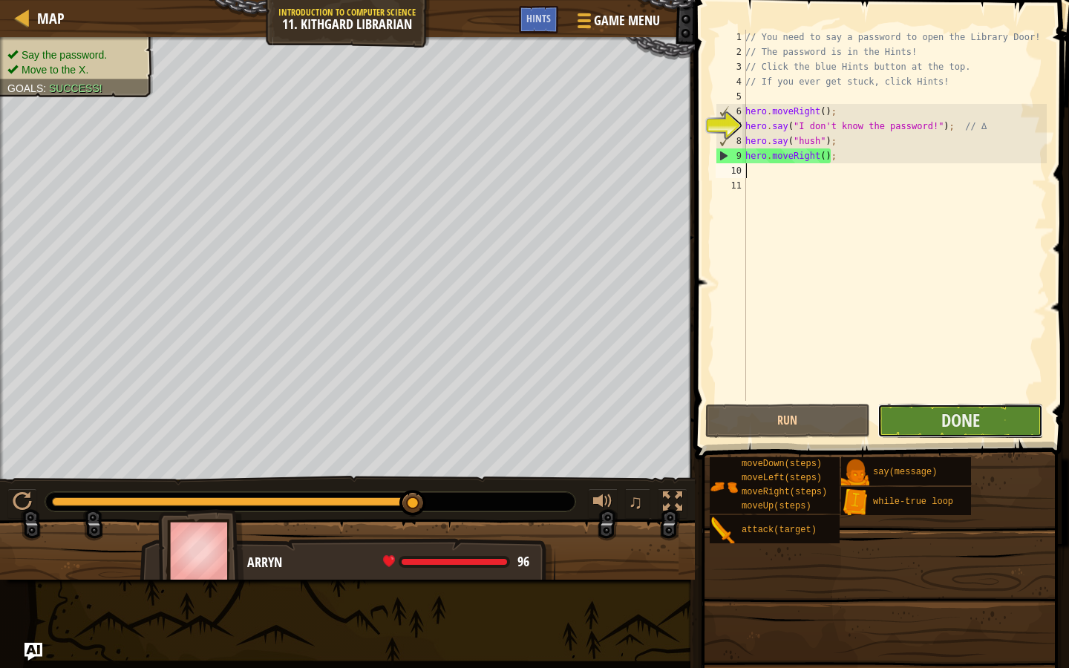
click at [911, 411] on button "Done" at bounding box center [959, 421] width 165 height 34
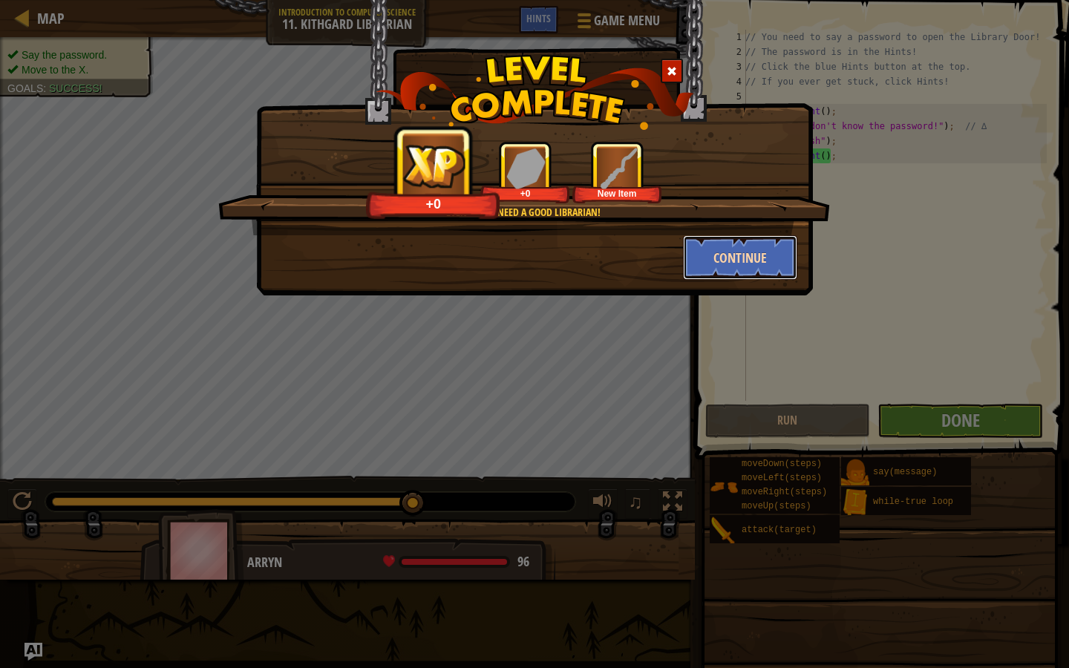
click at [724, 260] on button "Continue" at bounding box center [740, 257] width 115 height 45
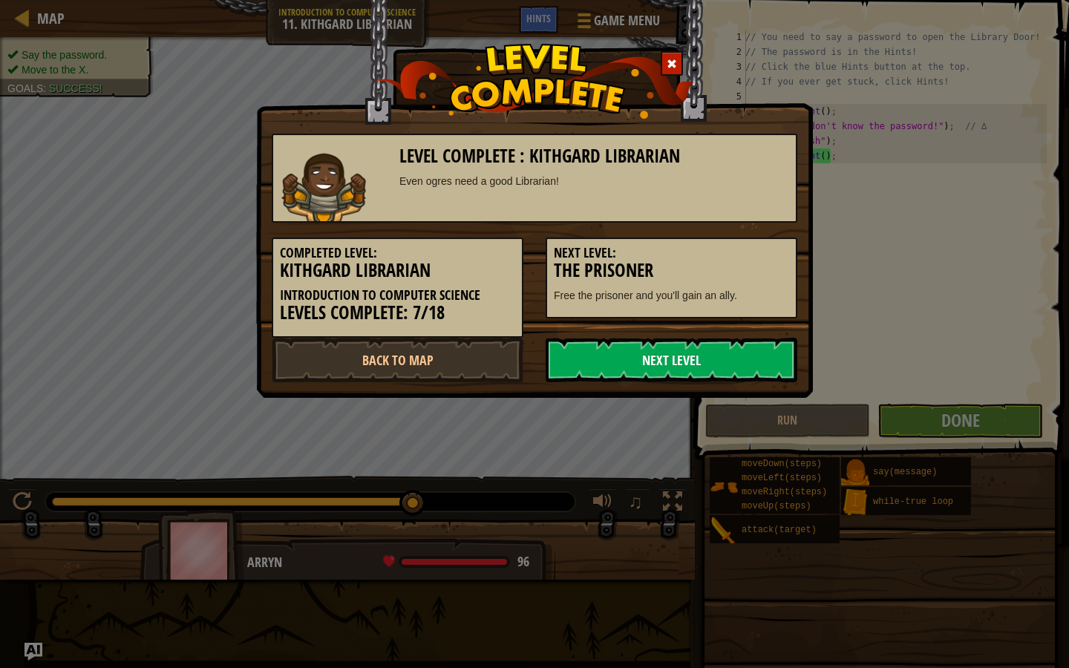
click at [713, 342] on link "Next Level" at bounding box center [671, 360] width 252 height 45
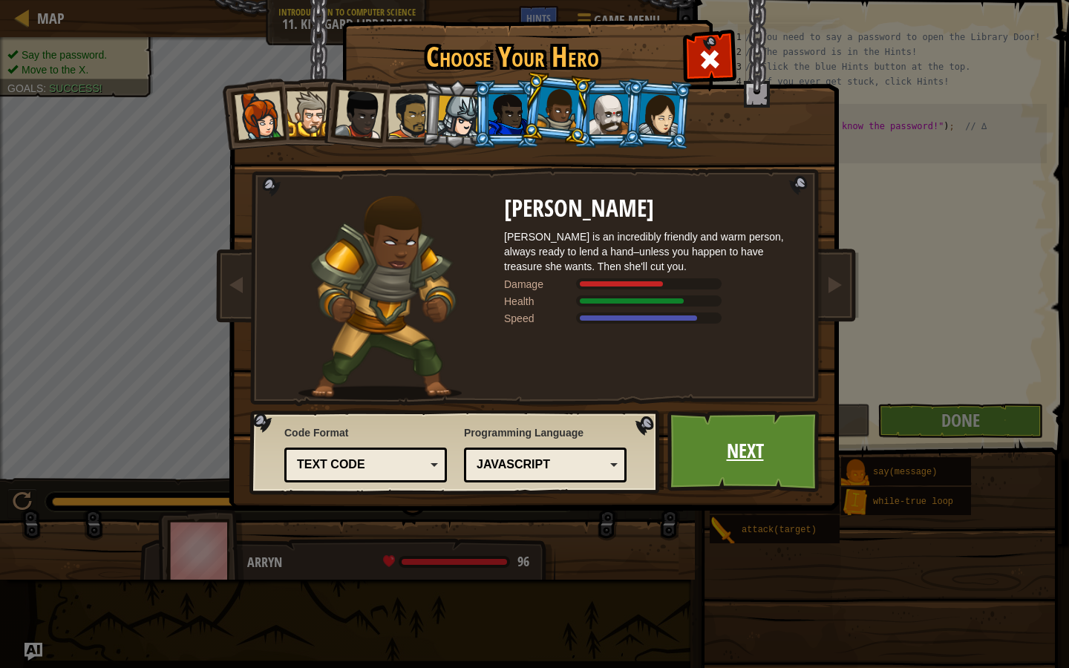
click at [703, 453] on link "Next" at bounding box center [744, 451] width 155 height 82
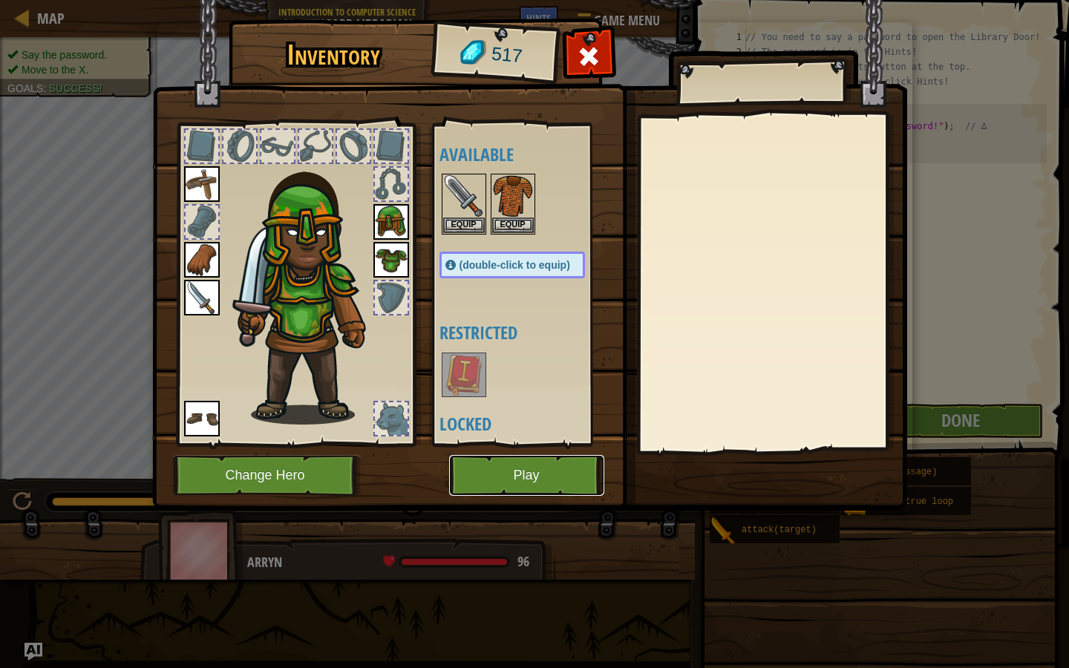
click at [525, 479] on button "Play" at bounding box center [526, 475] width 155 height 41
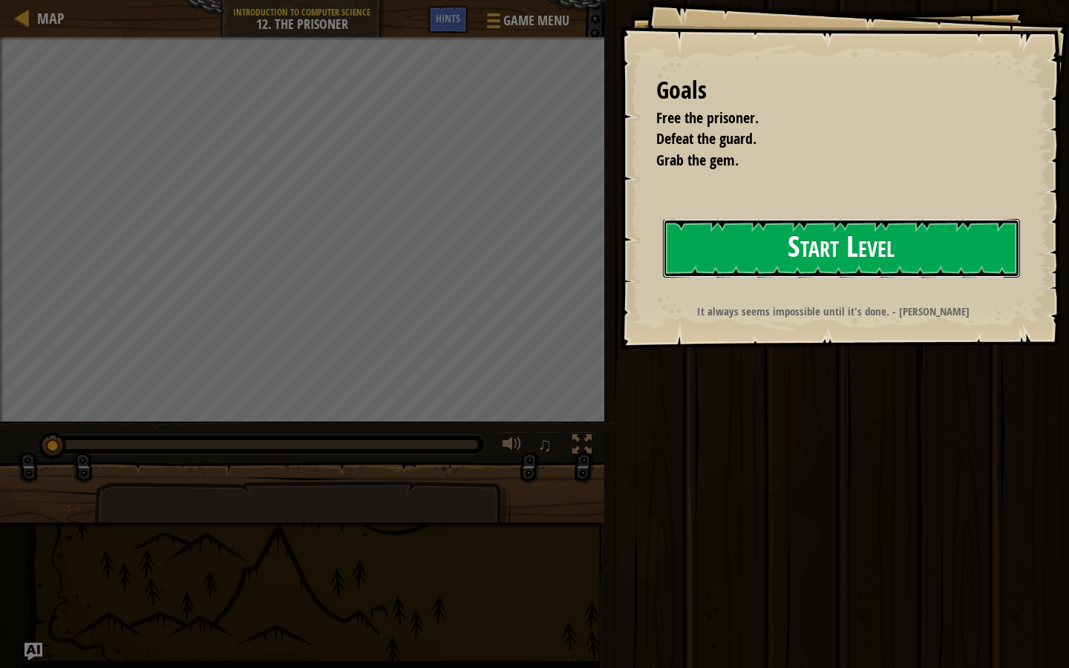
click at [759, 249] on button "Start Level" at bounding box center [841, 248] width 357 height 59
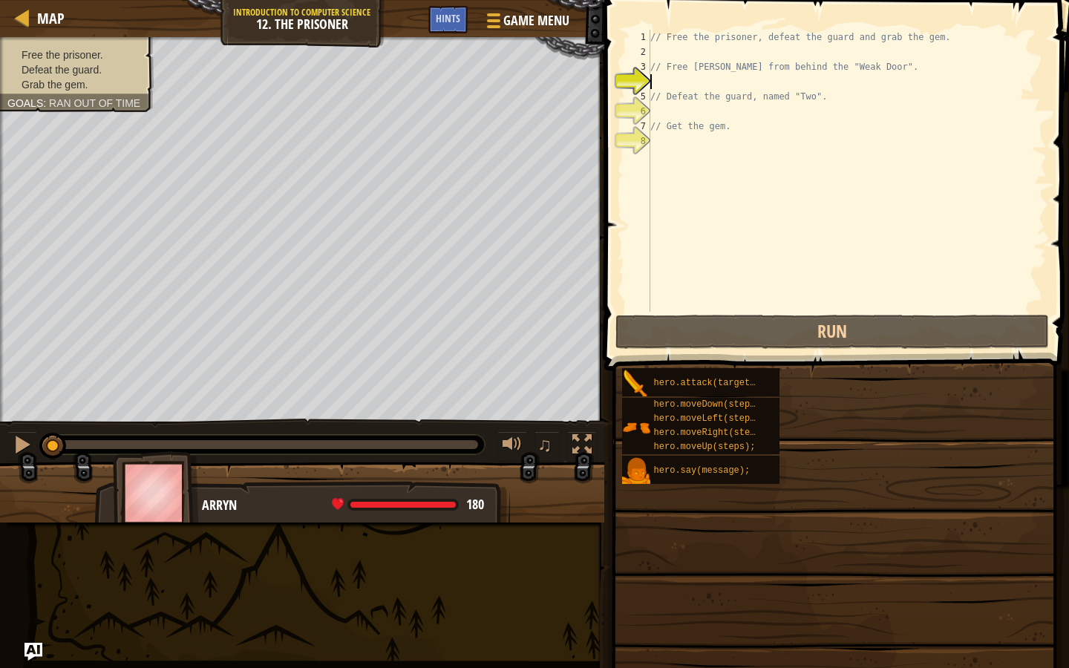
click at [768, 258] on div "// Free the prisoner, defeat the guard and grab the gem. // Free [PERSON_NAME] …" at bounding box center [847, 186] width 400 height 312
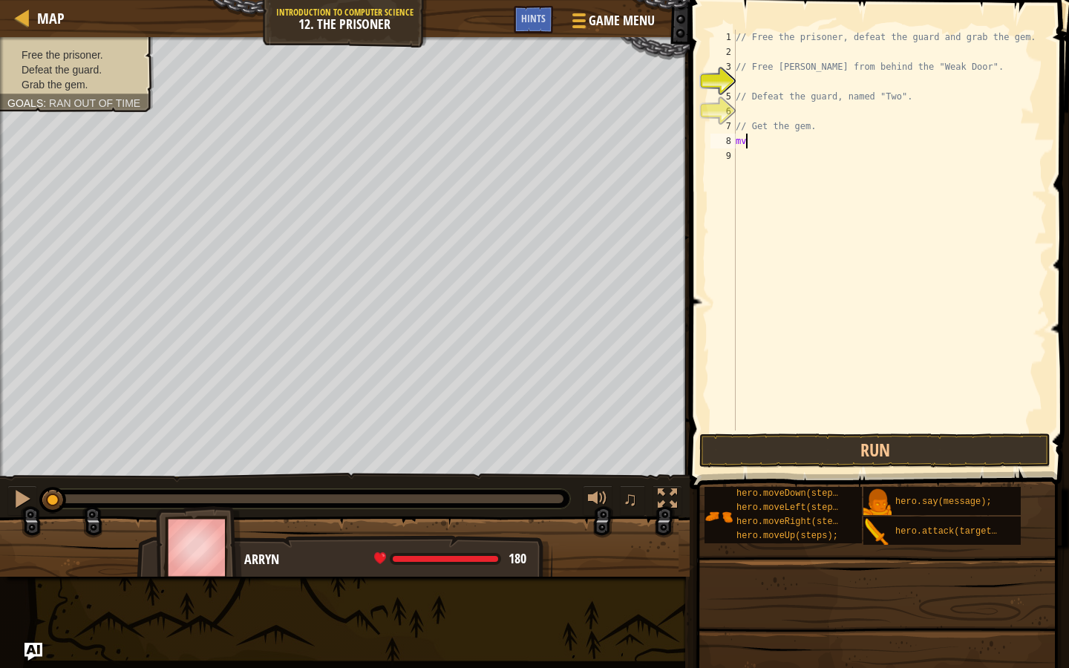
scroll to position [7, 0]
type textarea "m"
type textarea "righ"
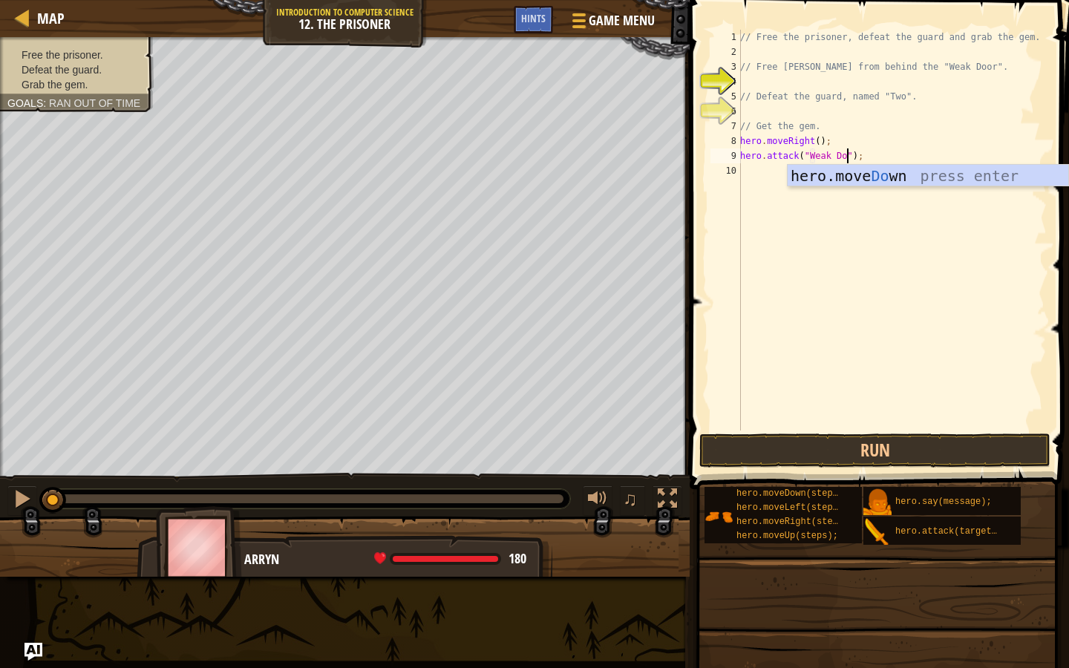
type textarea "hero.attack("Weak Door");"
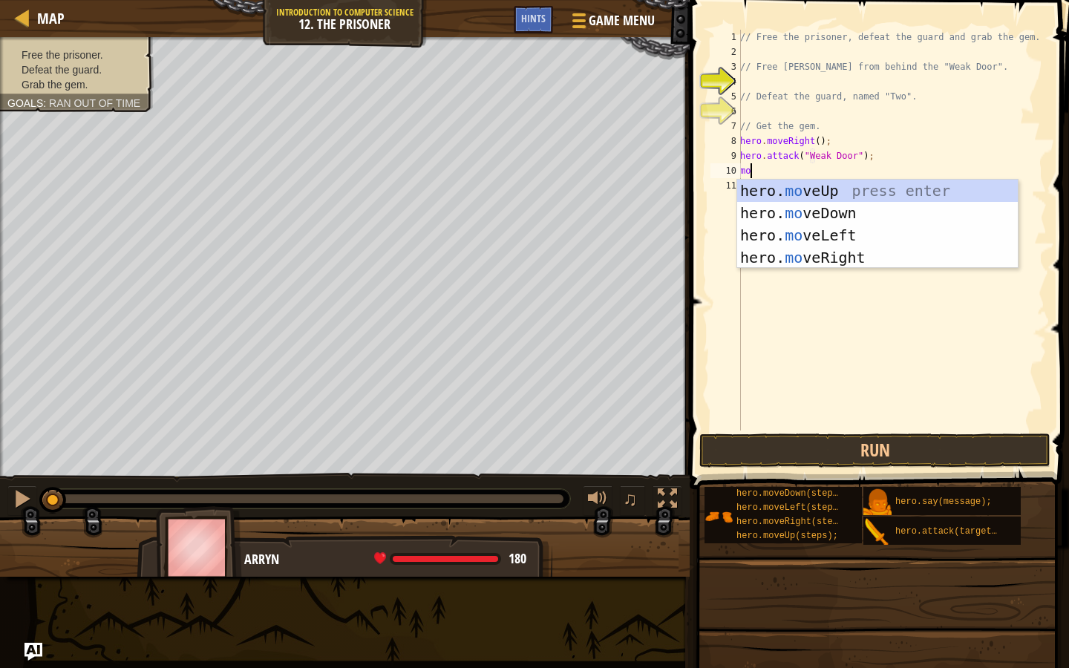
type textarea "m"
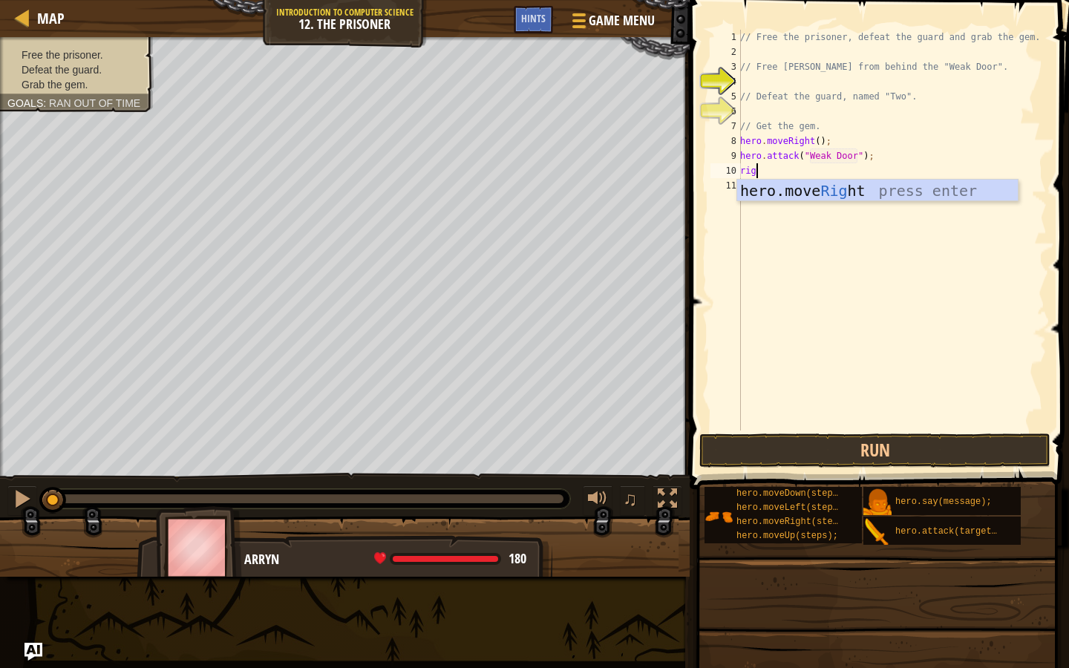
type textarea "righ"
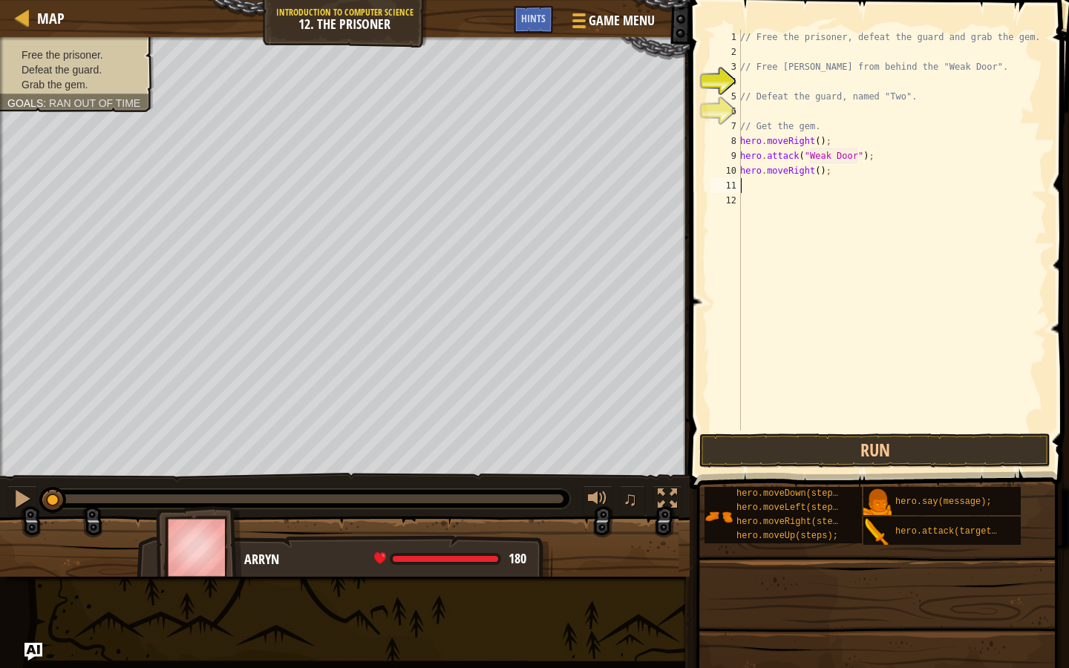
click at [816, 174] on div "// Free the prisoner, defeat the guard and grab the gem. // Free [PERSON_NAME] …" at bounding box center [891, 245] width 309 height 430
type textarea "hero.moveRight(2);"
click at [824, 186] on div "// Free the prisoner, defeat the guard and grab the gem. // Free [PERSON_NAME] …" at bounding box center [891, 245] width 309 height 430
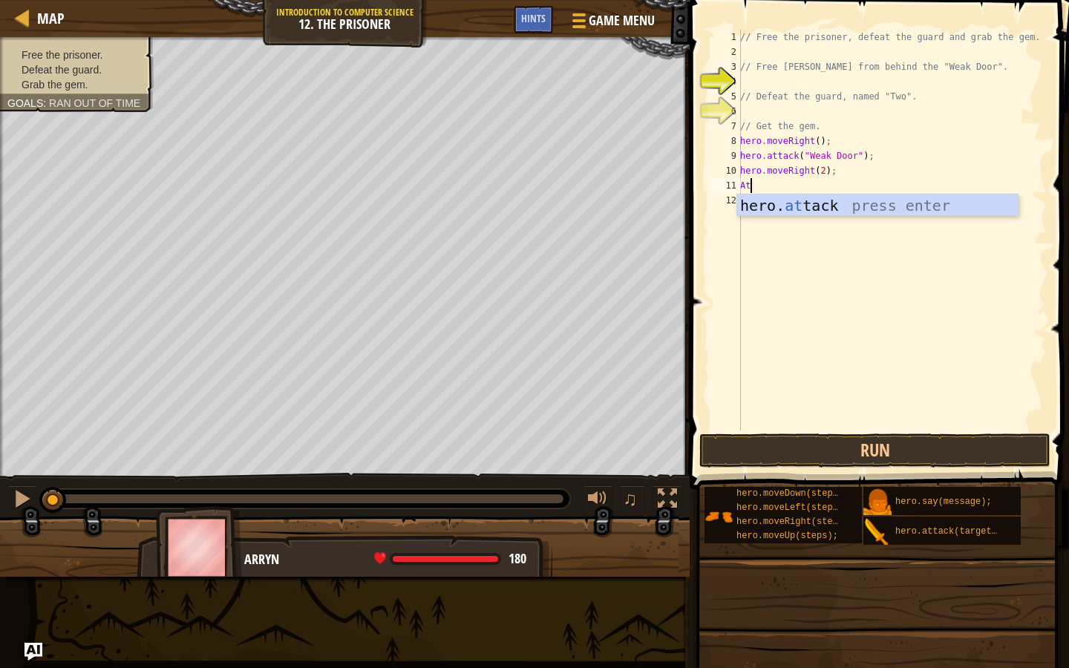
type textarea "A"
type textarea "dow"
type textarea "hero.moveDown(4);"
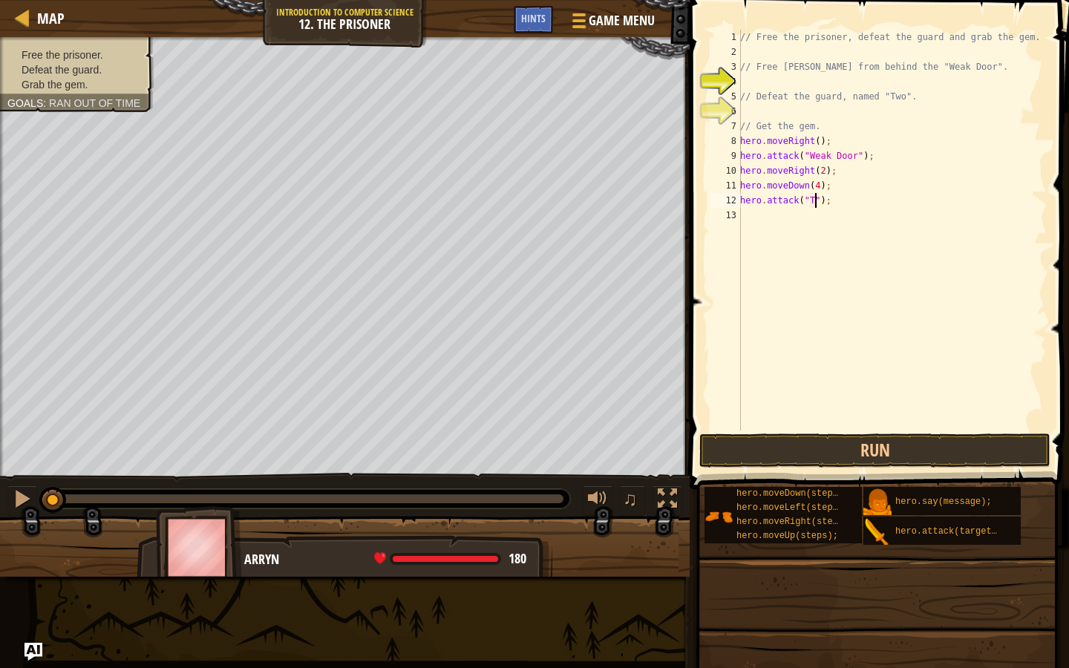
type textarea "hero.attack("Two");"
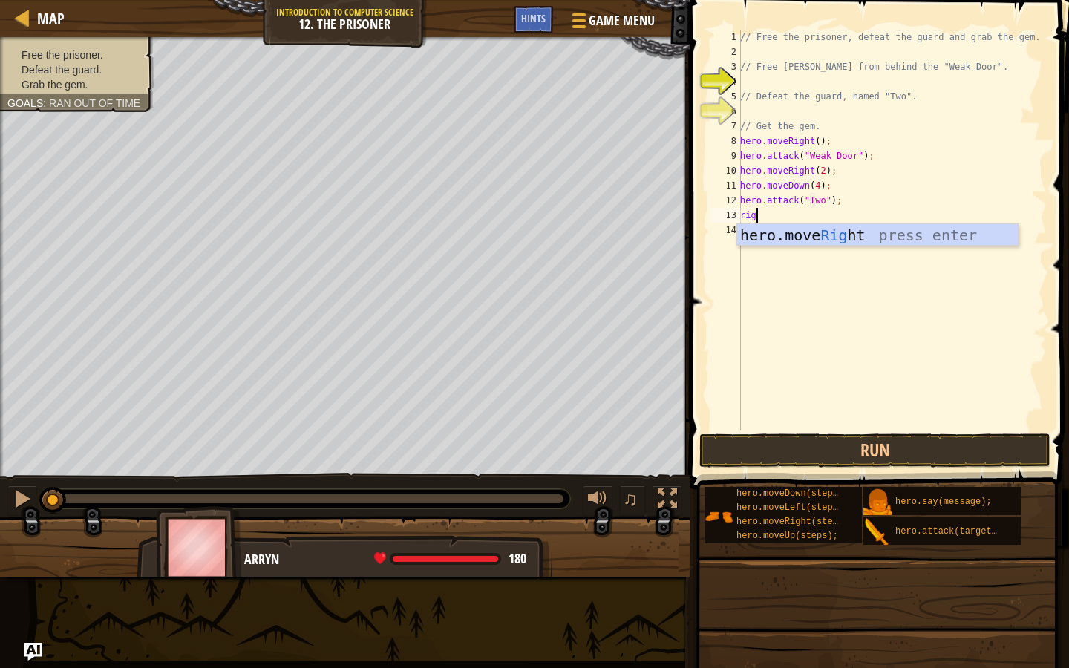
type textarea "righ"
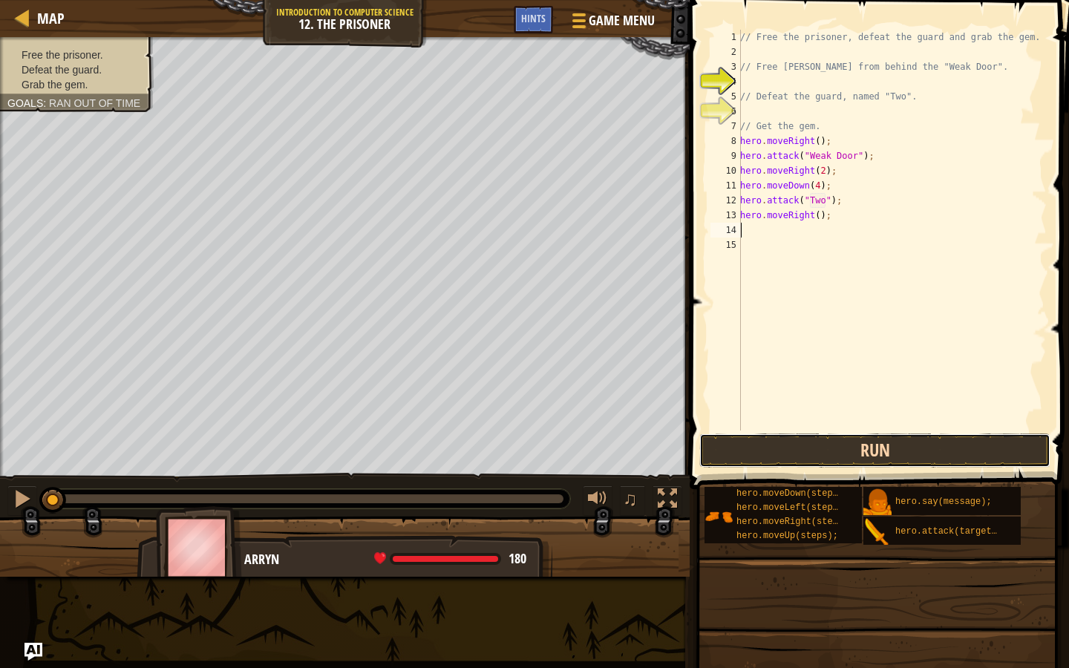
click at [768, 445] on button "Run" at bounding box center [874, 450] width 351 height 34
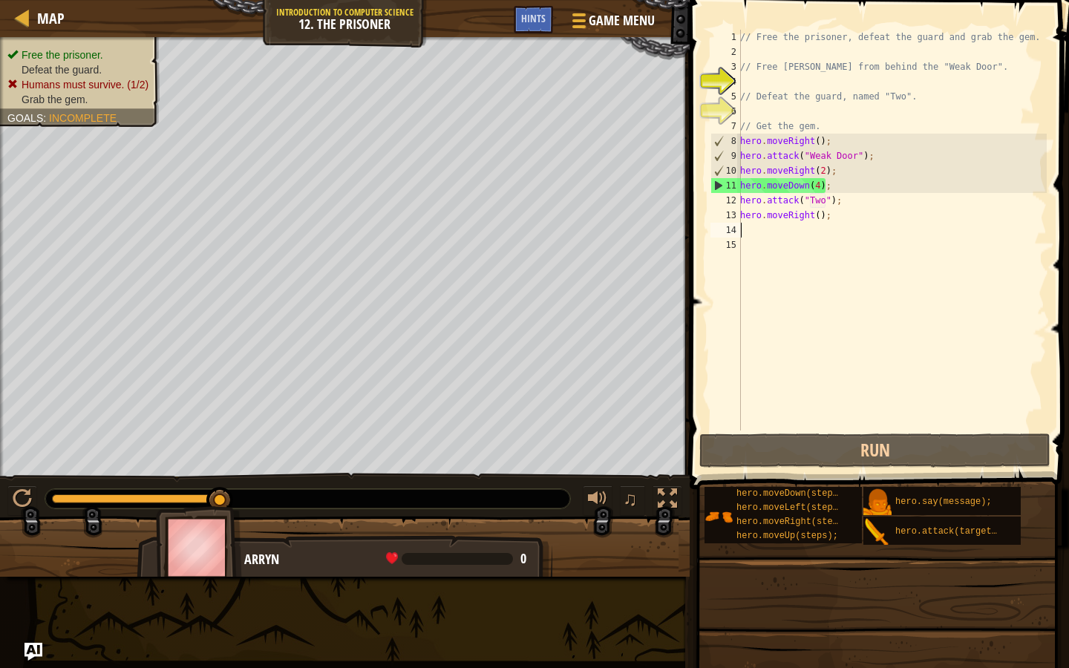
click at [821, 189] on div "// Free the prisoner, defeat the guard and grab the gem. // Free [PERSON_NAME] …" at bounding box center [891, 245] width 309 height 430
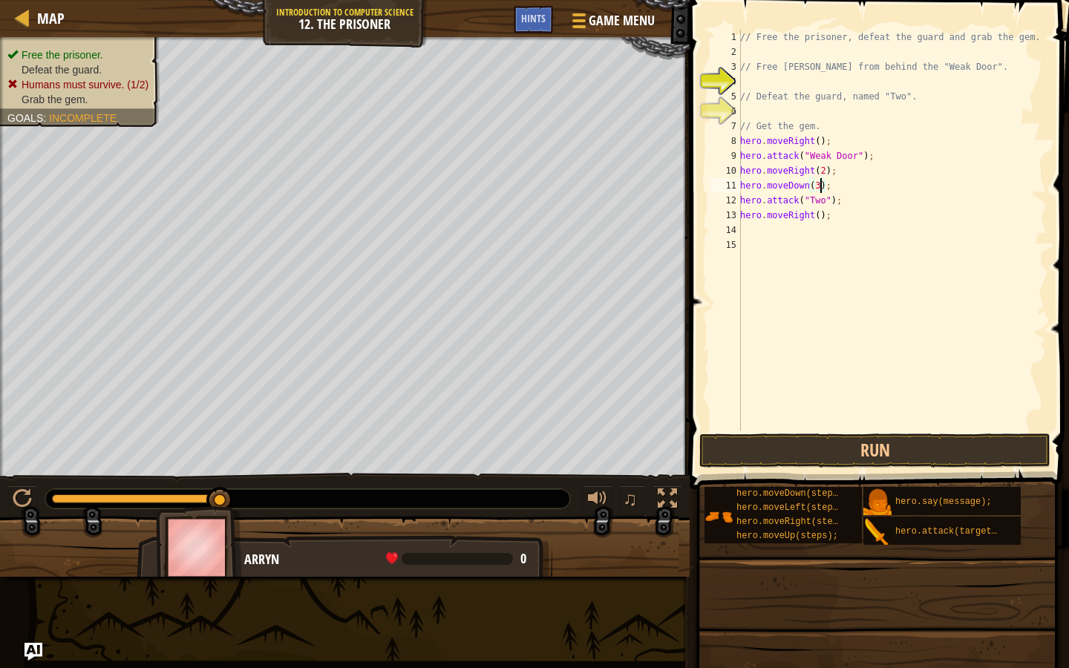
scroll to position [7, 7]
click at [791, 432] on span at bounding box center [880, 223] width 391 height 533
click at [778, 457] on button "Run" at bounding box center [874, 450] width 351 height 34
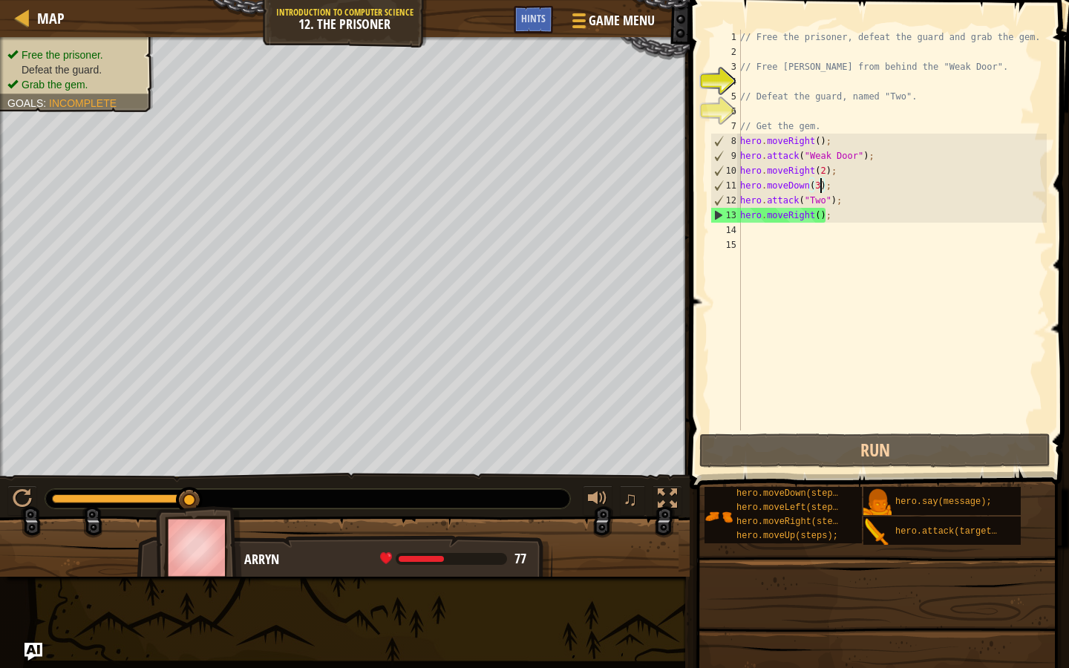
click at [849, 201] on div "// Free the prisoner, defeat the guard and grab the gem. // Free [PERSON_NAME] …" at bounding box center [891, 245] width 309 height 430
click at [848, 201] on div "// Free the prisoner, defeat the guard and grab the gem. // Free [PERSON_NAME] …" at bounding box center [891, 245] width 309 height 430
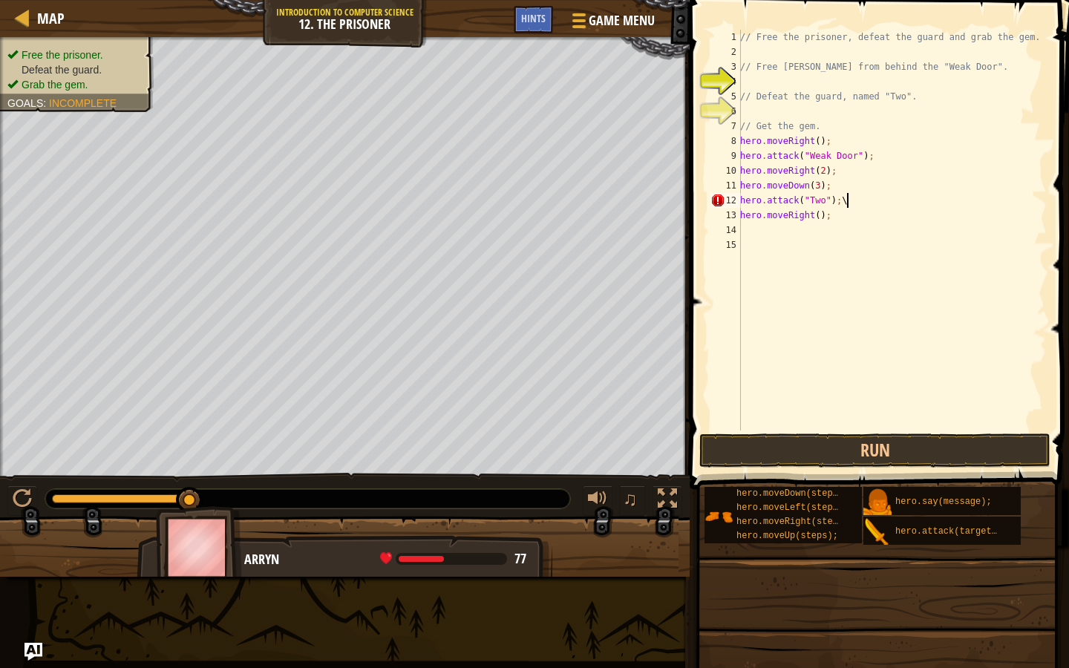
type textarea "hero.attack("Two");"
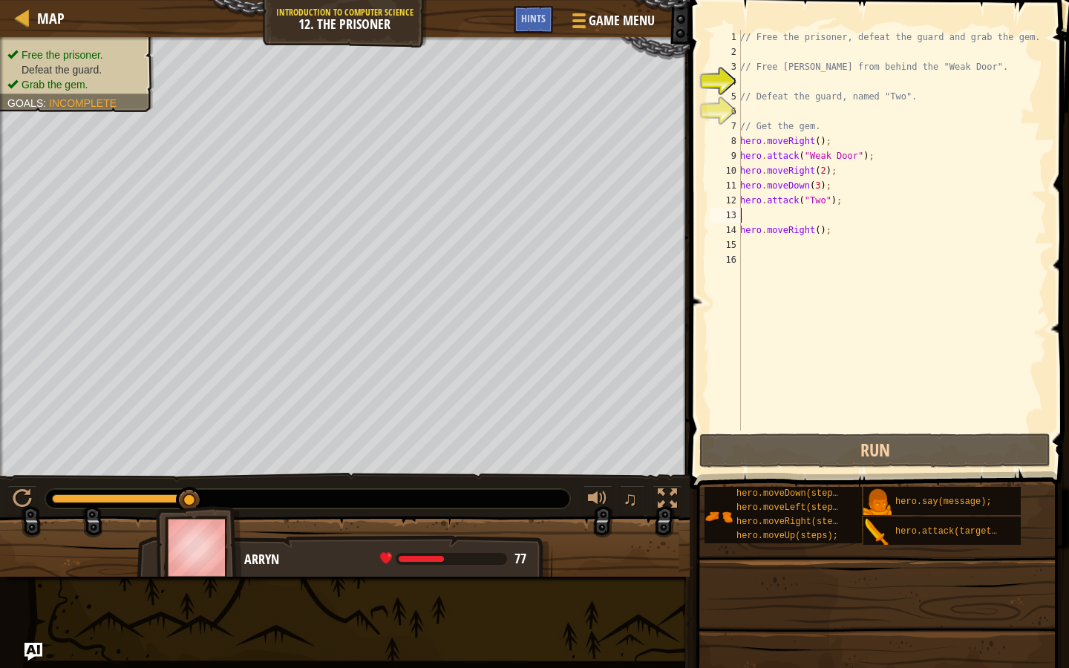
scroll to position [7, 0]
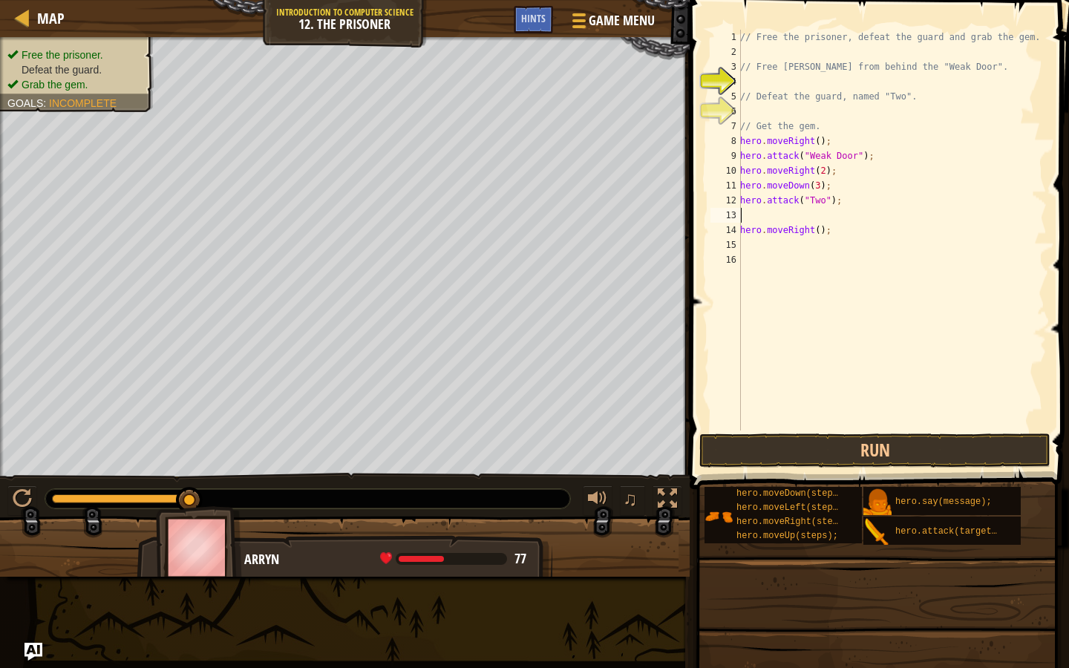
paste textarea "hero.attack("Two");"
click at [813, 448] on button "Run" at bounding box center [874, 450] width 351 height 34
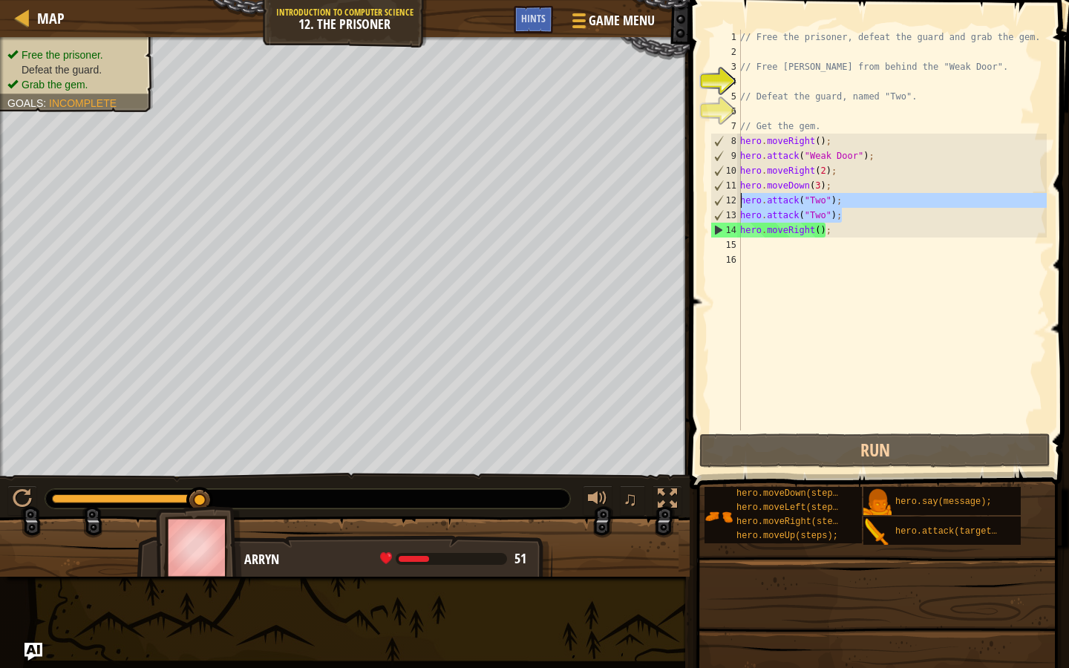
drag, startPoint x: 847, startPoint y: 218, endPoint x: 739, endPoint y: 203, distance: 109.5
click at [739, 203] on div "hero.attack("Two"); 1 2 3 4 5 6 7 8 9 10 11 12 13 14 15 16 // Free the prisoner…" at bounding box center [876, 230] width 339 height 401
click at [854, 205] on div "// Free the prisoner, defeat the guard and grab the gem. // Free [PERSON_NAME] …" at bounding box center [891, 245] width 309 height 430
type textarea "hero.attack("Two");"
click at [857, 214] on div "// Free the prisoner, defeat the guard and grab the gem. // Free [PERSON_NAME] …" at bounding box center [891, 245] width 309 height 430
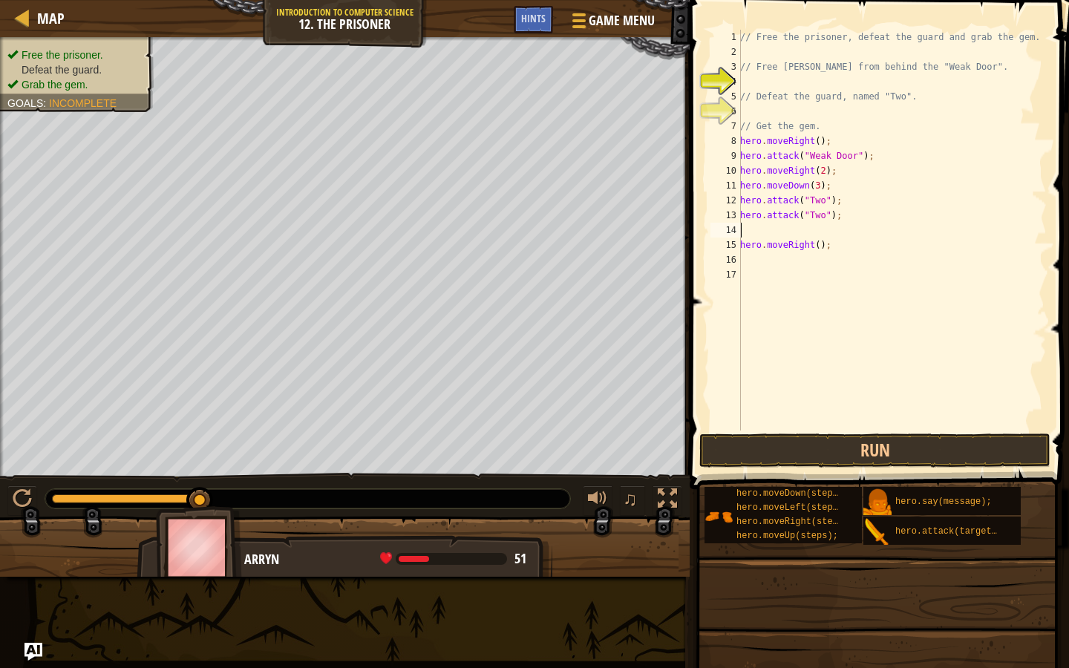
paste textarea "hero.attack("Two");"
type textarea "hero.attack("Two");"
click at [806, 453] on button "Run" at bounding box center [874, 450] width 351 height 34
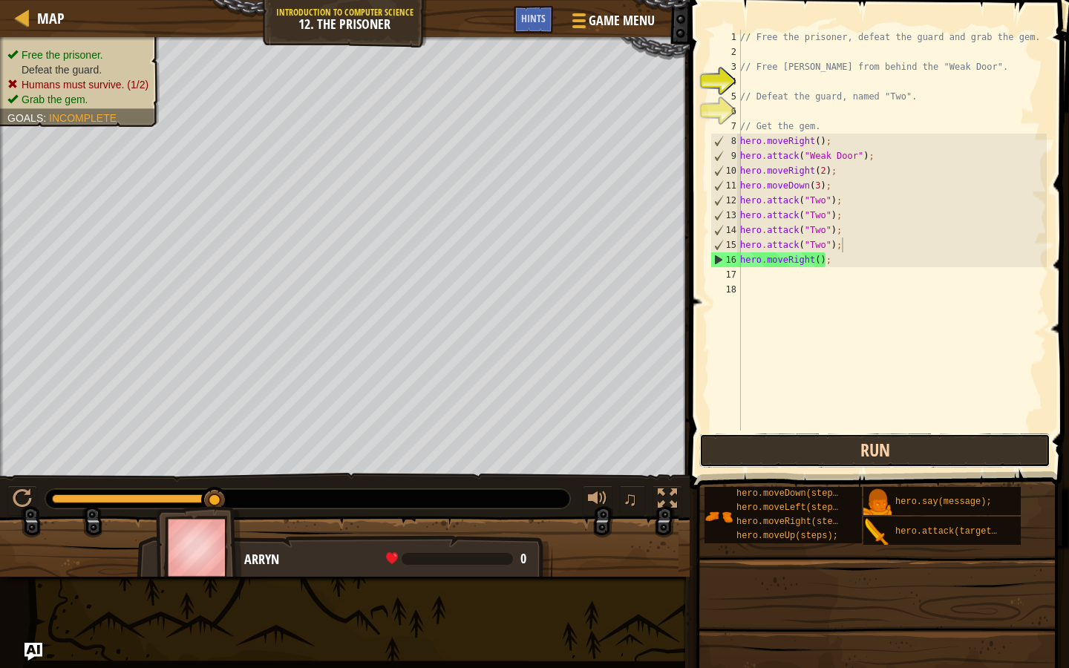
click at [768, 454] on button "Run" at bounding box center [874, 450] width 351 height 34
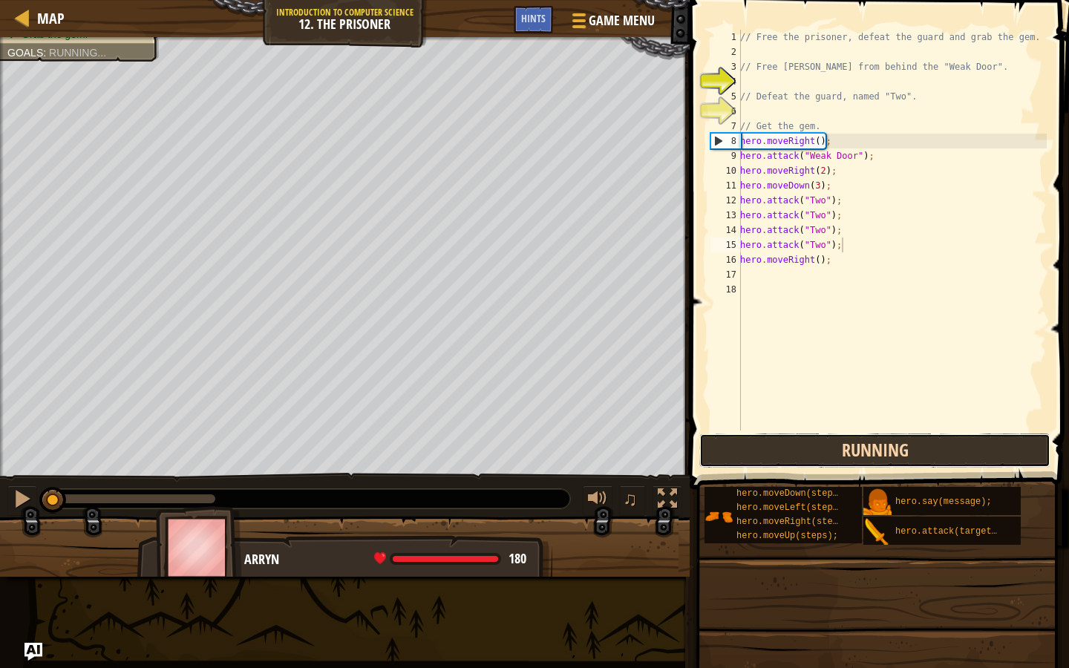
click at [768, 454] on button "Running" at bounding box center [874, 450] width 351 height 34
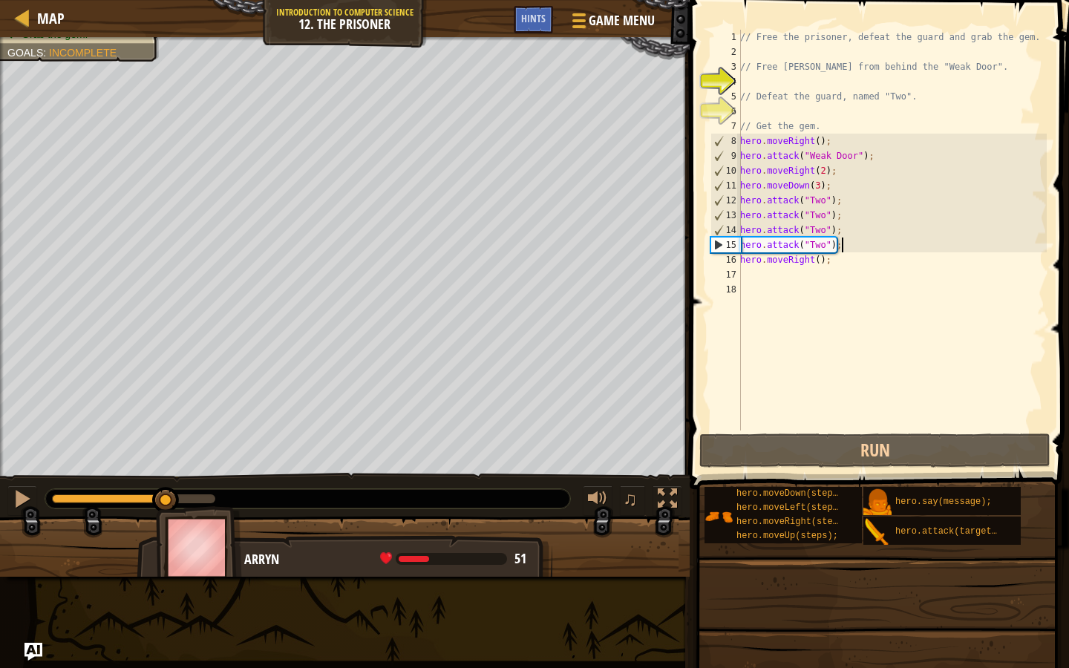
click at [165, 494] on div "0:09.0 Now: 0:04.0 Max: 0:13.0" at bounding box center [133, 498] width 163 height 9
click at [15, 499] on div at bounding box center [22, 498] width 19 height 19
click at [99, 496] on div at bounding box center [121, 498] width 138 height 9
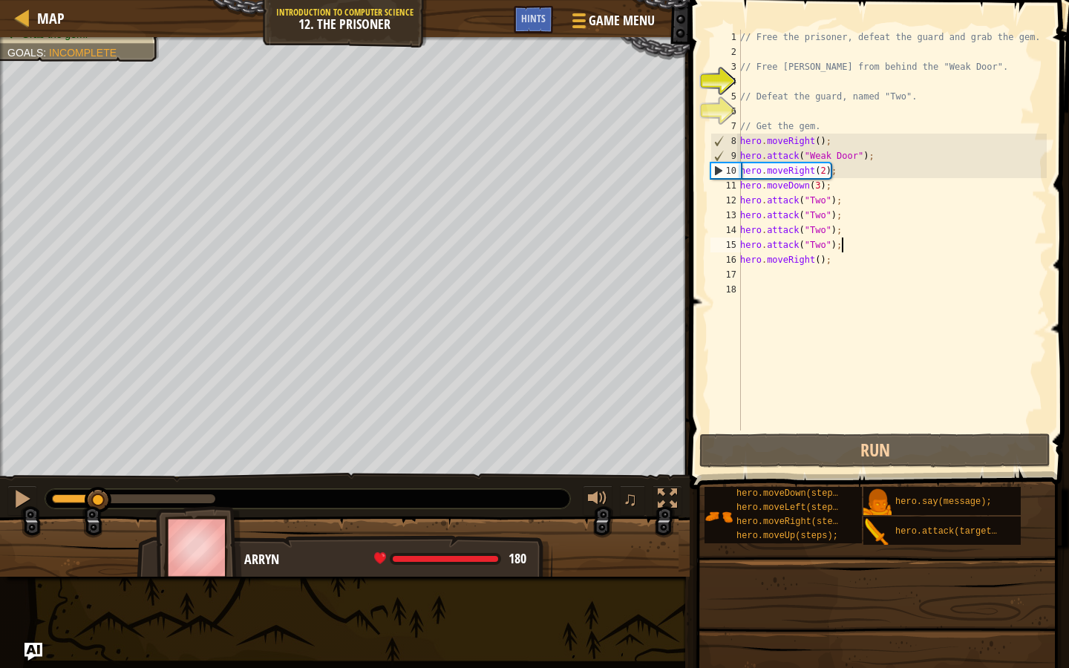
click at [45, 500] on div at bounding box center [307, 498] width 525 height 19
click at [30, 502] on div at bounding box center [22, 498] width 19 height 19
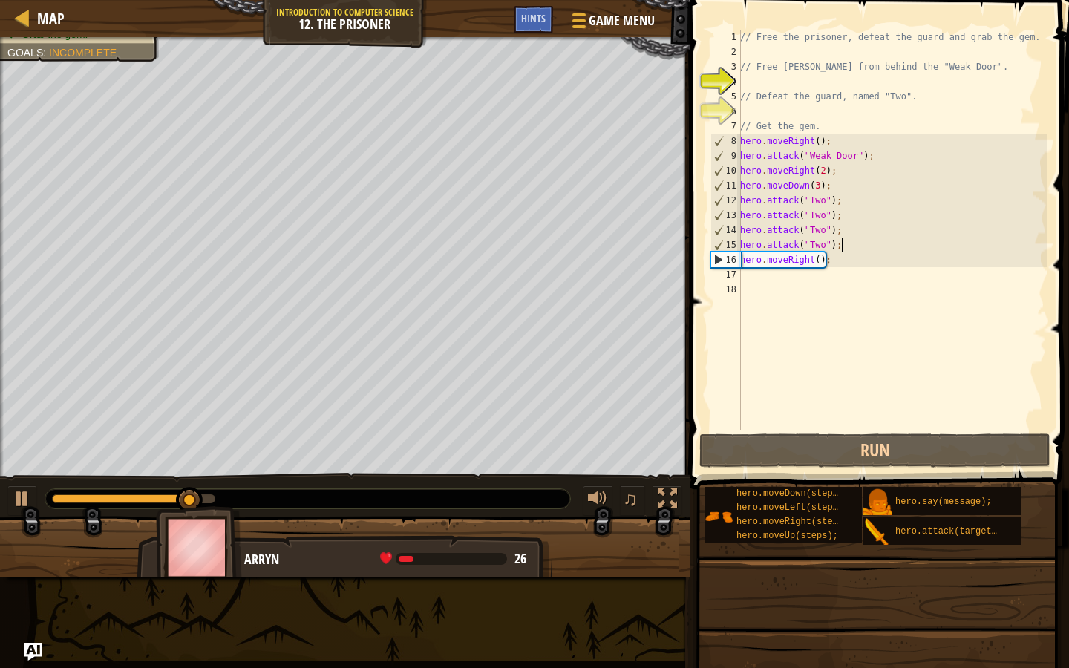
click at [108, 508] on div at bounding box center [308, 498] width 526 height 21
click at [125, 501] on div at bounding box center [88, 498] width 73 height 9
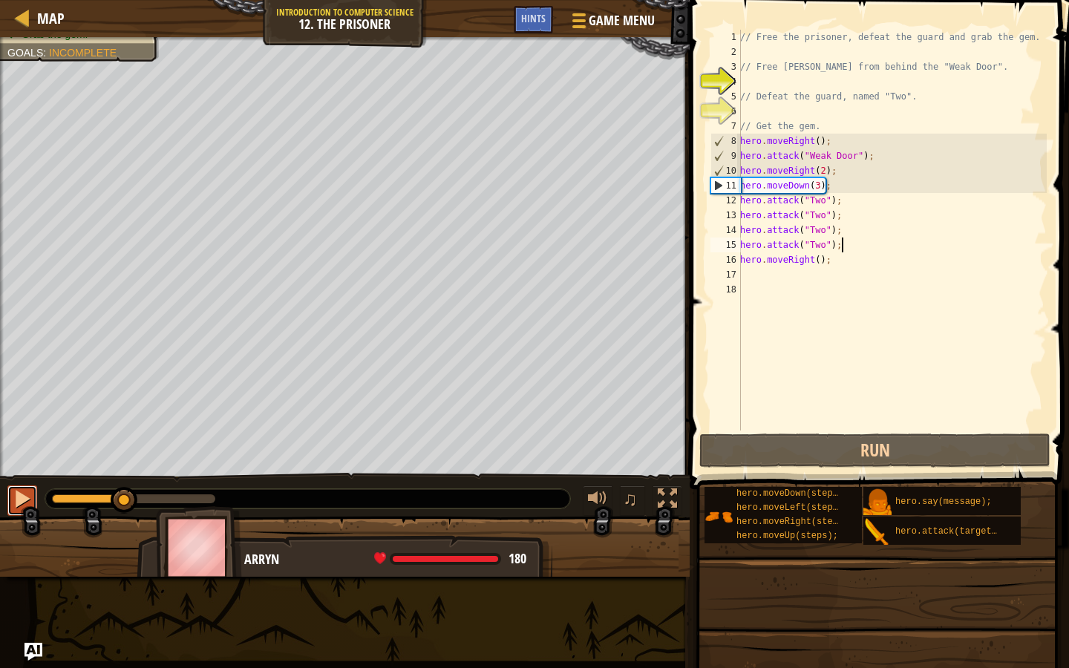
click at [25, 504] on div at bounding box center [22, 498] width 19 height 19
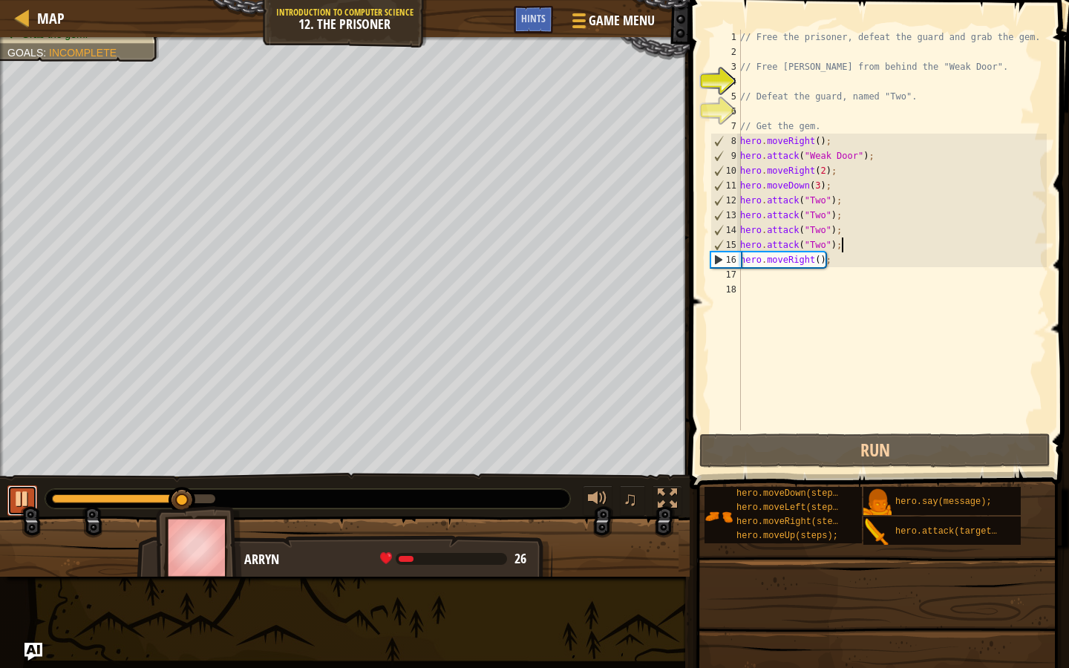
click at [25, 504] on div at bounding box center [22, 498] width 19 height 19
click at [602, 19] on span "Game Menu" at bounding box center [621, 20] width 69 height 20
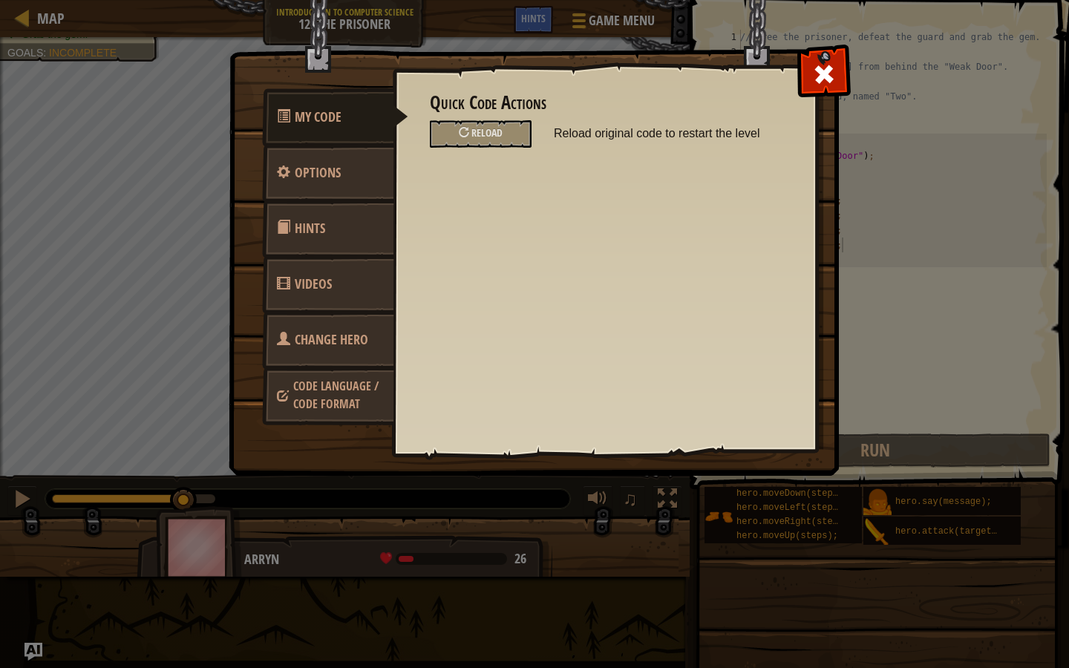
click at [360, 355] on link "Change Hero" at bounding box center [328, 340] width 132 height 58
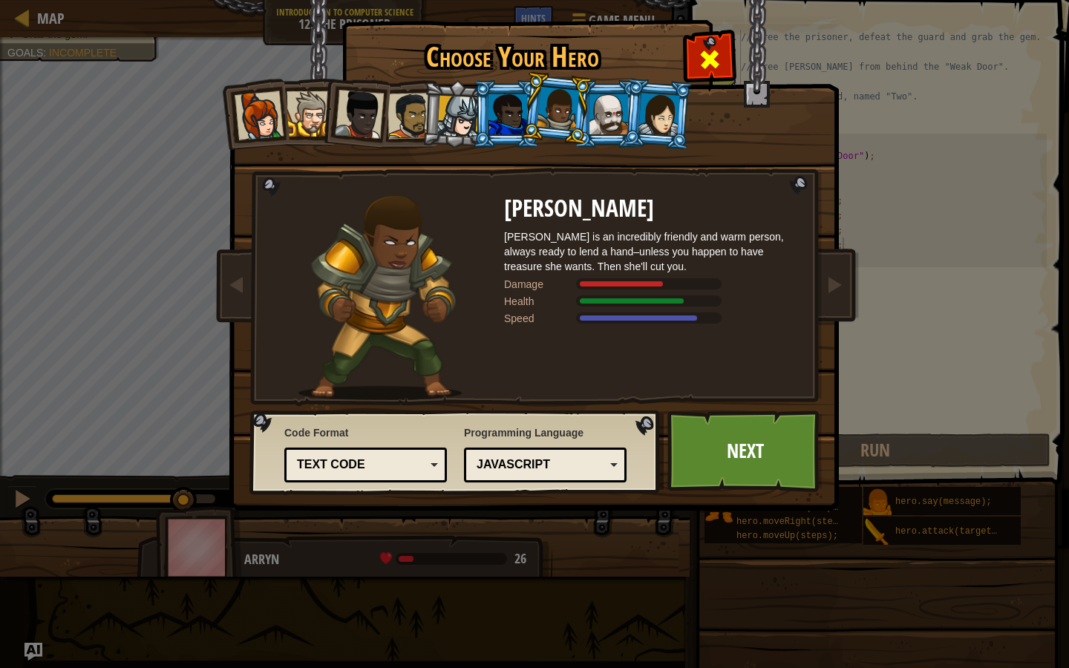
click at [721, 61] on div at bounding box center [709, 57] width 47 height 47
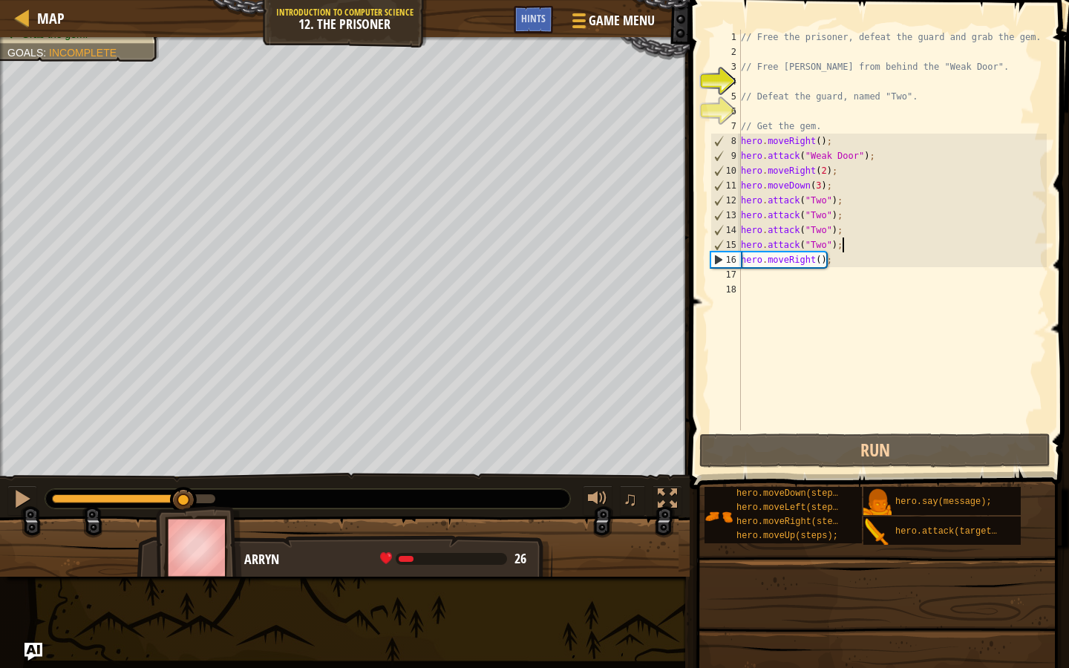
click at [225, 537] on img at bounding box center [199, 547] width 86 height 82
click at [27, 18] on div at bounding box center [22, 17] width 19 height 19
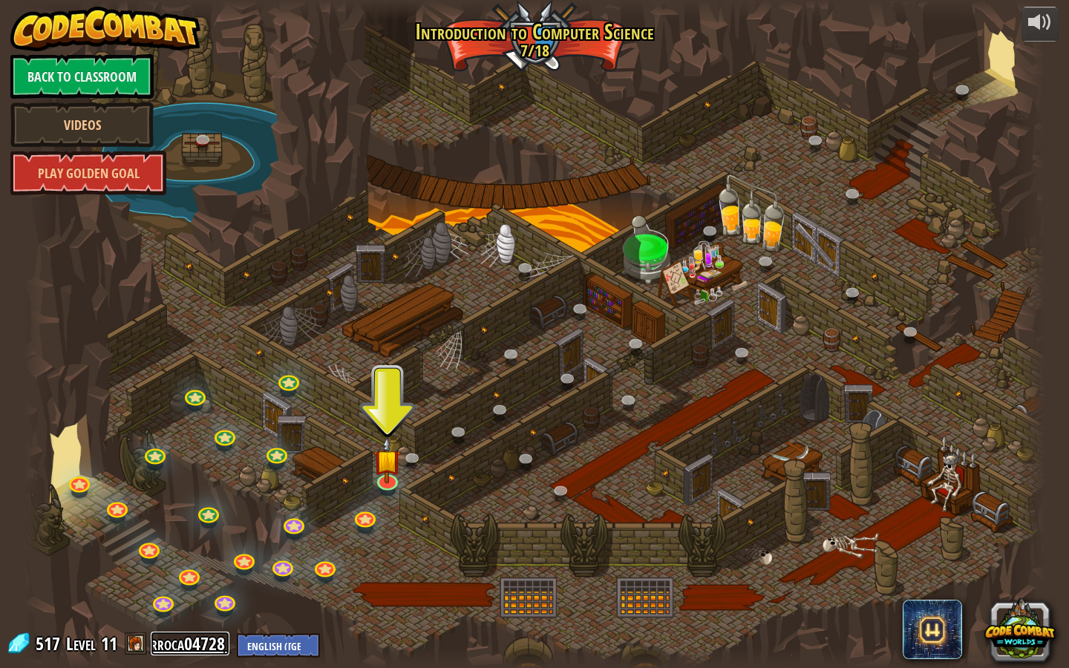
click at [170, 645] on link "rroca04728" at bounding box center [190, 644] width 79 height 24
click at [388, 480] on link at bounding box center [387, 477] width 30 height 30
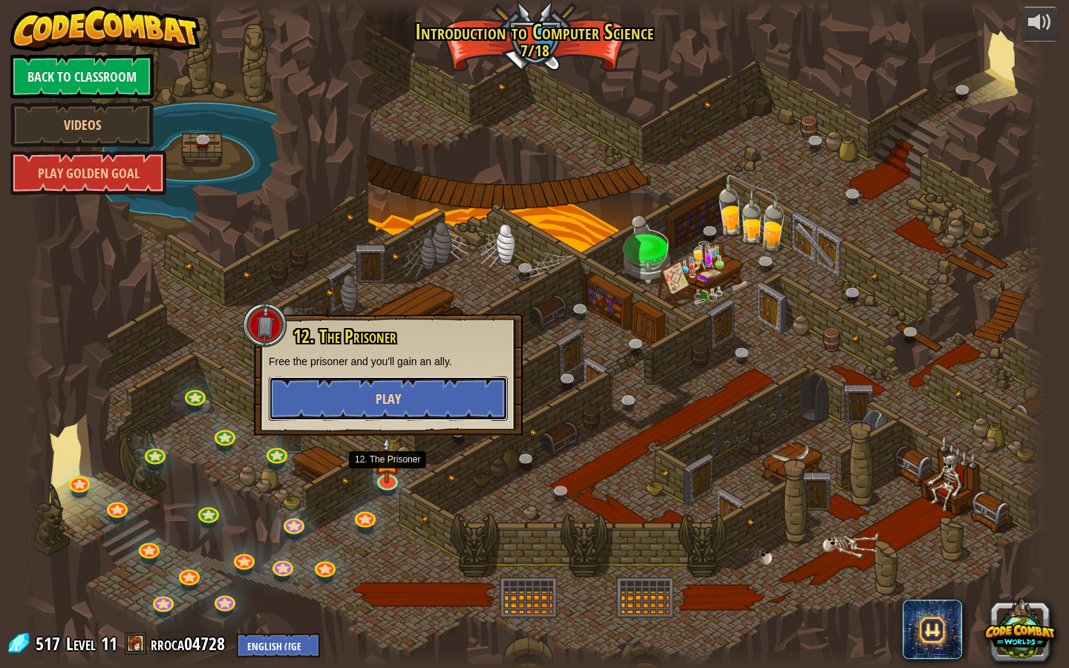
click at [375, 397] on span "Play" at bounding box center [387, 399] width 25 height 19
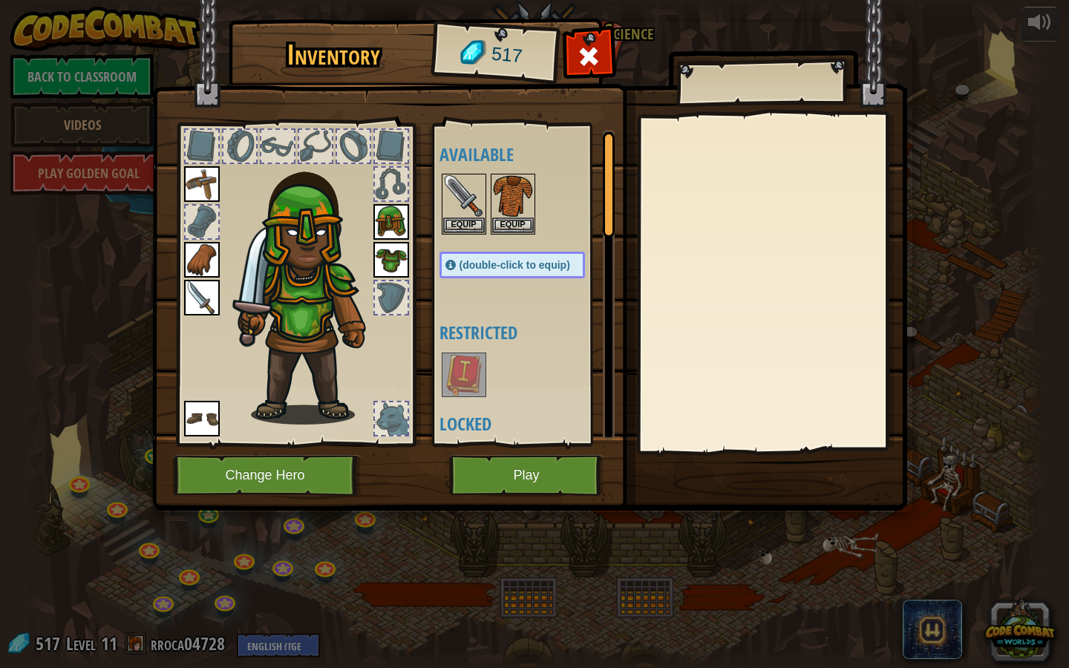
click at [395, 289] on div at bounding box center [391, 297] width 33 height 33
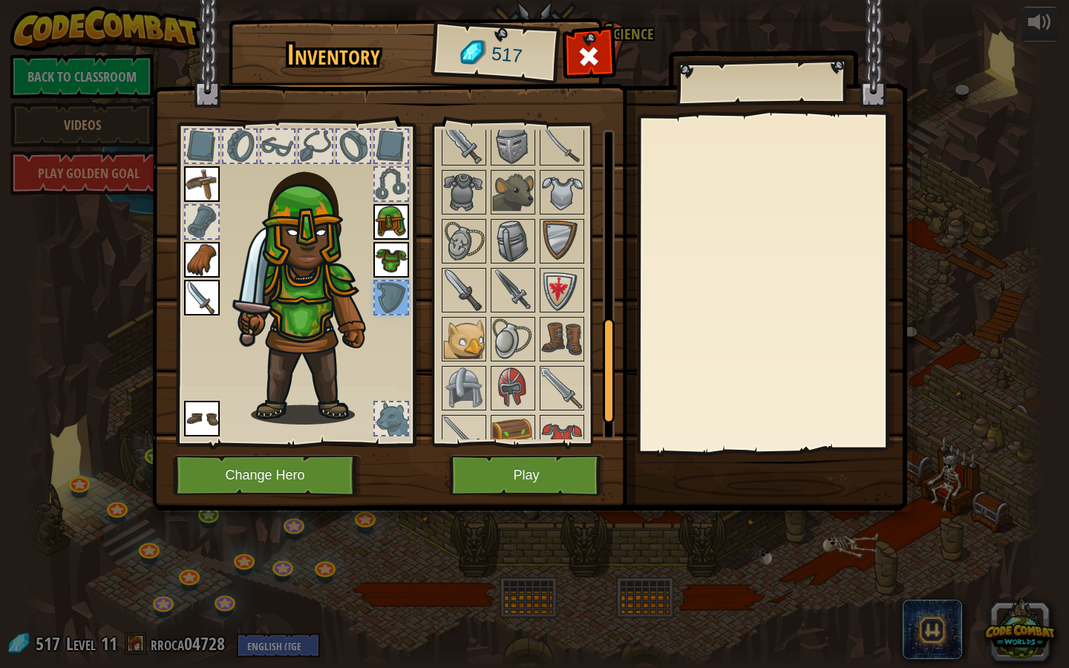
scroll to position [569, 0]
click at [565, 292] on img at bounding box center [562, 288] width 42 height 42
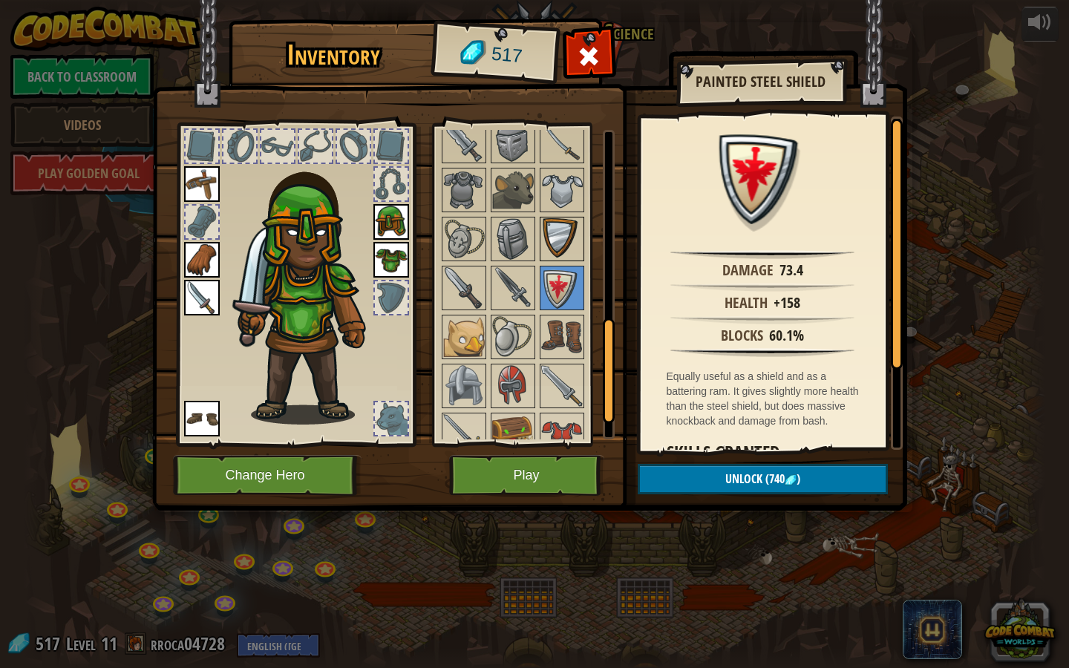
click at [554, 252] on img at bounding box center [562, 239] width 42 height 42
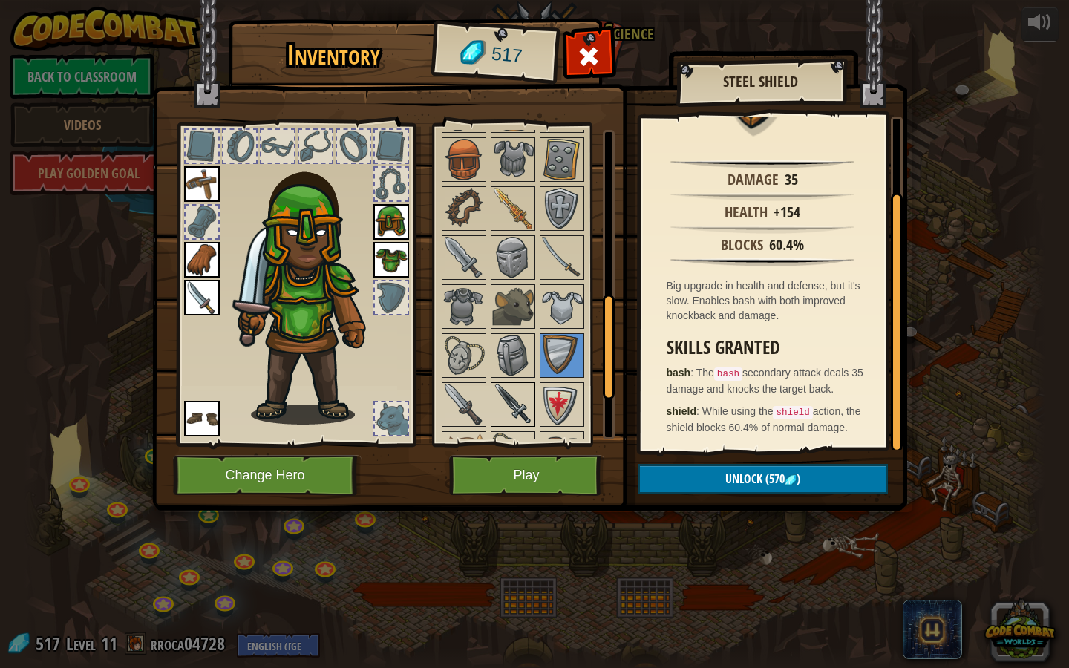
scroll to position [444, 0]
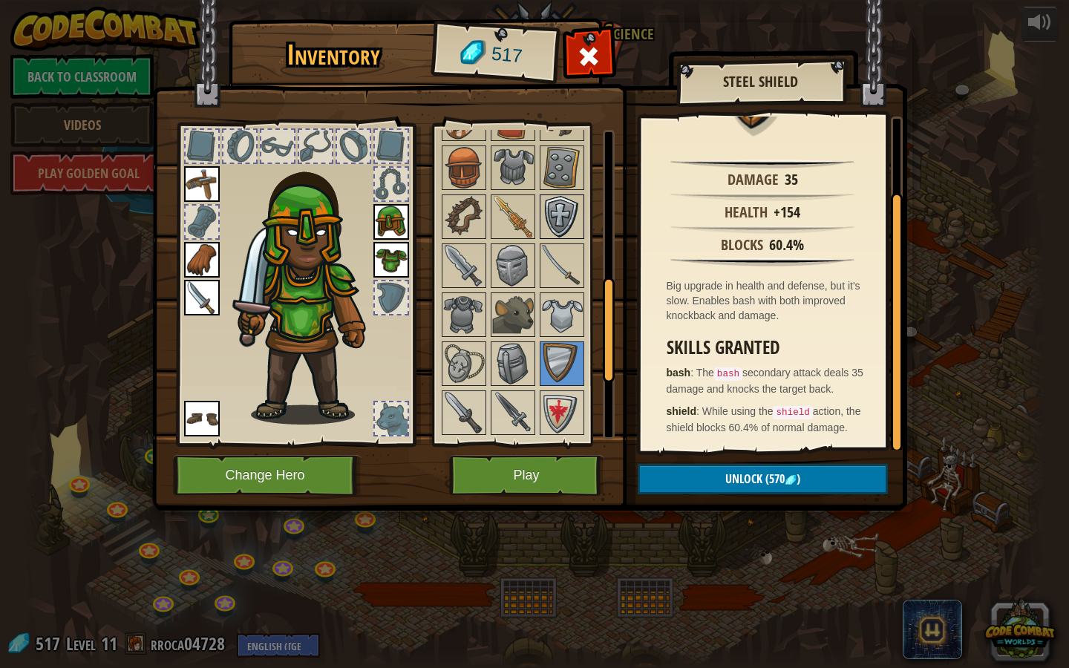
click at [563, 196] on img at bounding box center [562, 217] width 42 height 42
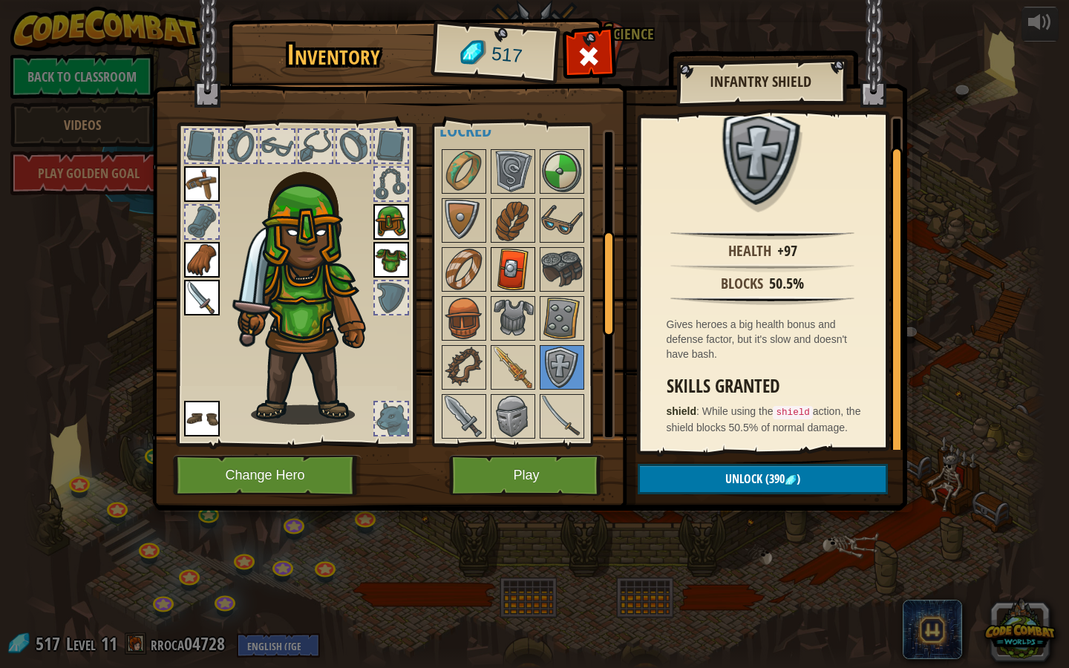
scroll to position [288, 0]
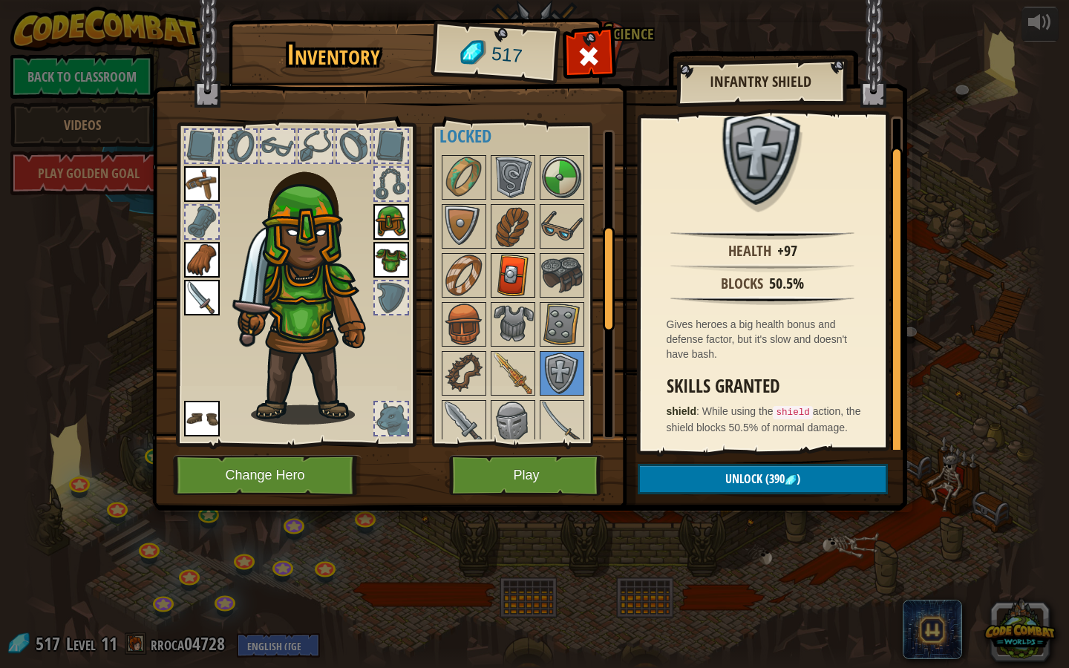
click at [508, 266] on img at bounding box center [513, 276] width 42 height 42
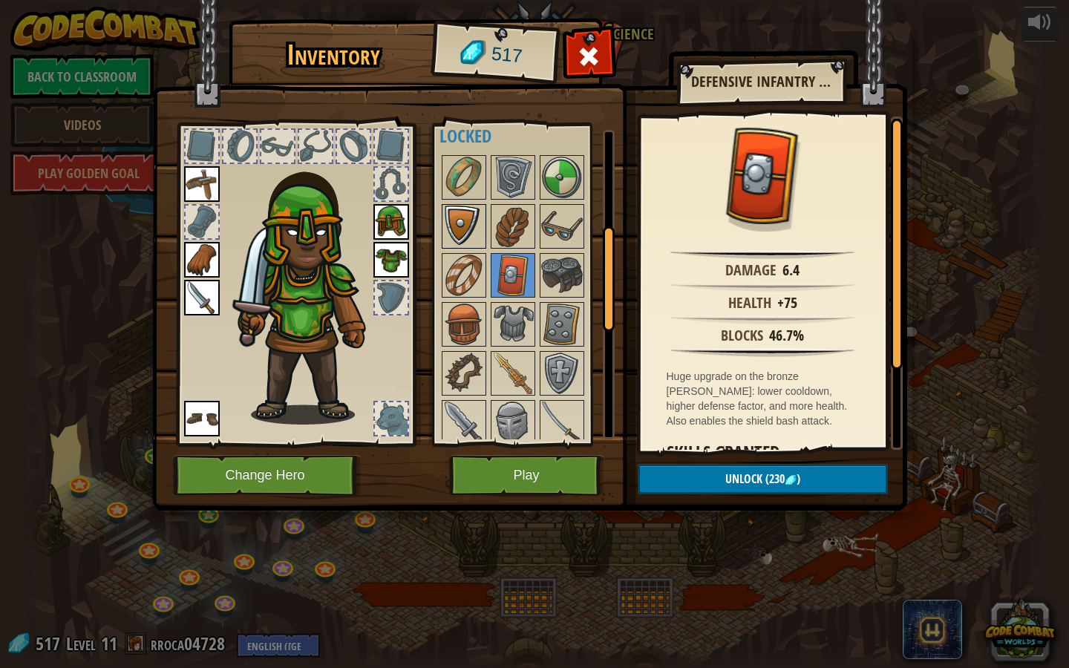
click at [448, 206] on img at bounding box center [464, 227] width 42 height 42
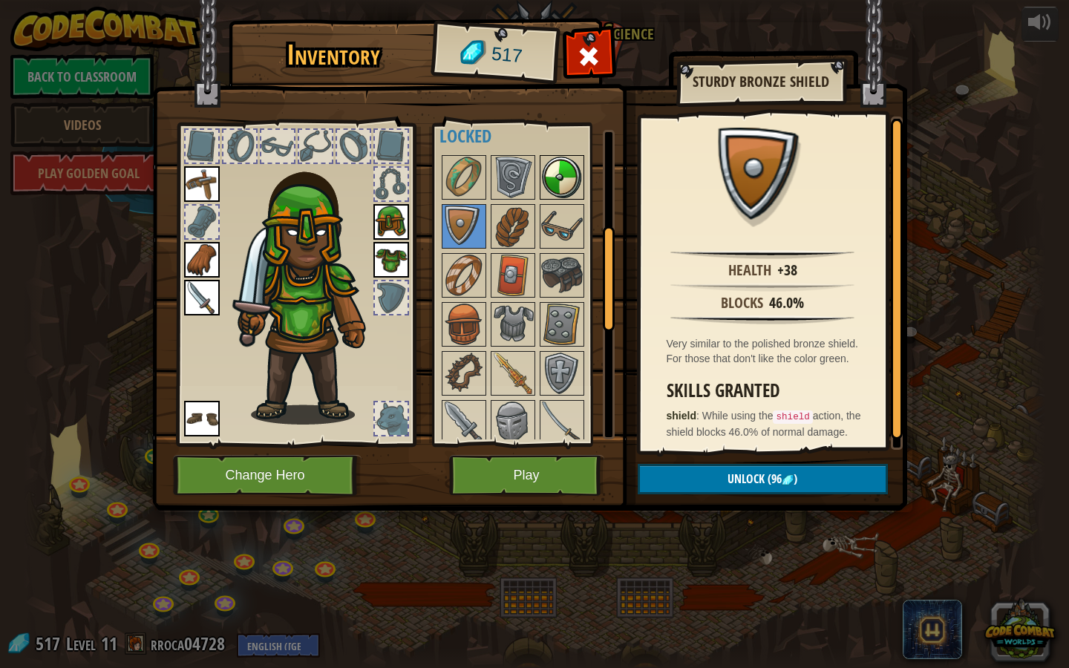
click at [559, 186] on img at bounding box center [562, 178] width 42 height 42
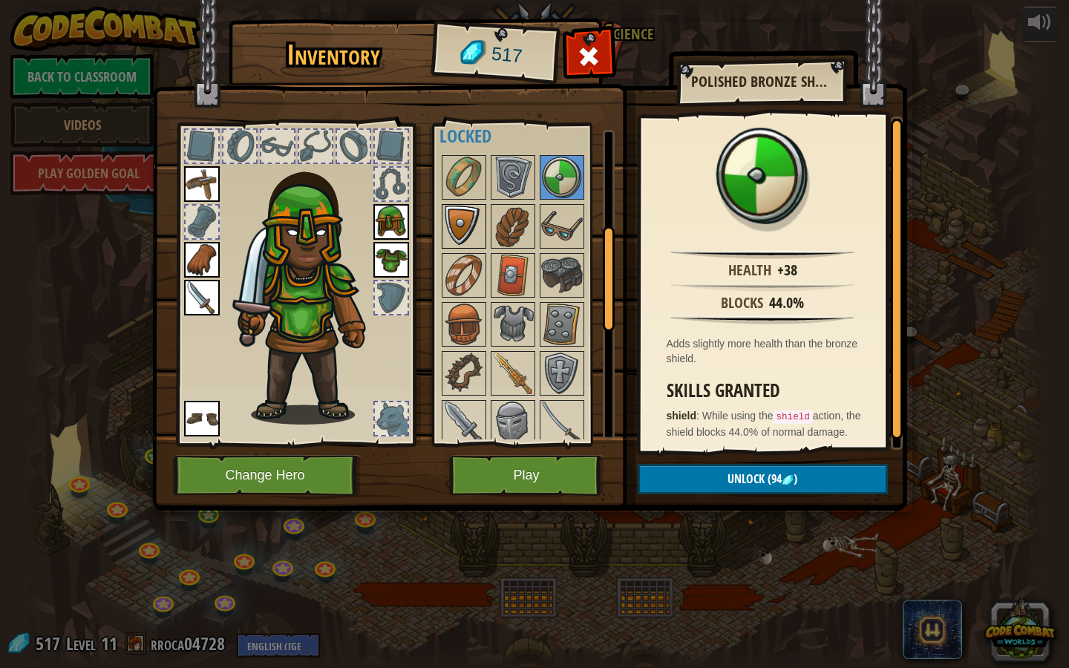
click at [453, 228] on img at bounding box center [464, 227] width 42 height 42
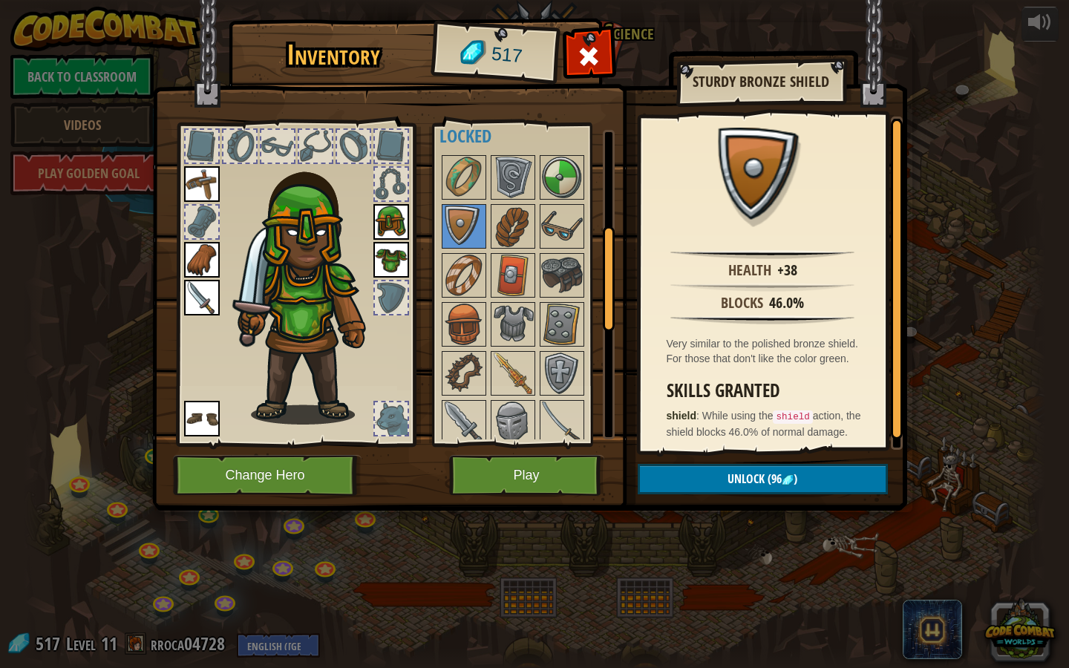
click at [591, 177] on div at bounding box center [526, 471] width 175 height 637
click at [584, 182] on div at bounding box center [526, 471] width 175 height 637
click at [574, 195] on img at bounding box center [562, 178] width 42 height 42
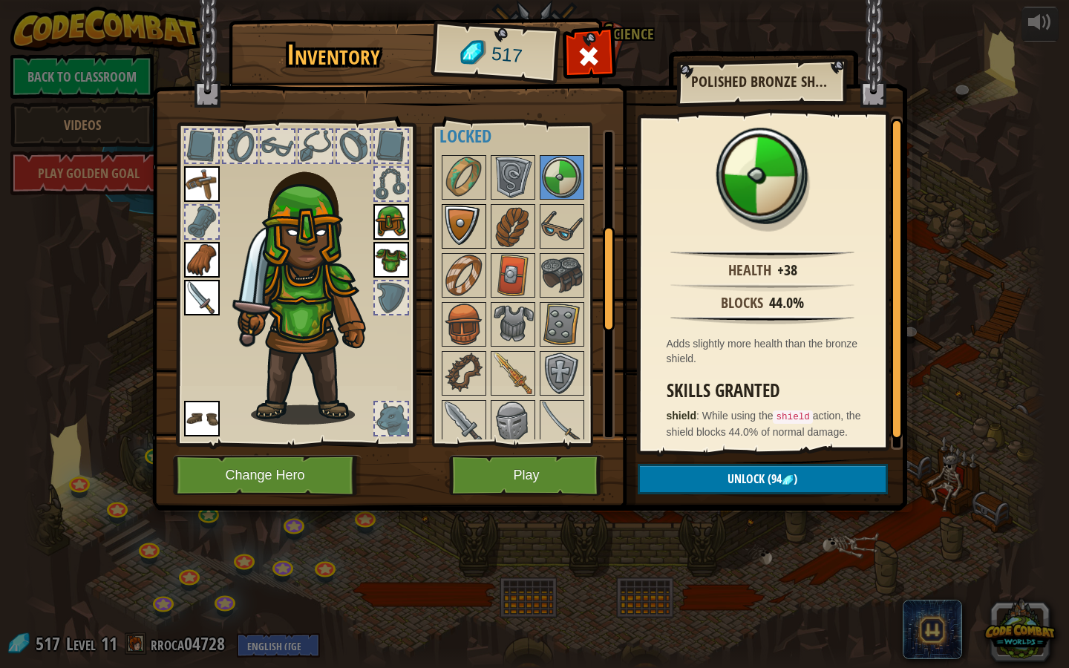
click at [469, 226] on img at bounding box center [464, 227] width 42 height 42
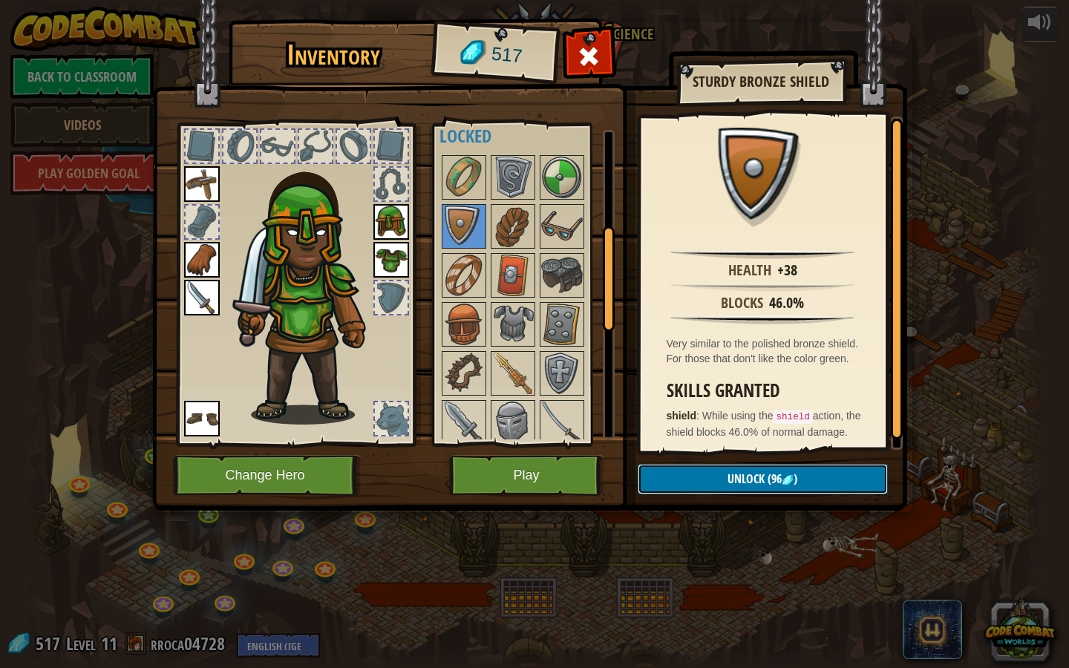
click at [715, 481] on button "Unlock (96 )" at bounding box center [762, 479] width 250 height 30
click at [749, 488] on button "Confirm" at bounding box center [762, 479] width 250 height 30
click at [749, 488] on img at bounding box center [529, 241] width 755 height 539
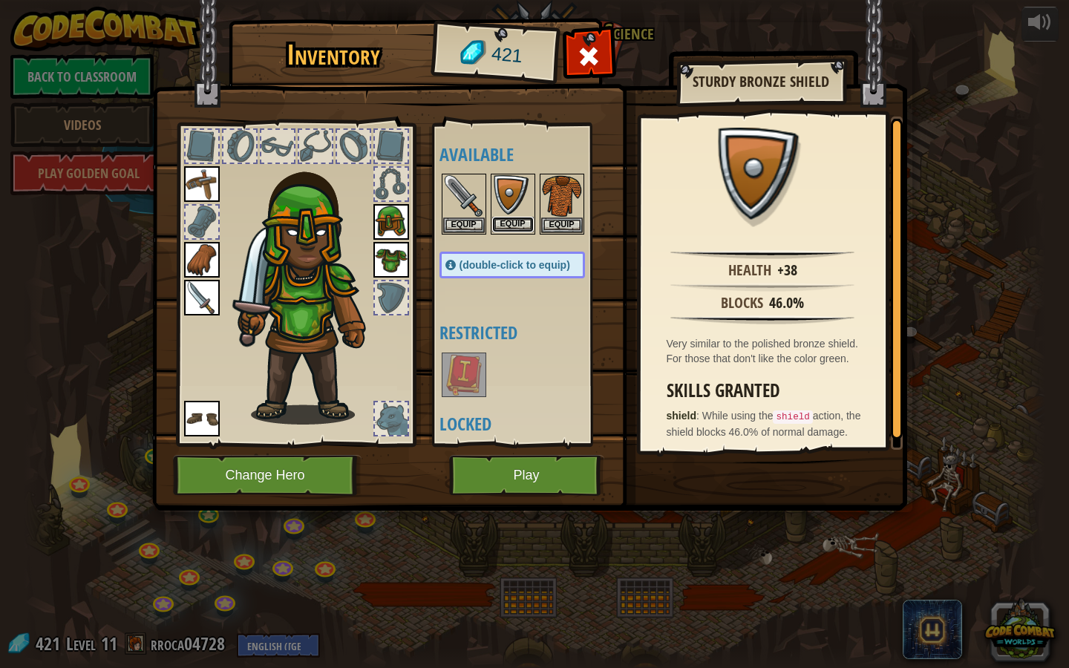
click at [509, 222] on button "Equip" at bounding box center [513, 225] width 42 height 16
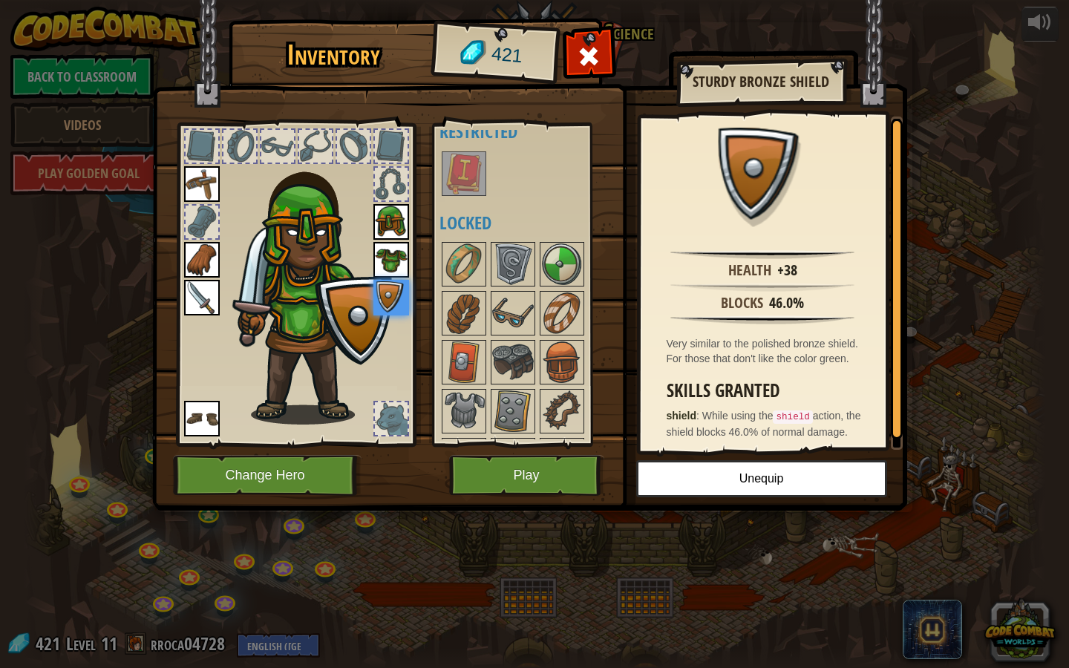
scroll to position [203, 0]
click at [516, 301] on img at bounding box center [513, 312] width 42 height 42
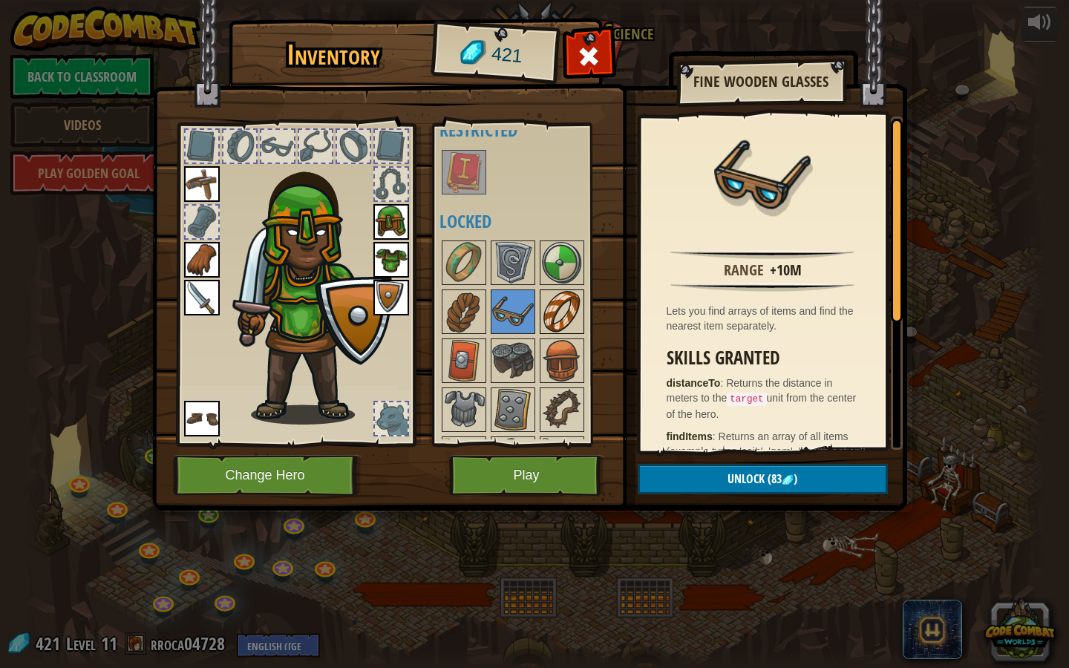
click at [556, 315] on img at bounding box center [562, 312] width 42 height 42
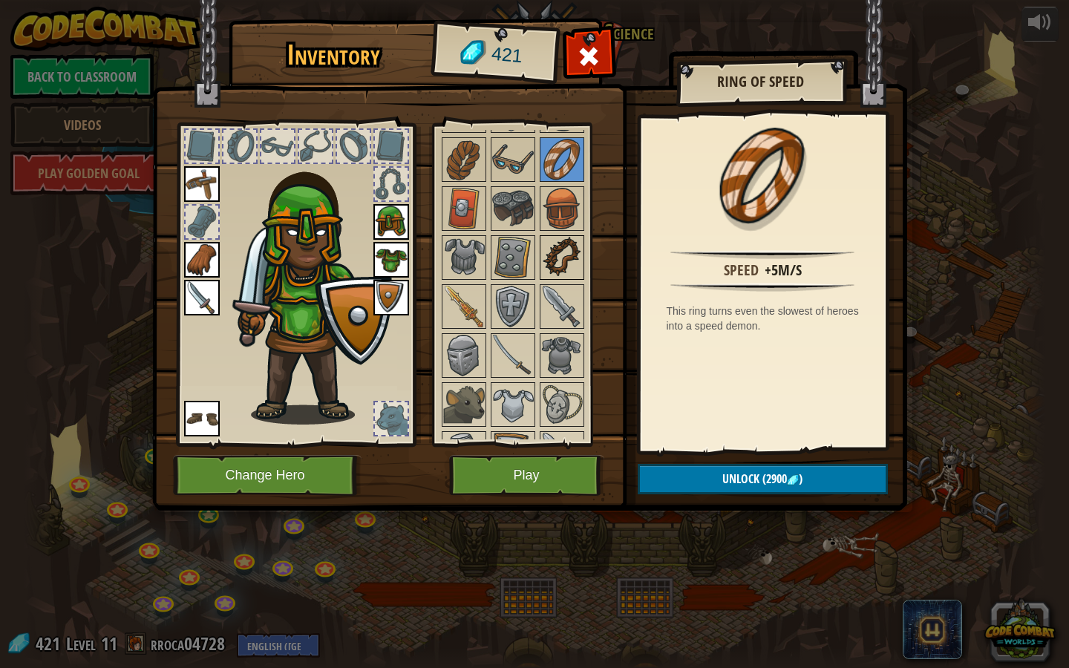
scroll to position [355, 0]
click at [510, 354] on img at bounding box center [513, 355] width 42 height 42
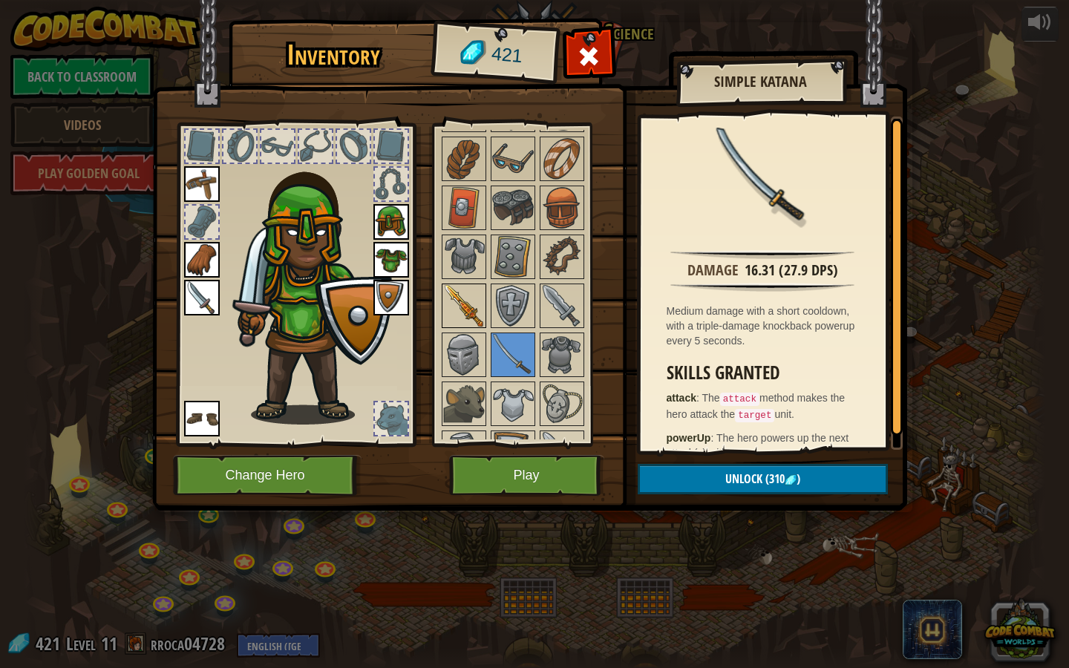
click at [464, 301] on img at bounding box center [464, 306] width 42 height 42
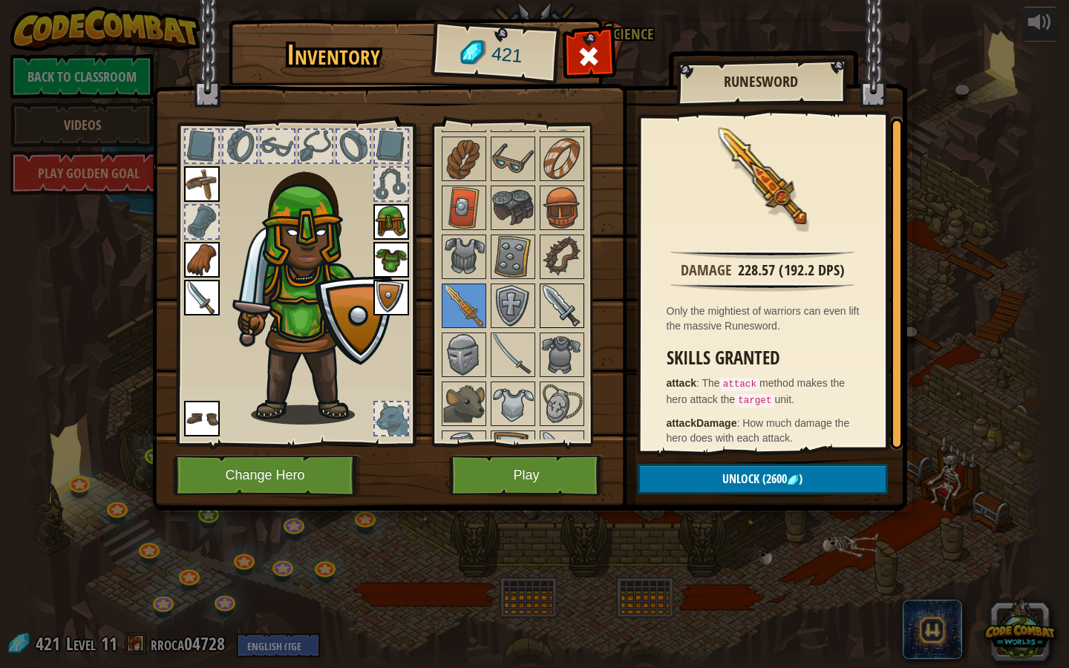
click at [568, 312] on img at bounding box center [562, 306] width 42 height 42
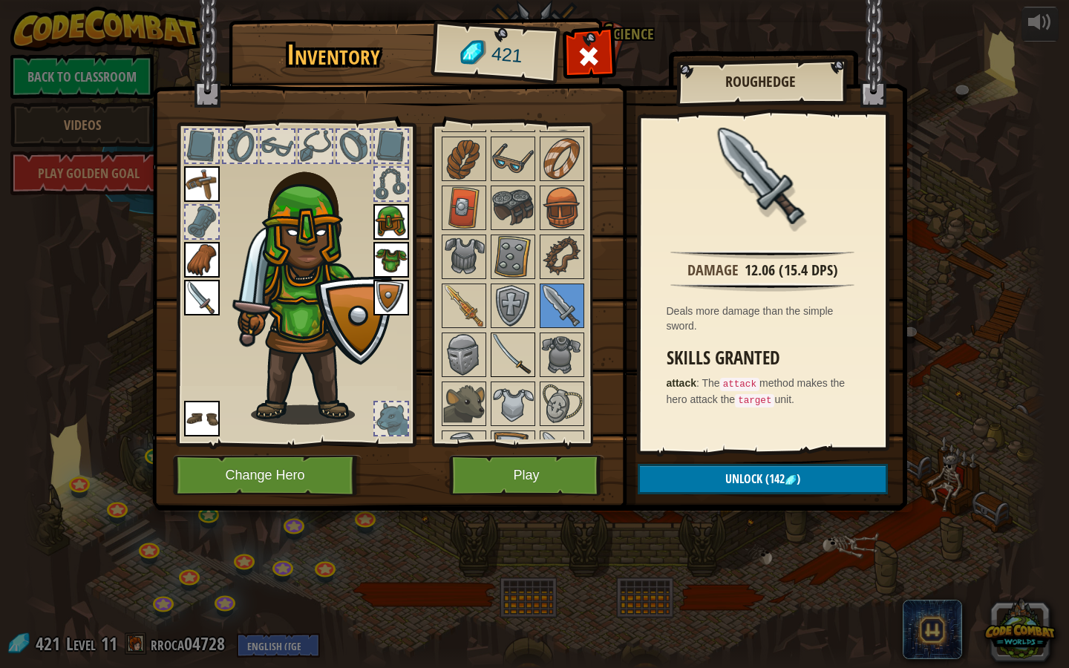
click at [515, 361] on img at bounding box center [513, 355] width 42 height 42
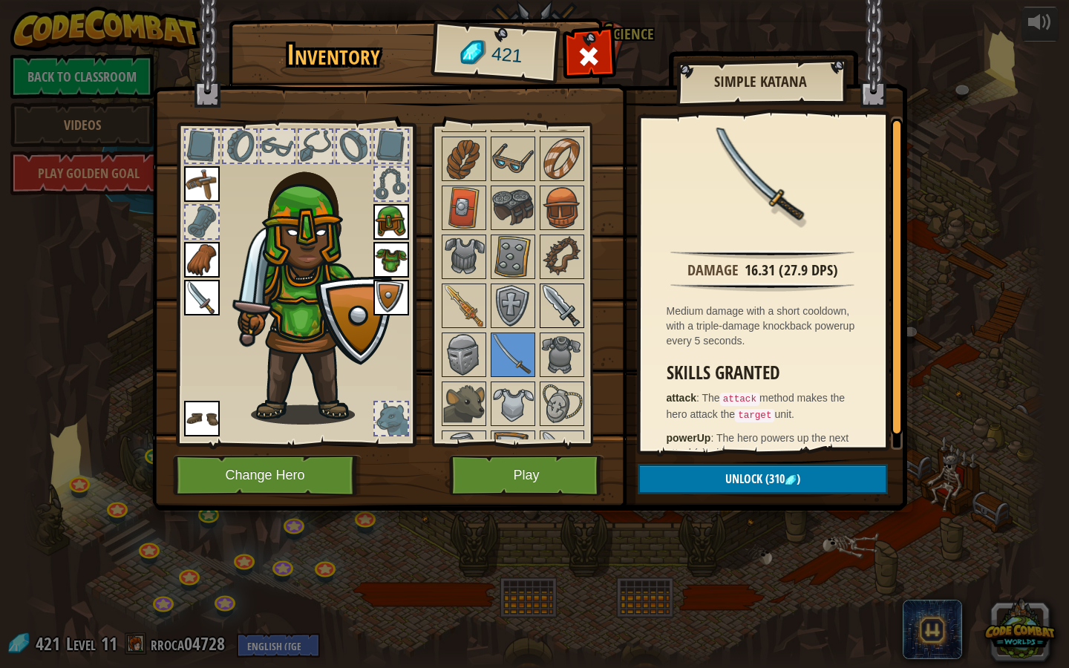
click at [578, 321] on img at bounding box center [562, 306] width 42 height 42
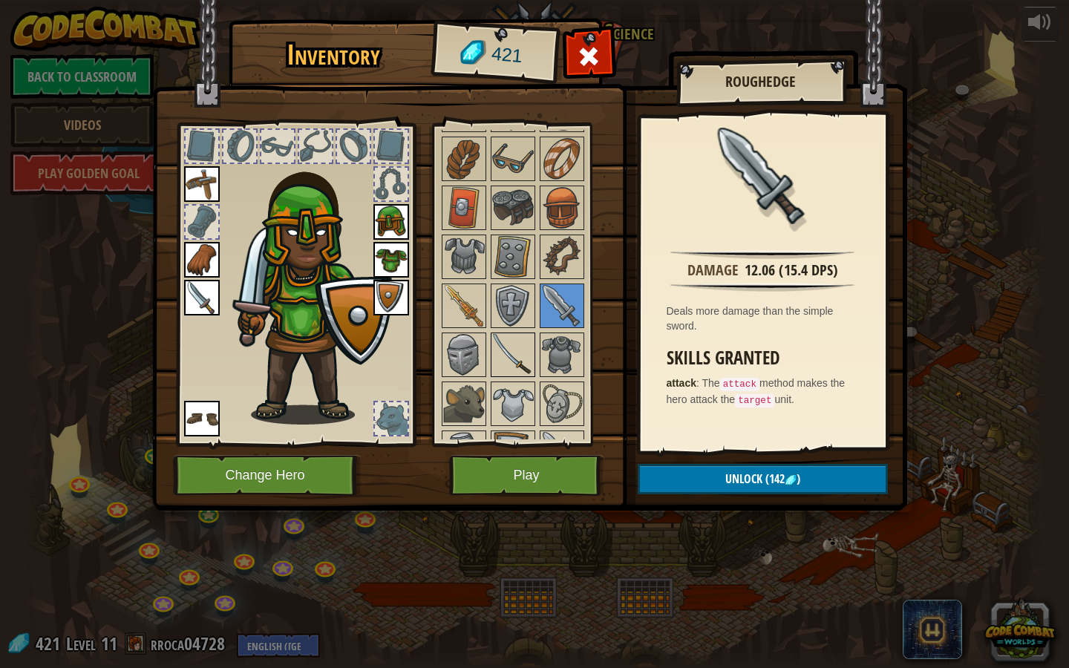
click at [514, 358] on img at bounding box center [513, 355] width 42 height 42
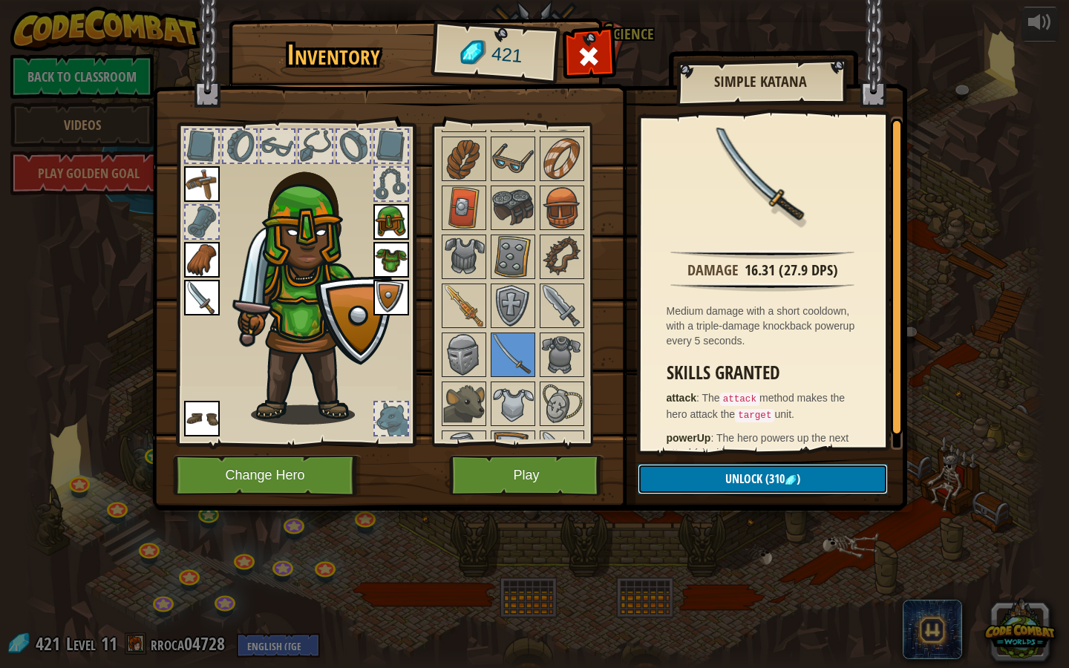
click at [732, 472] on span "Unlock" at bounding box center [743, 478] width 37 height 16
click at [748, 465] on button "Confirm" at bounding box center [762, 479] width 250 height 30
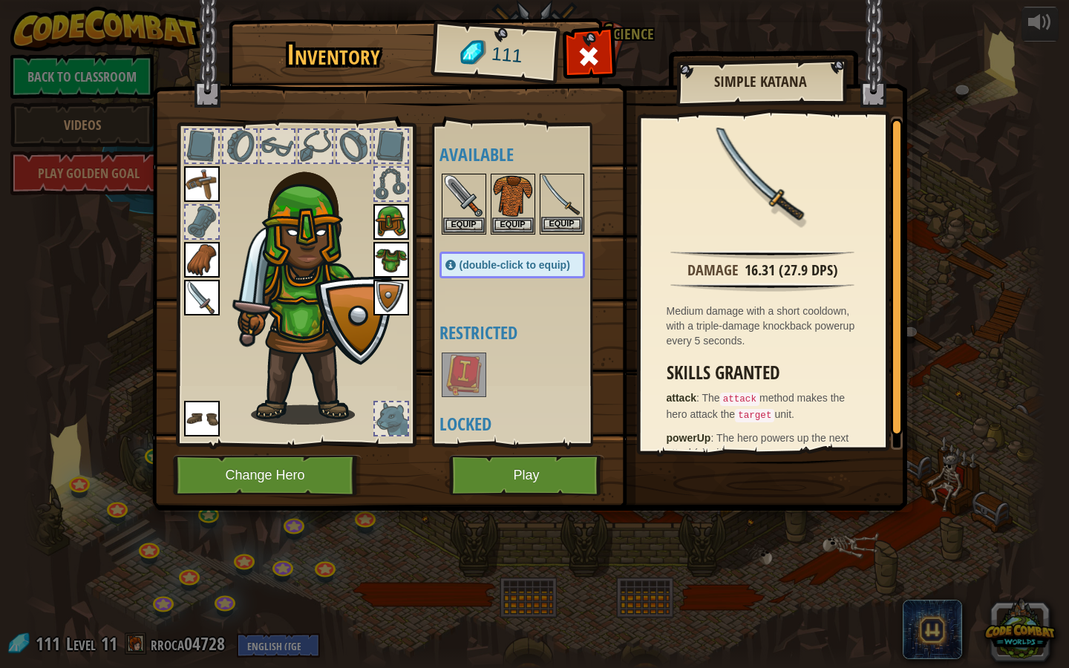
click at [556, 232] on div "Equip" at bounding box center [561, 204] width 45 height 61
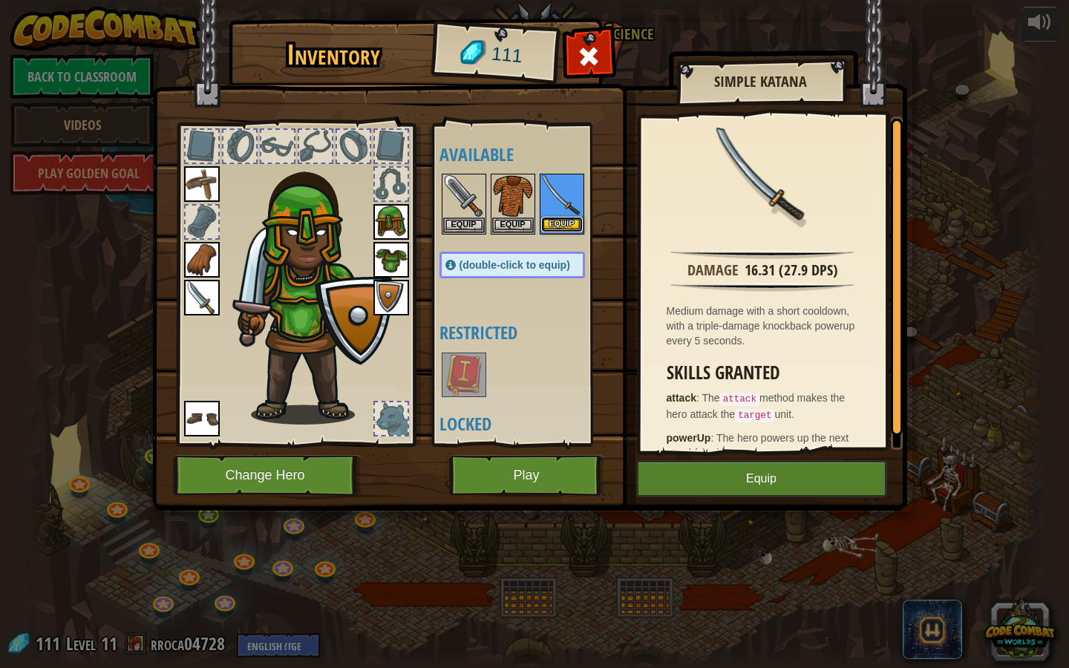
click at [560, 217] on button "Equip" at bounding box center [562, 225] width 42 height 16
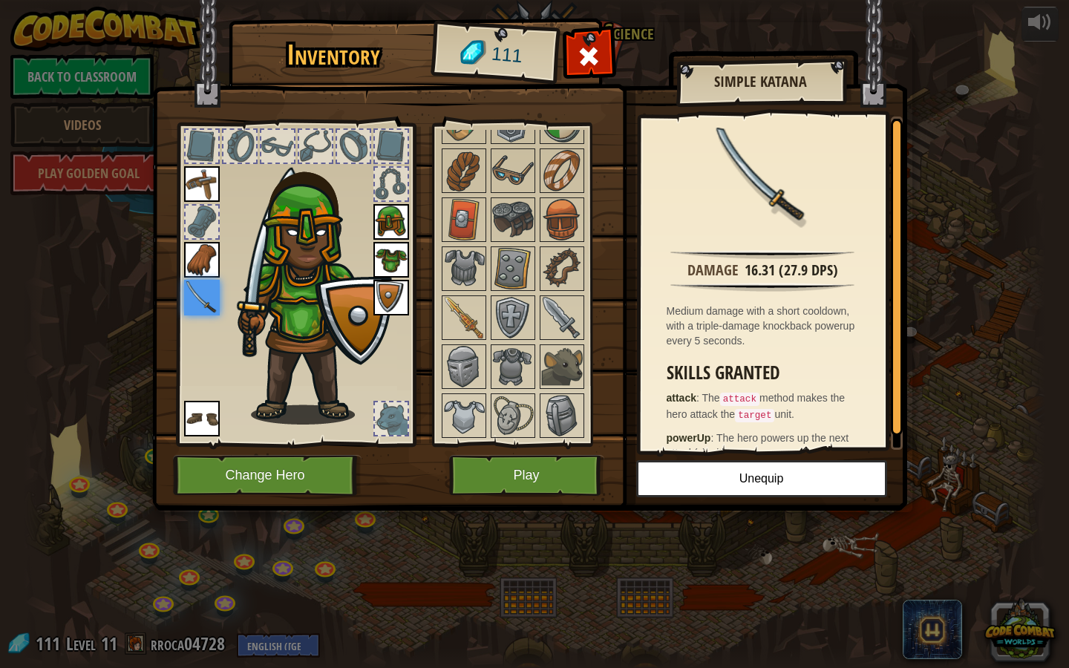
scroll to position [352, 0]
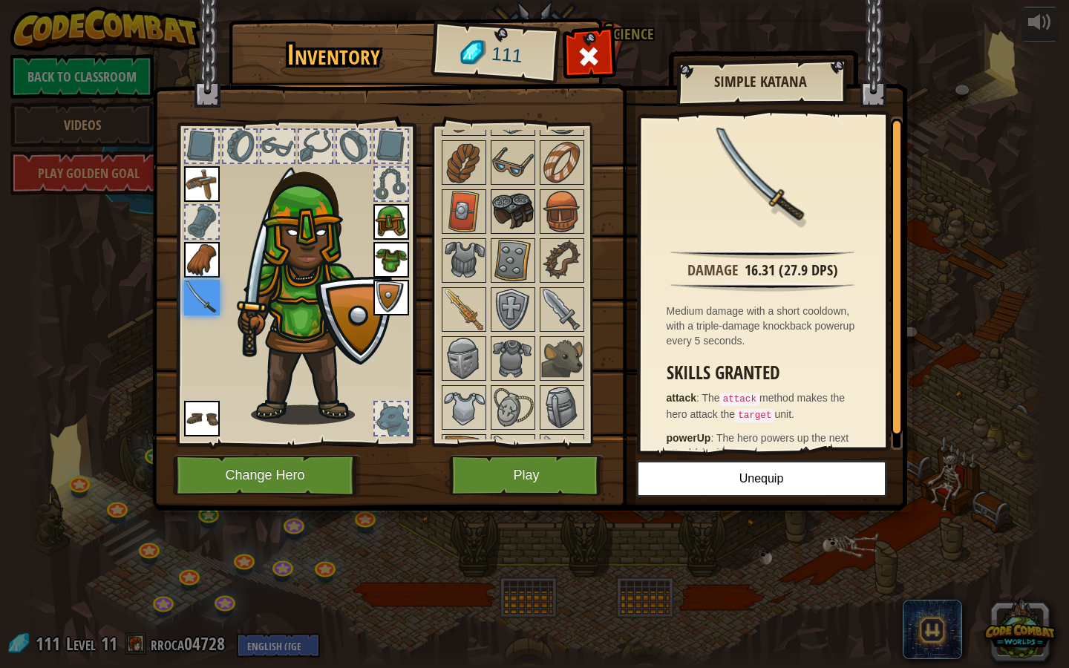
click at [517, 208] on img at bounding box center [513, 212] width 42 height 42
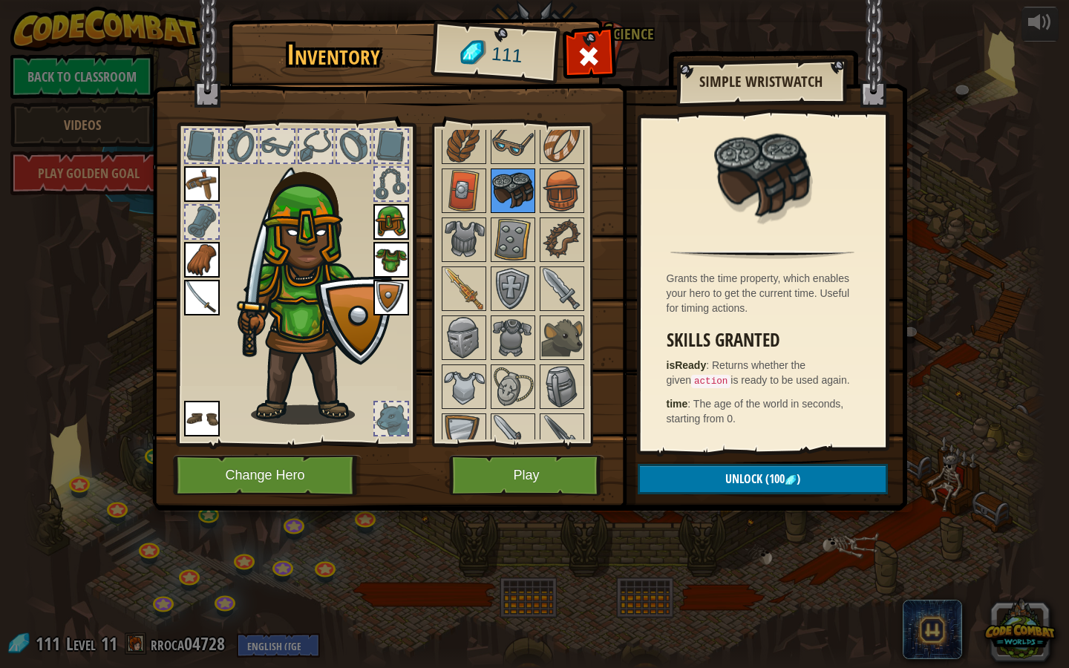
scroll to position [376, 0]
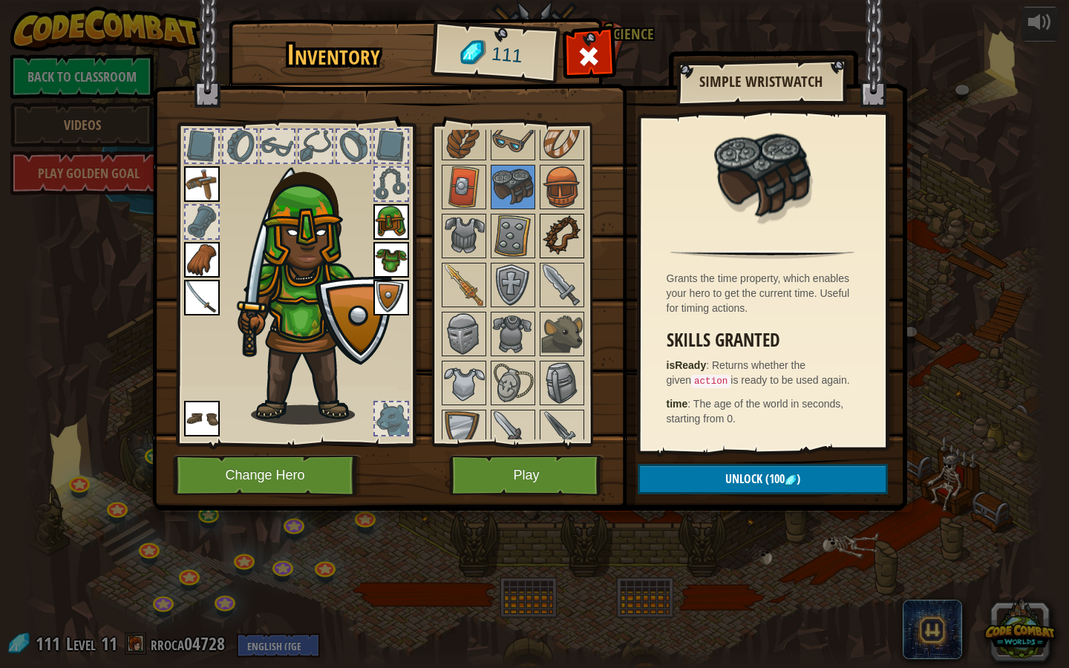
click at [559, 223] on img at bounding box center [562, 236] width 42 height 42
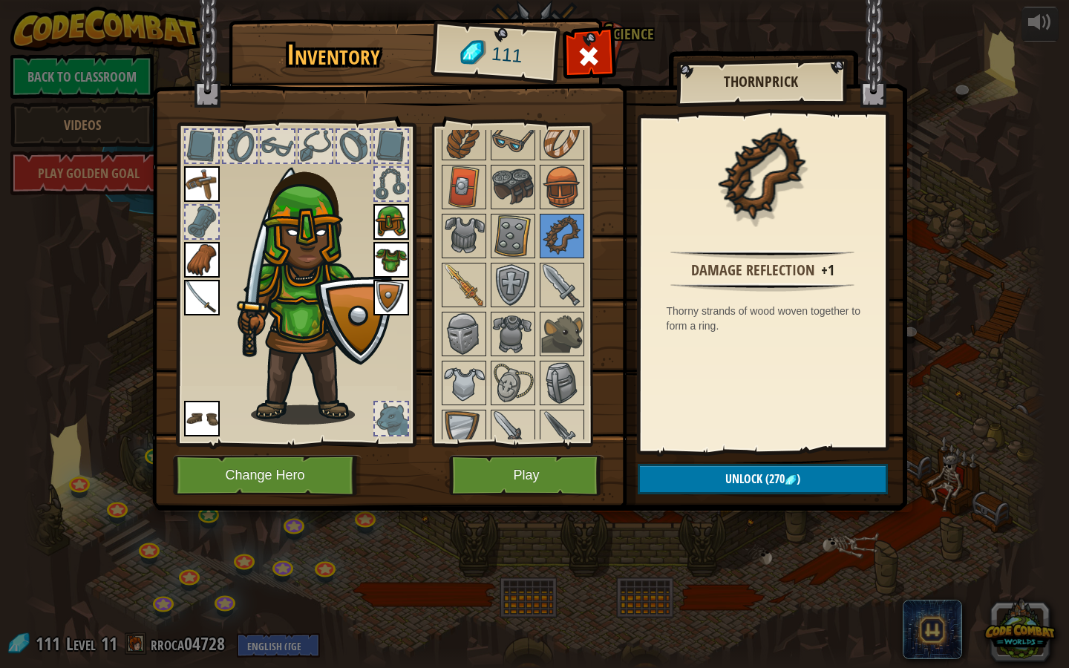
click at [208, 223] on div at bounding box center [202, 222] width 33 height 33
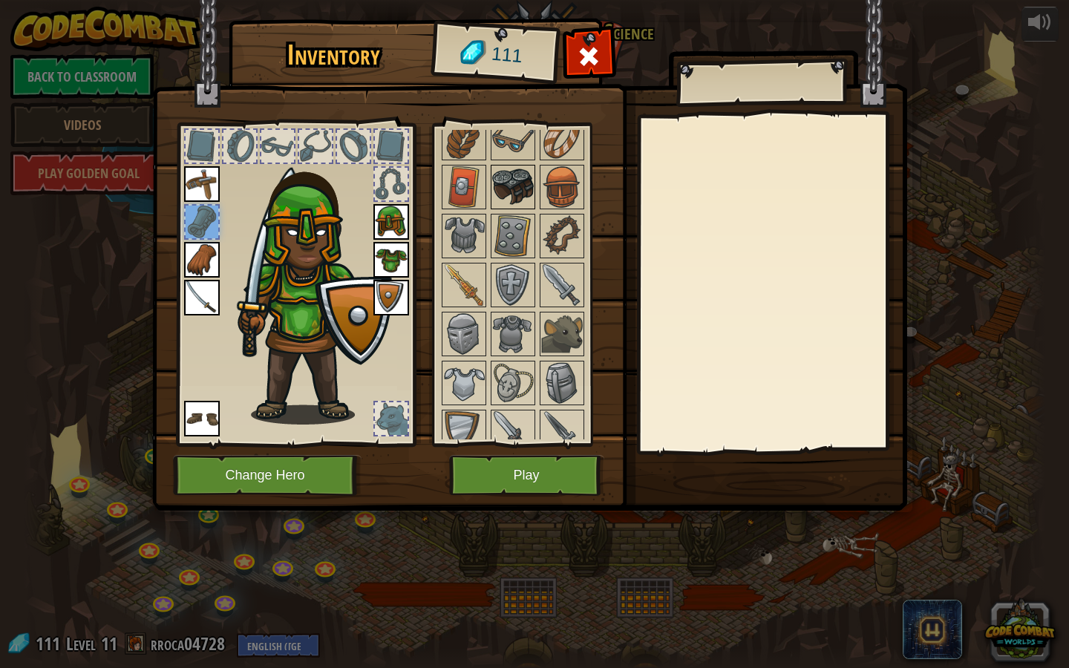
click at [517, 188] on img at bounding box center [513, 187] width 42 height 42
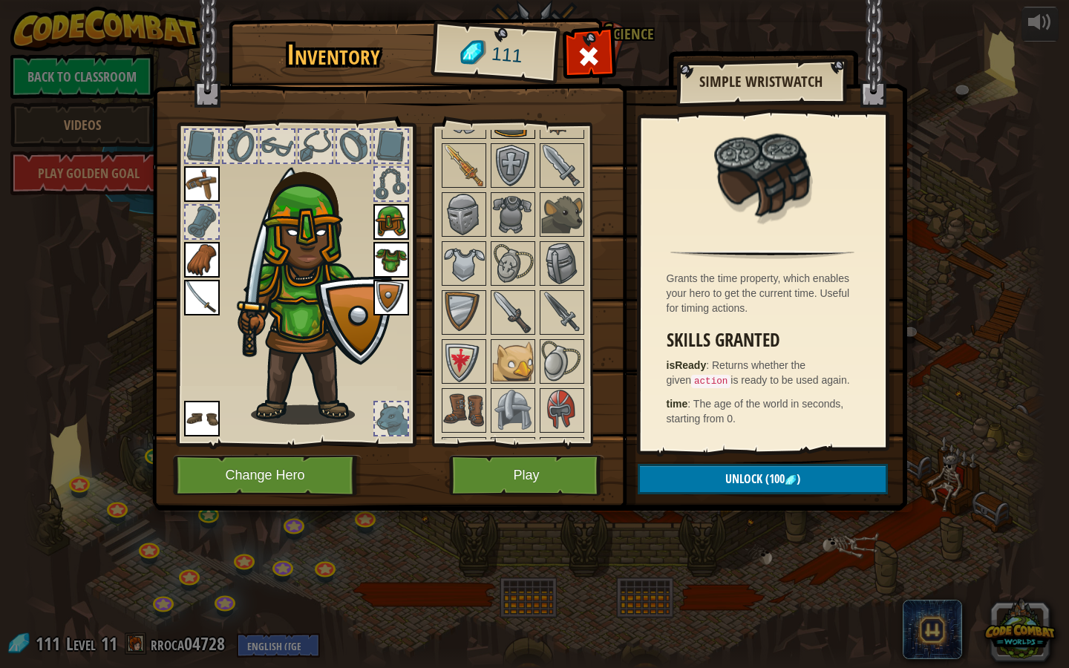
scroll to position [515, 0]
